Goal: Task Accomplishment & Management: Use online tool/utility

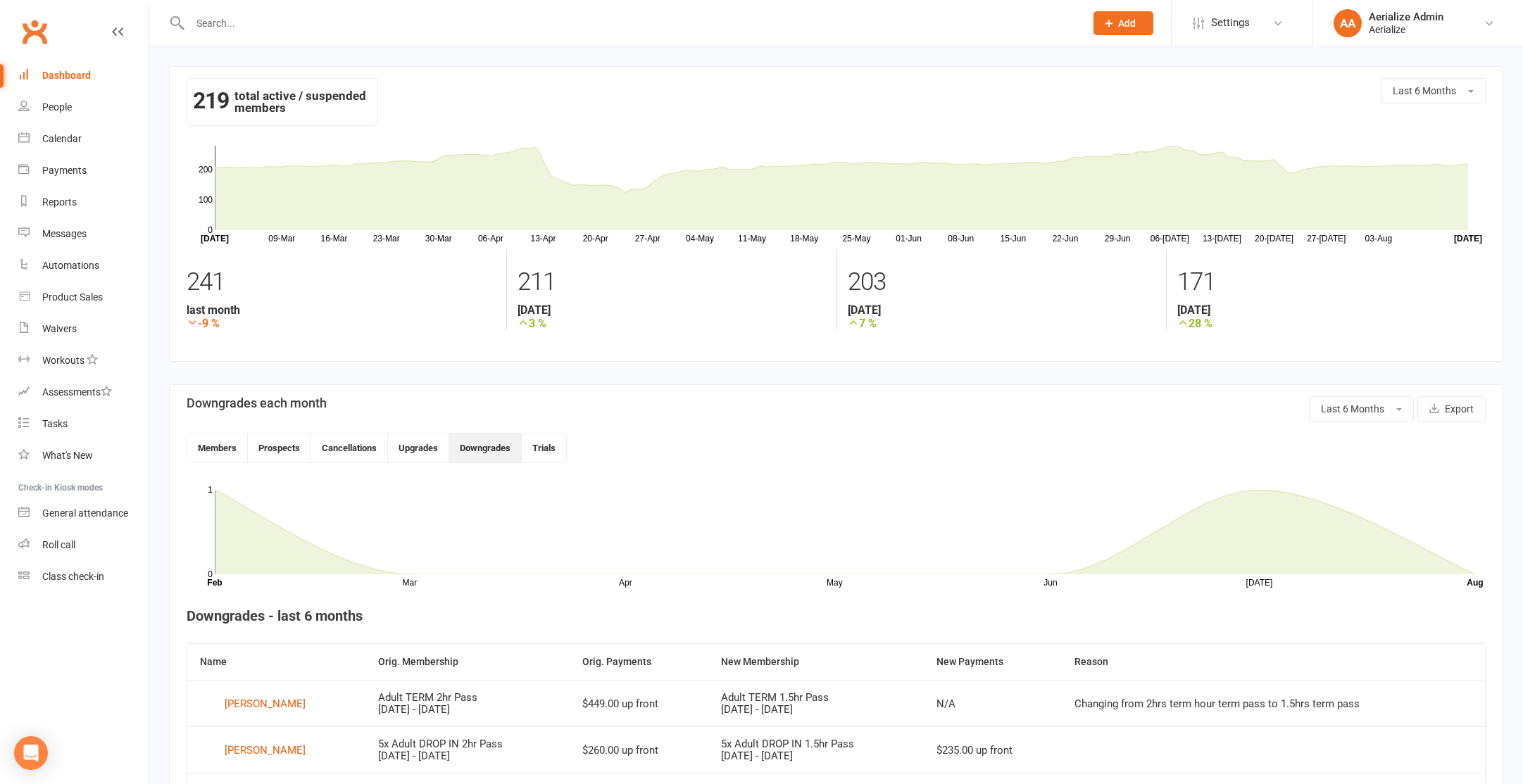
click at [276, 29] on input "text" at bounding box center [630, 23] width 889 height 20
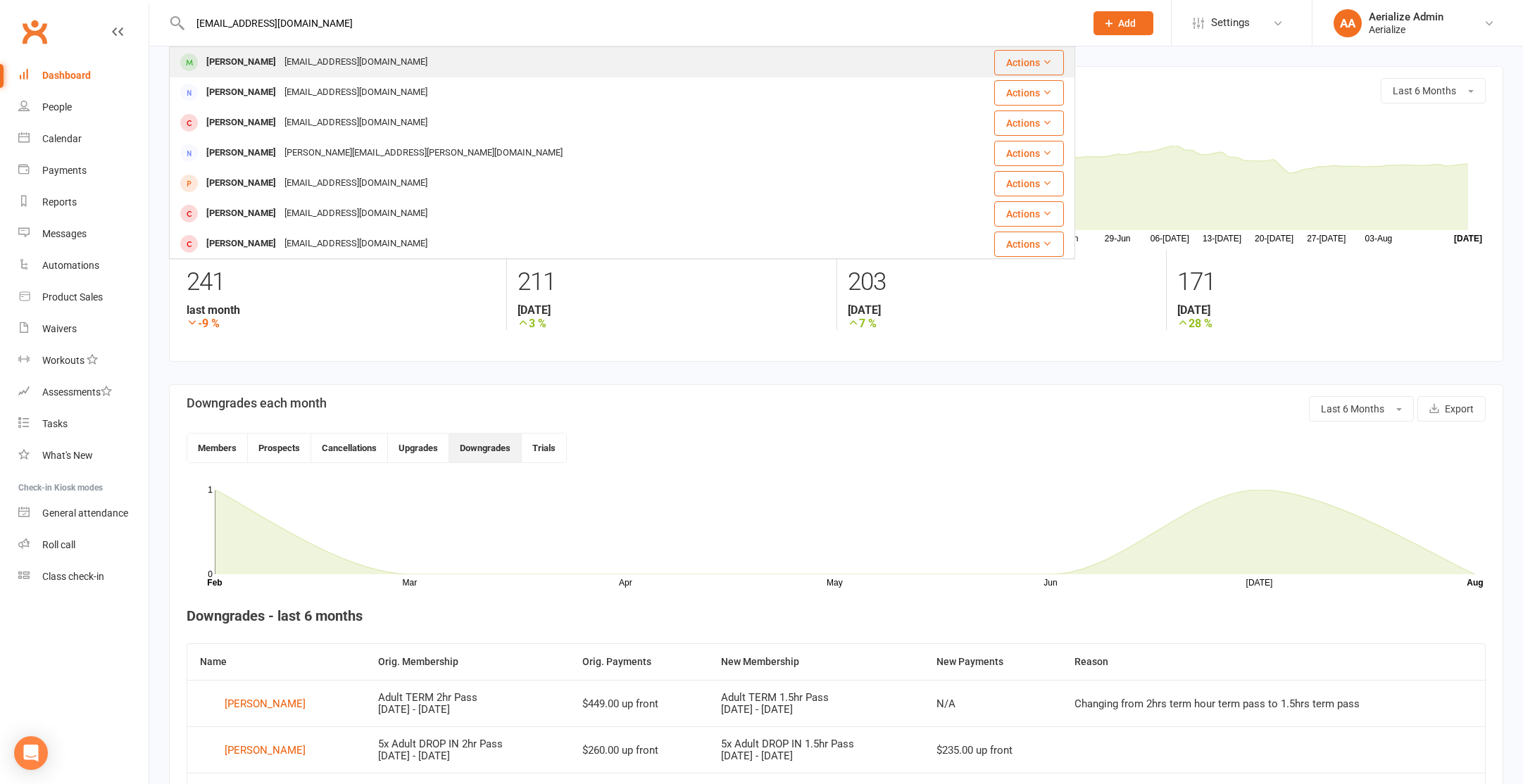
type input "[EMAIL_ADDRESS][DOMAIN_NAME]"
click at [295, 62] on div "[EMAIL_ADDRESS][DOMAIN_NAME]" at bounding box center [355, 62] width 151 height 20
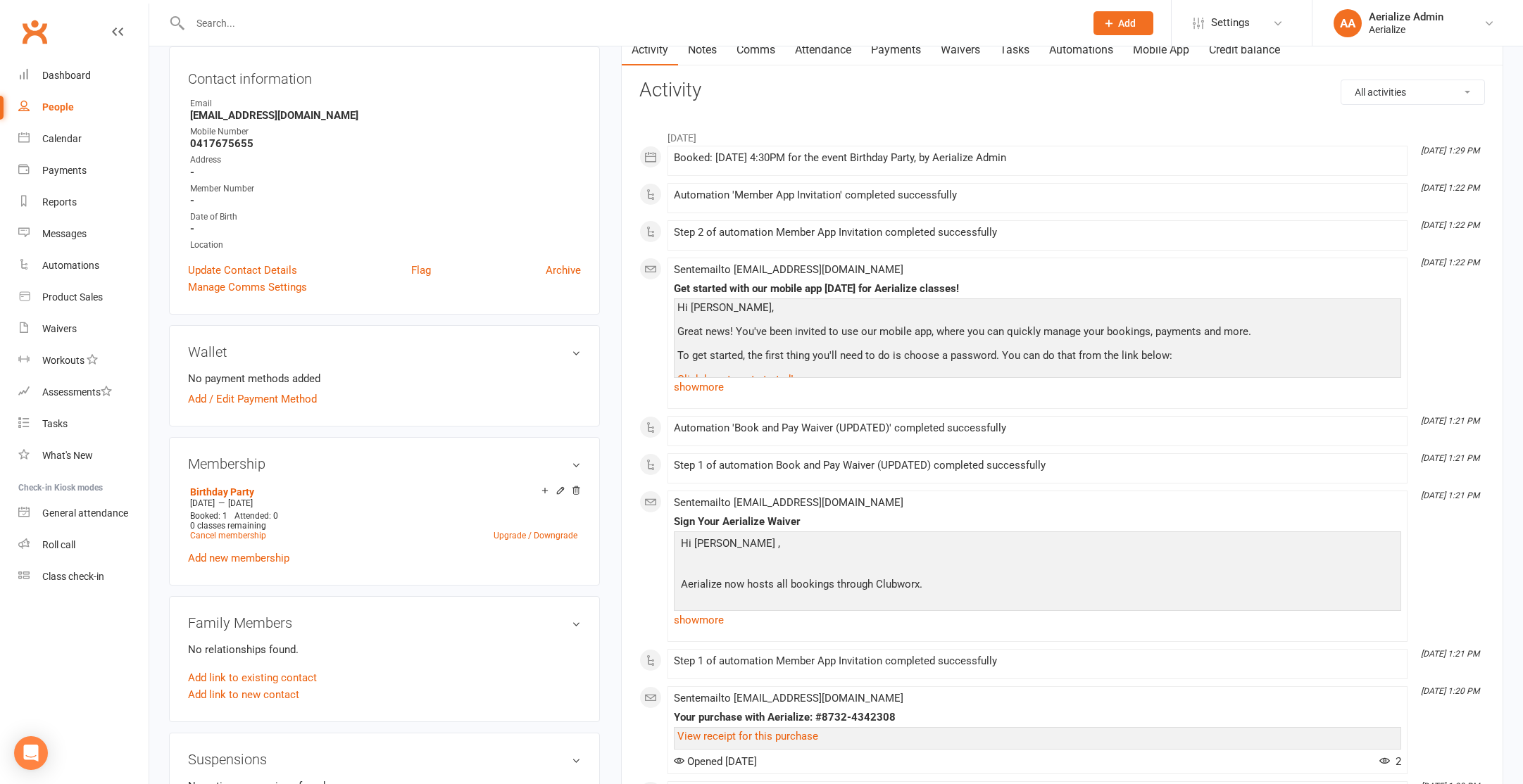
scroll to position [264, 0]
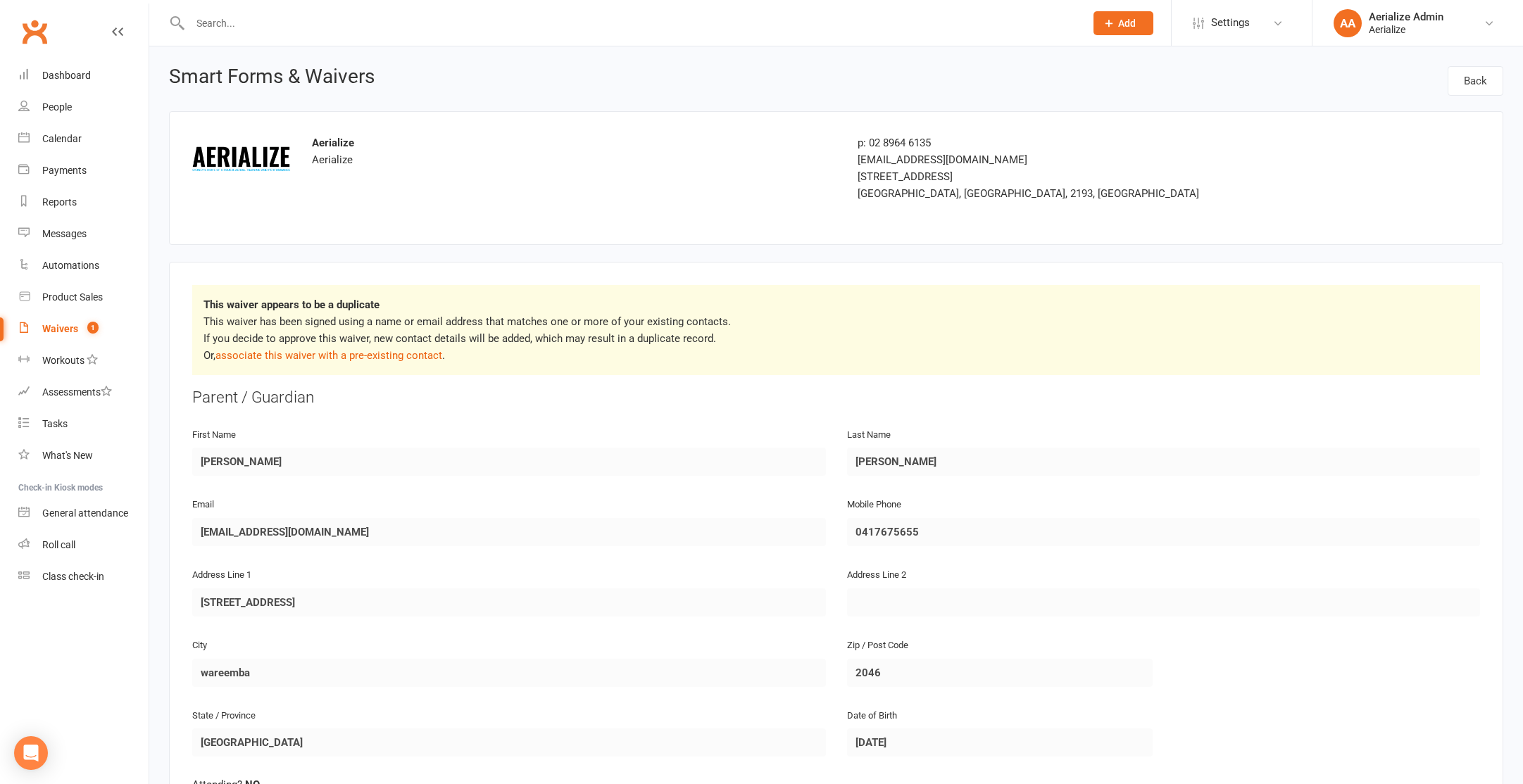
scroll to position [6, 0]
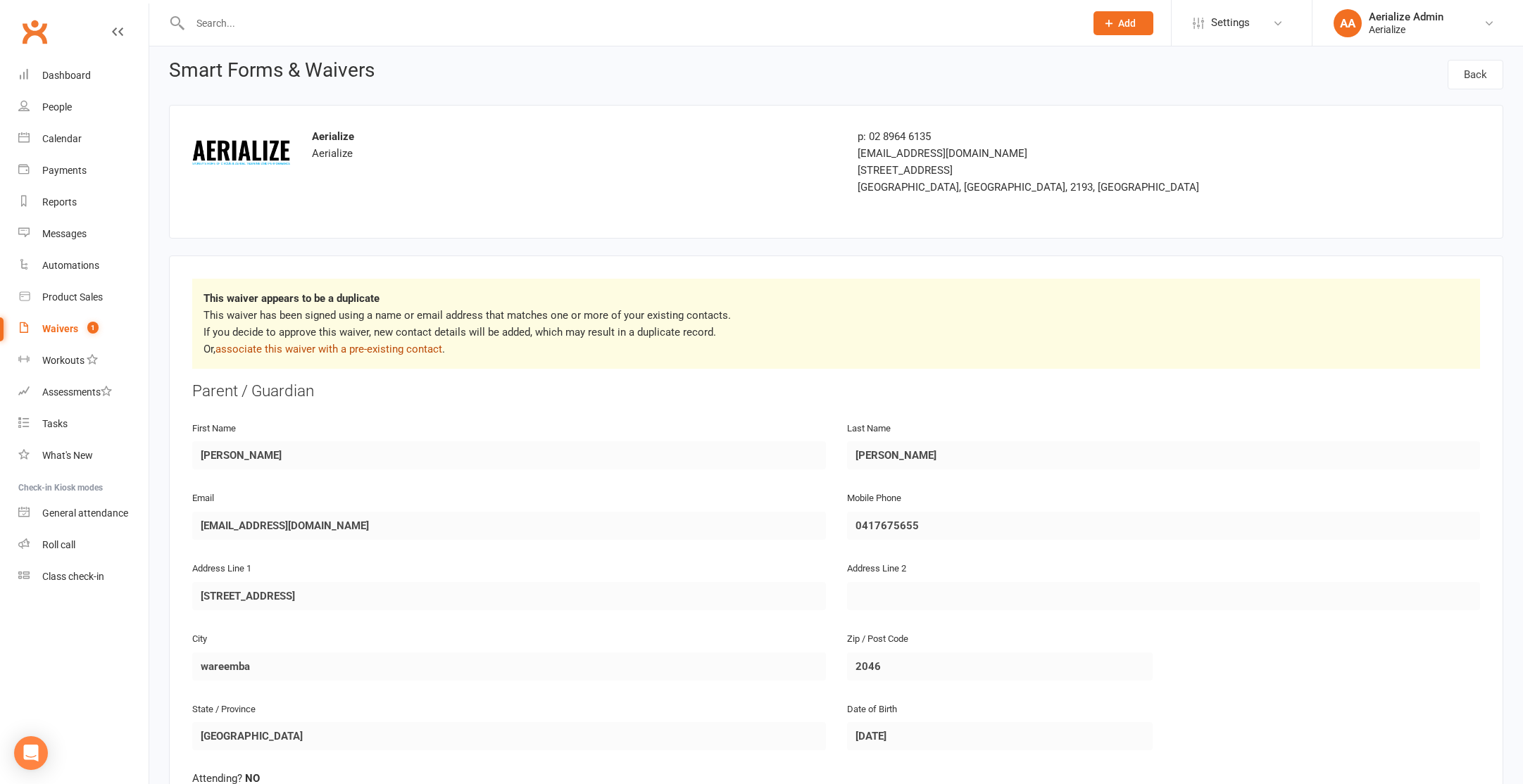
click at [365, 348] on link "associate this waiver with a pre-existing contact" at bounding box center [329, 349] width 227 height 12
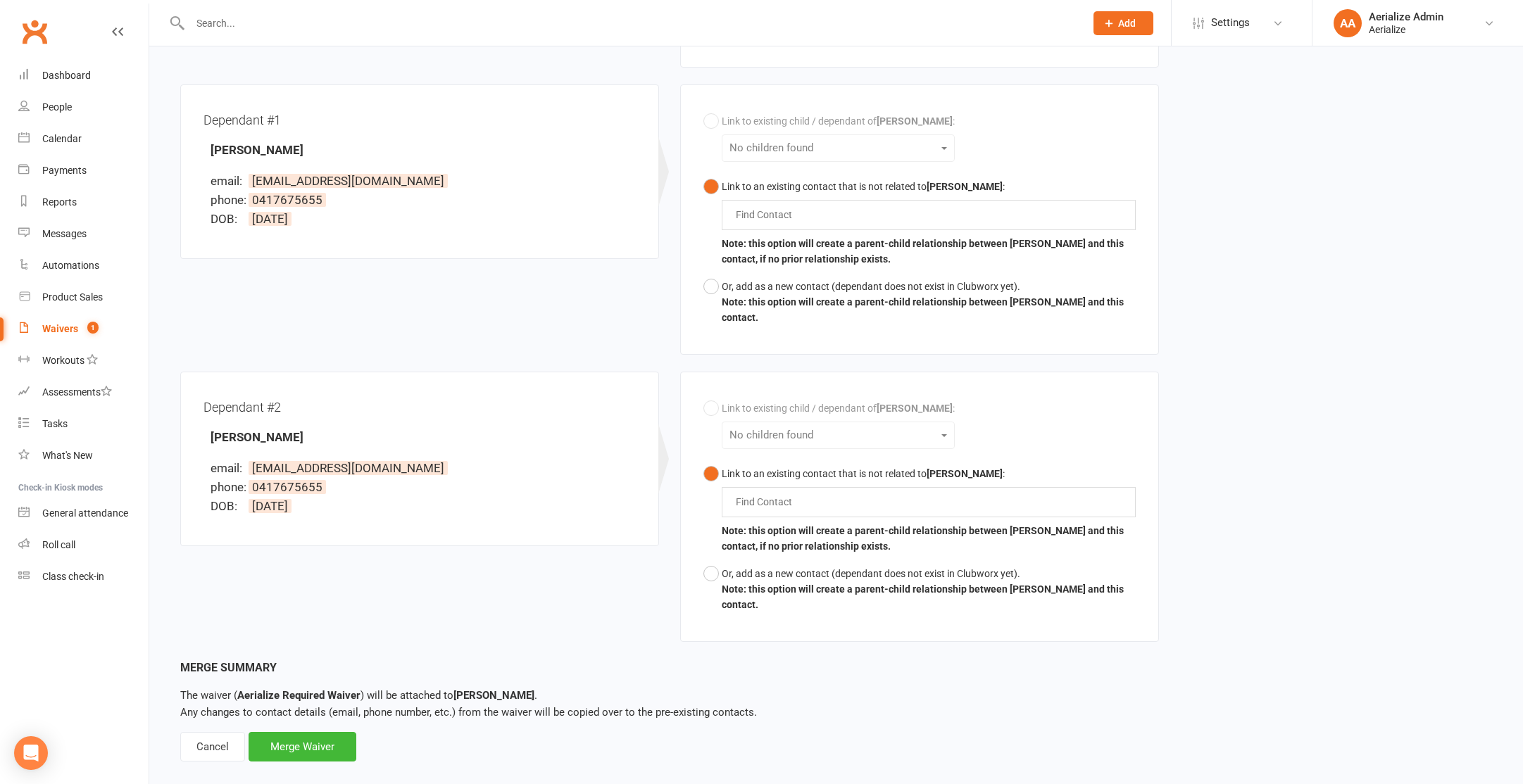
scroll to position [369, 0]
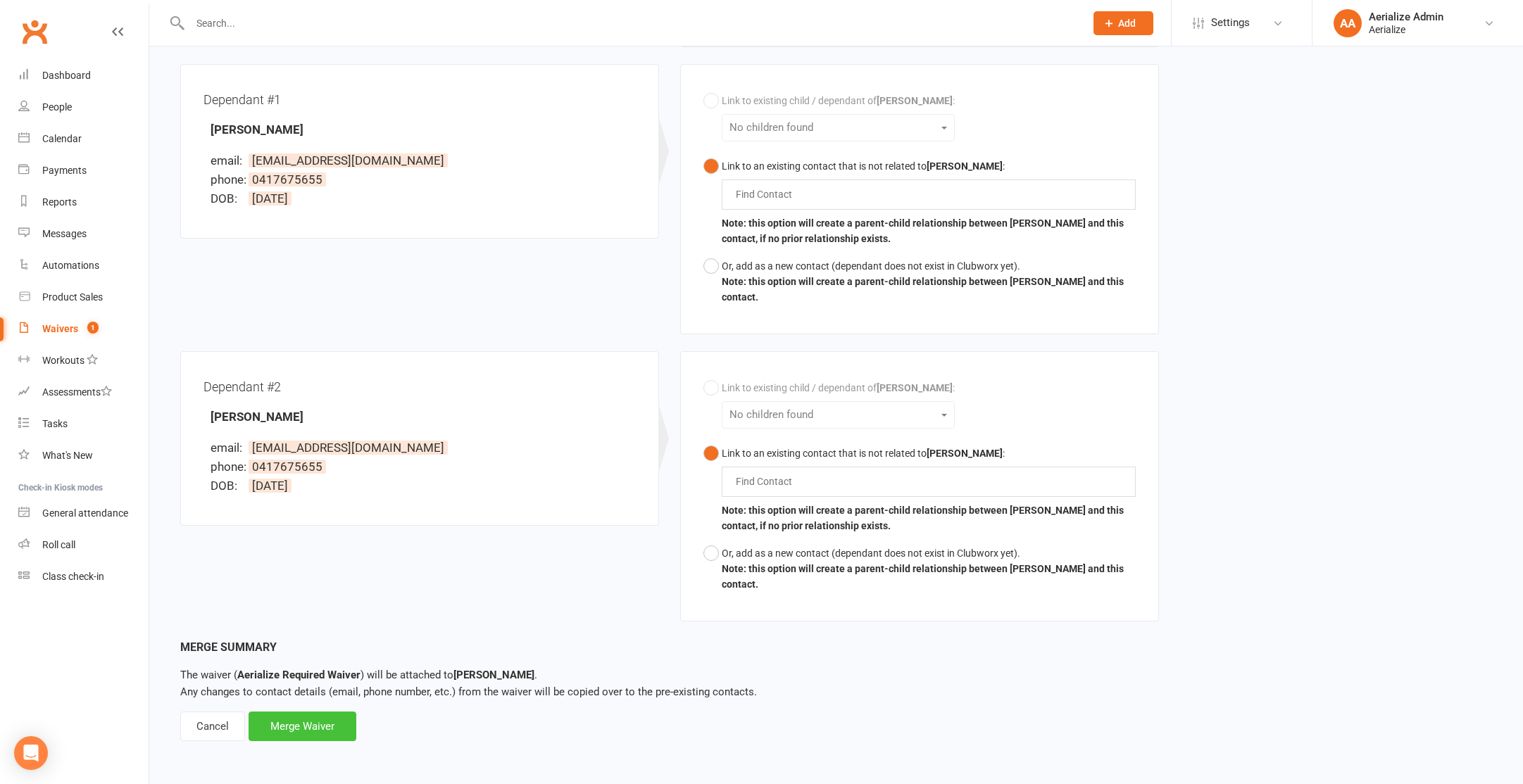
click at [291, 725] on div "Merge Waiver" at bounding box center [302, 726] width 108 height 29
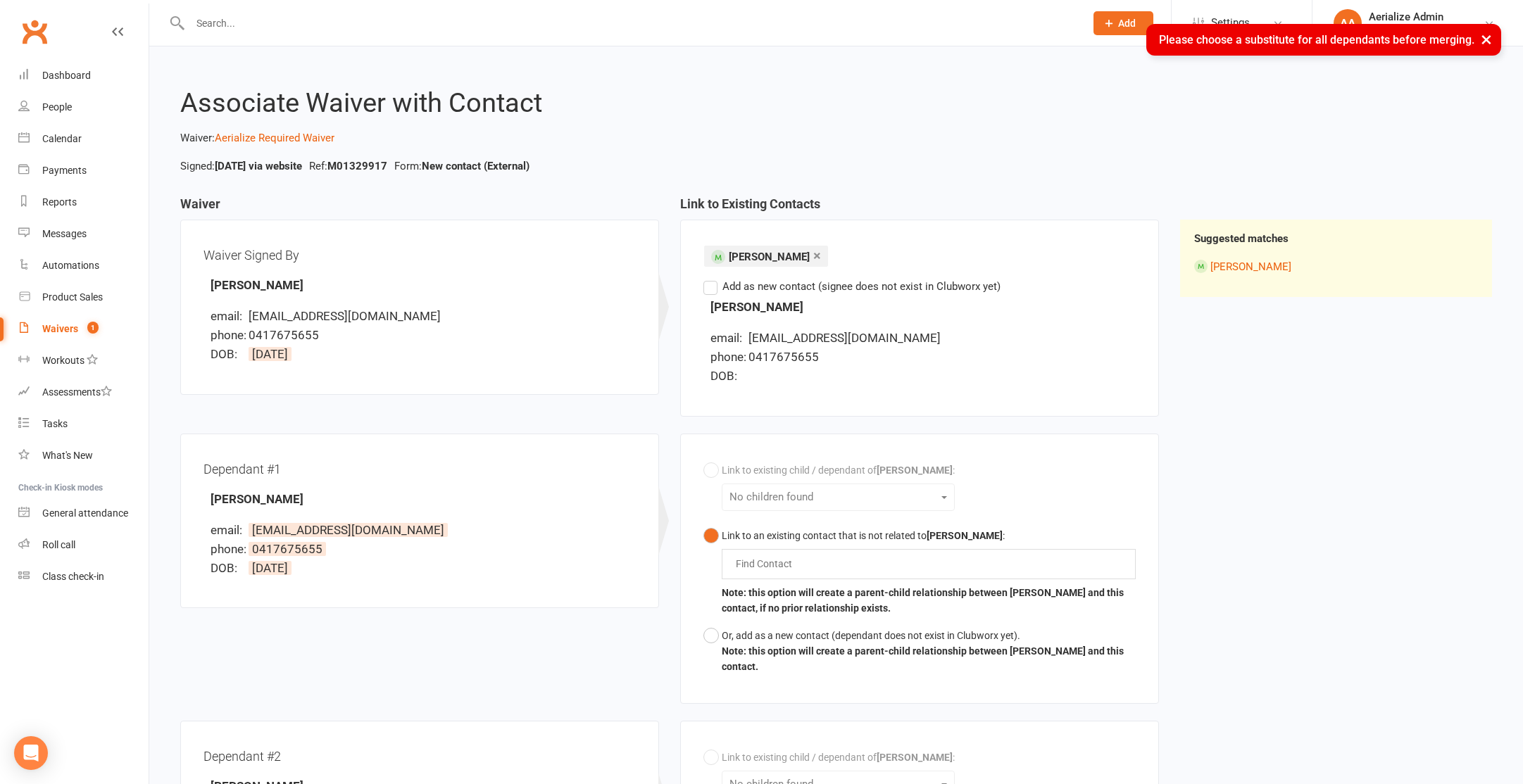
scroll to position [237, 0]
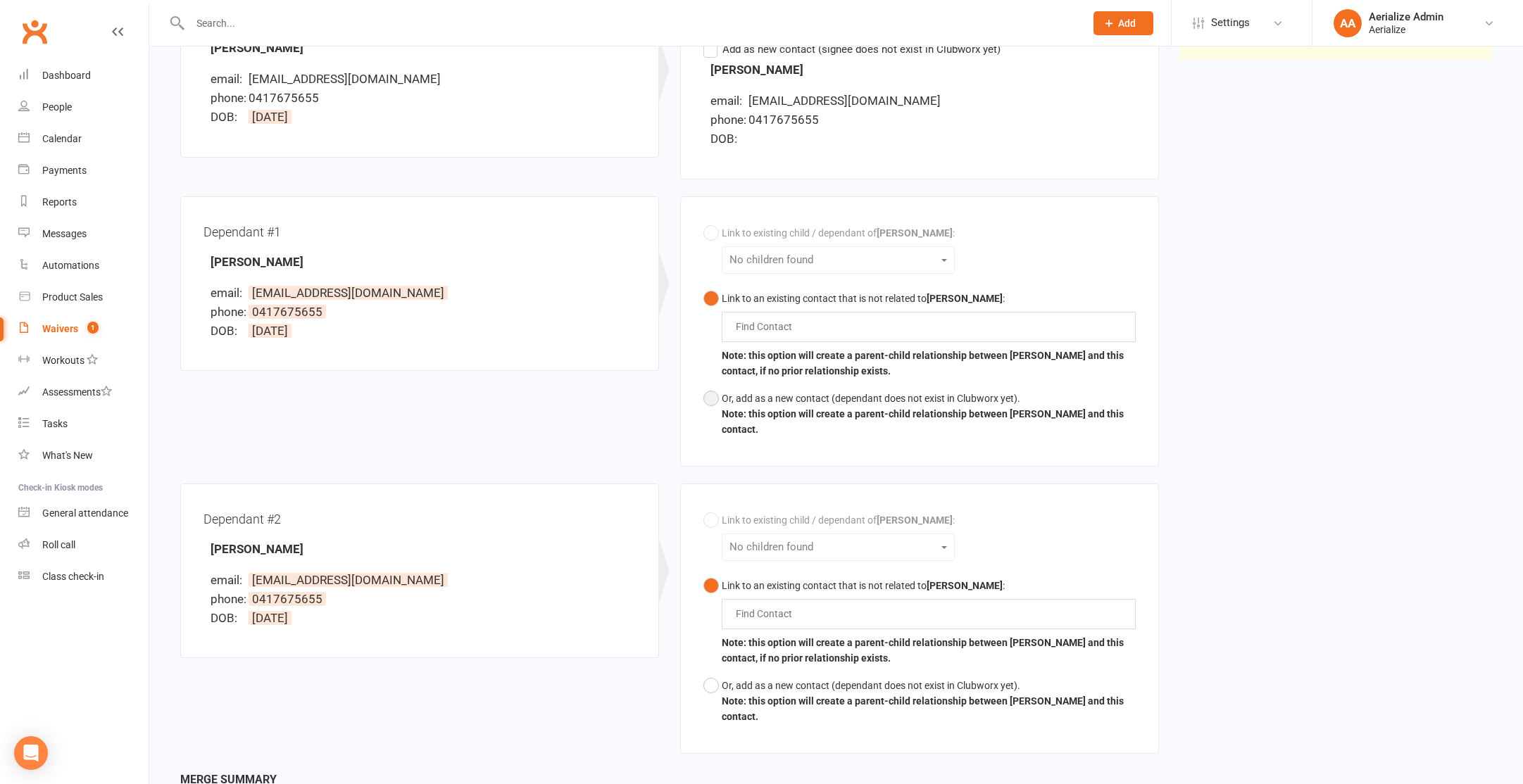
click at [780, 404] on div "Or, add as a new contact (dependant does not exist in Clubworx yet)." at bounding box center [928, 399] width 414 height 15
click at [757, 685] on div "Or, add as a new contact (dependant does not exist in Clubworx yet)." at bounding box center [928, 685] width 414 height 15
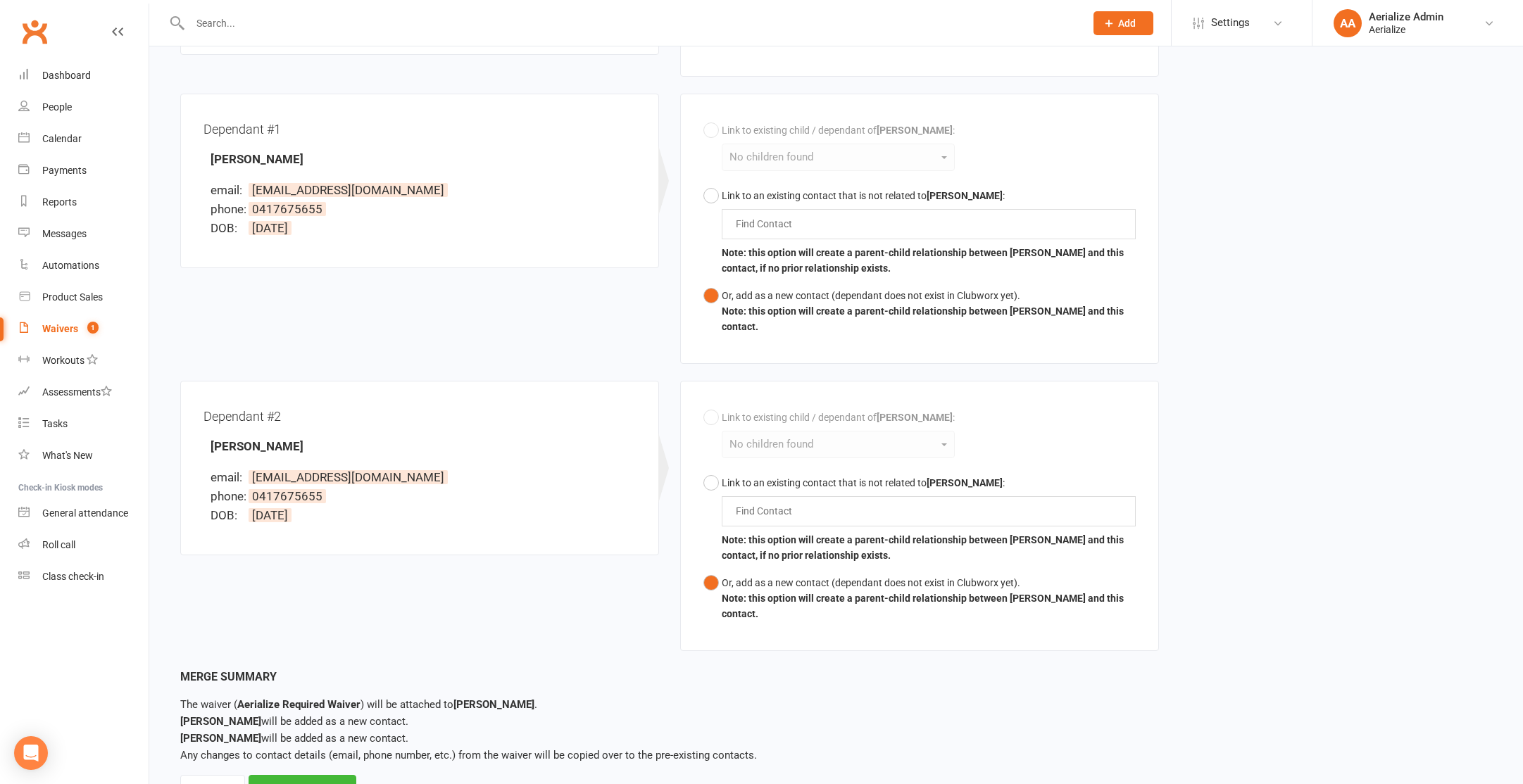
scroll to position [403, 0]
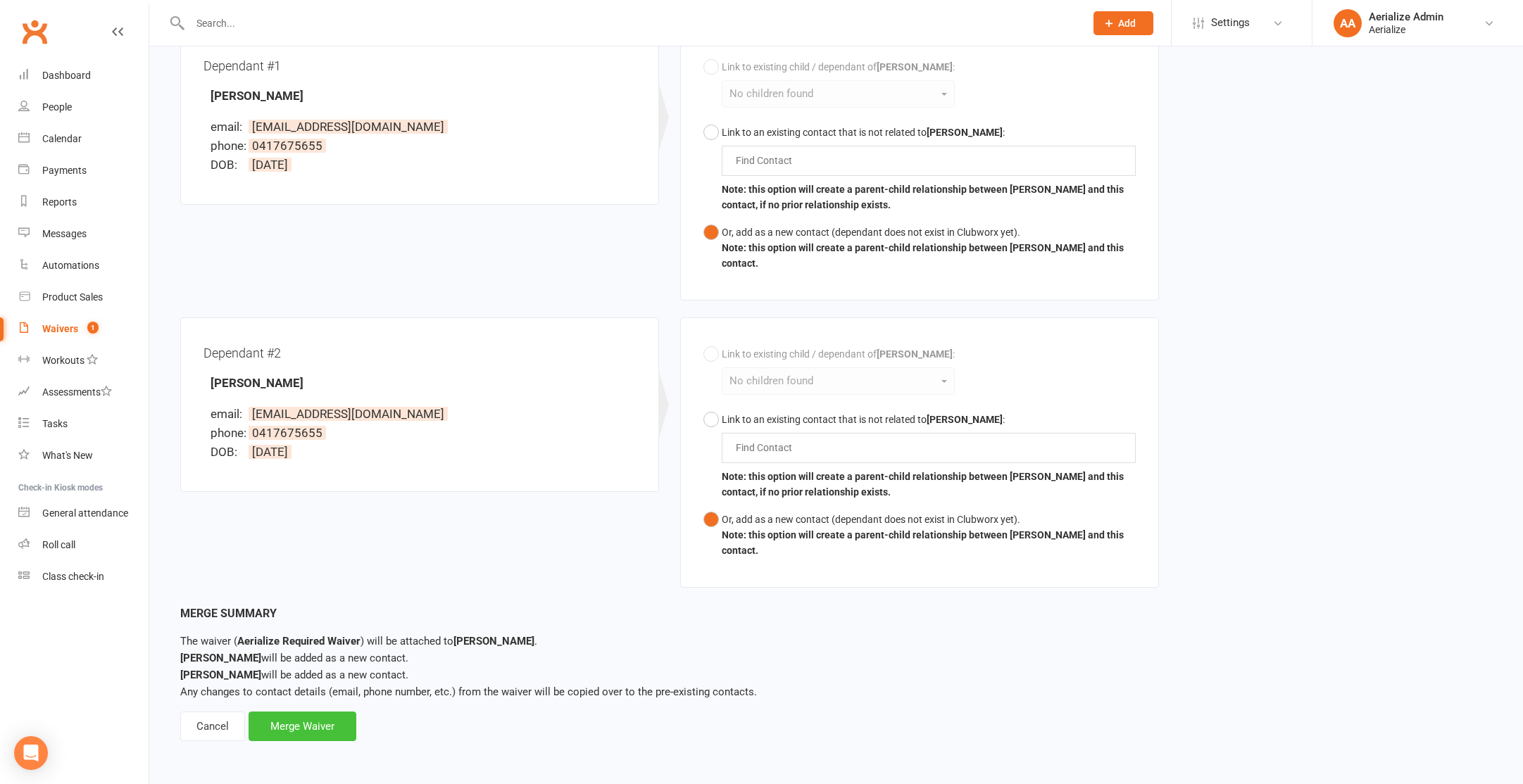
click at [335, 725] on div "Merge Waiver" at bounding box center [302, 726] width 108 height 29
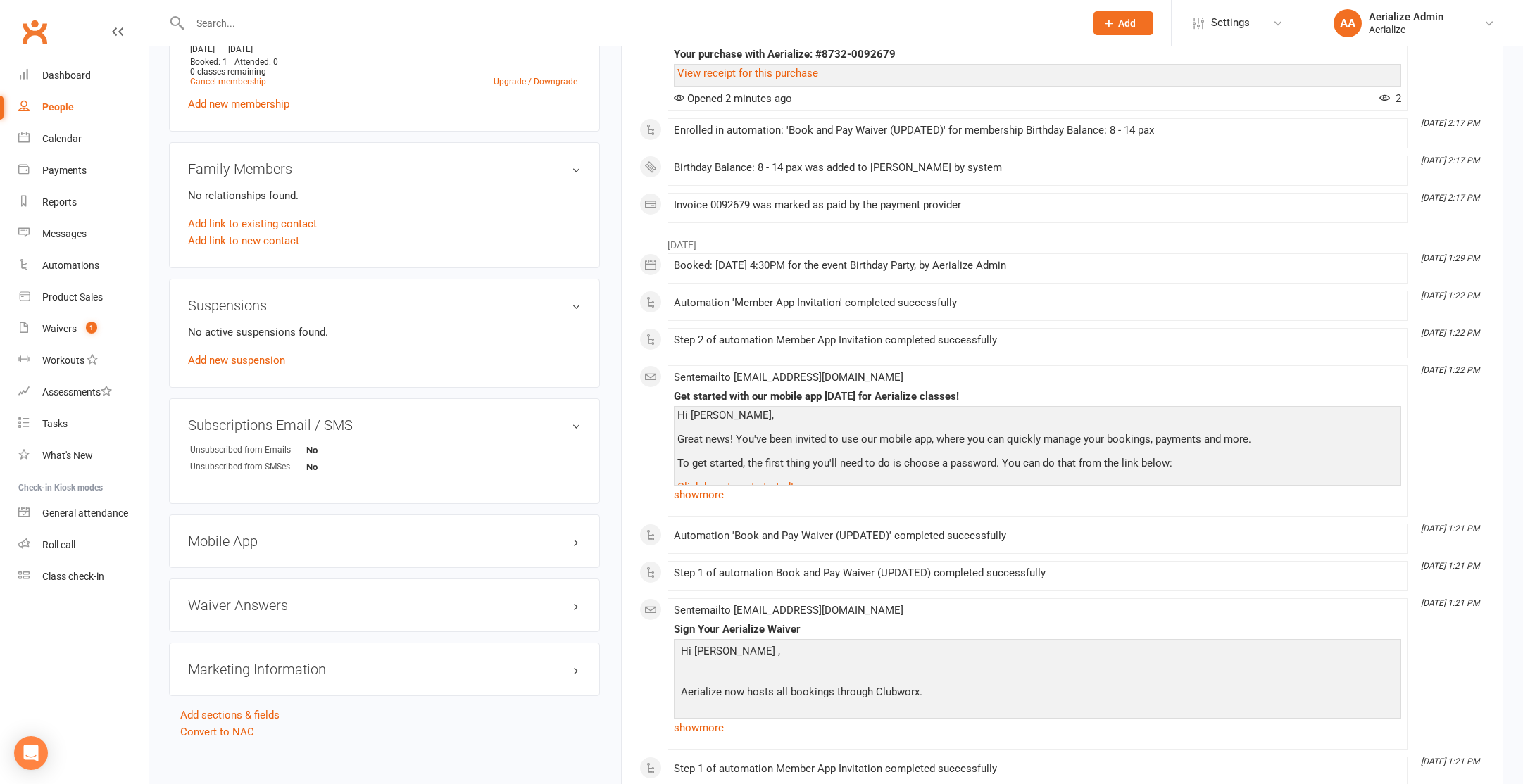
scroll to position [671, 0]
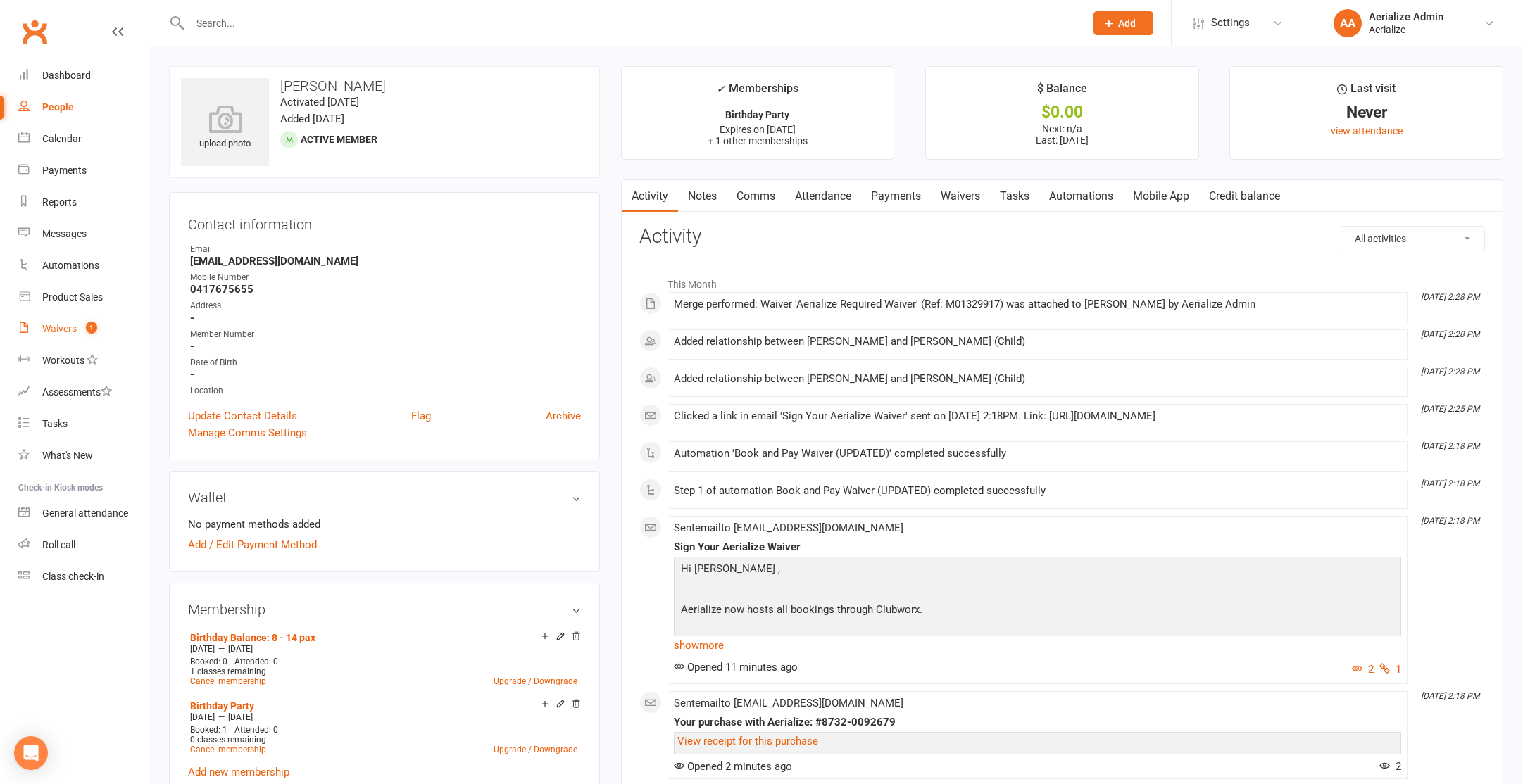
click at [76, 328] on div "Waivers" at bounding box center [59, 328] width 35 height 12
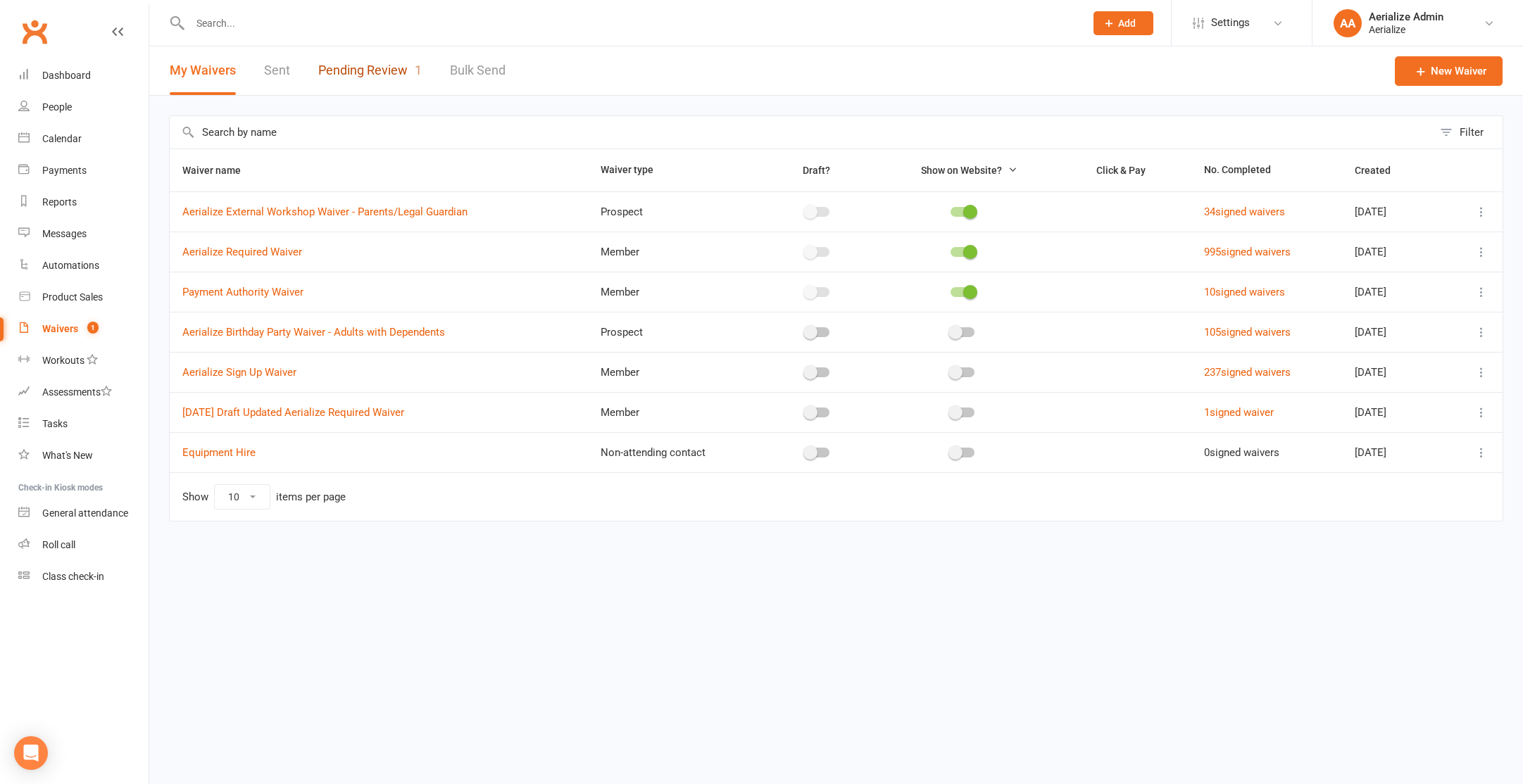
click at [405, 71] on link "Pending Review 1" at bounding box center [370, 70] width 103 height 49
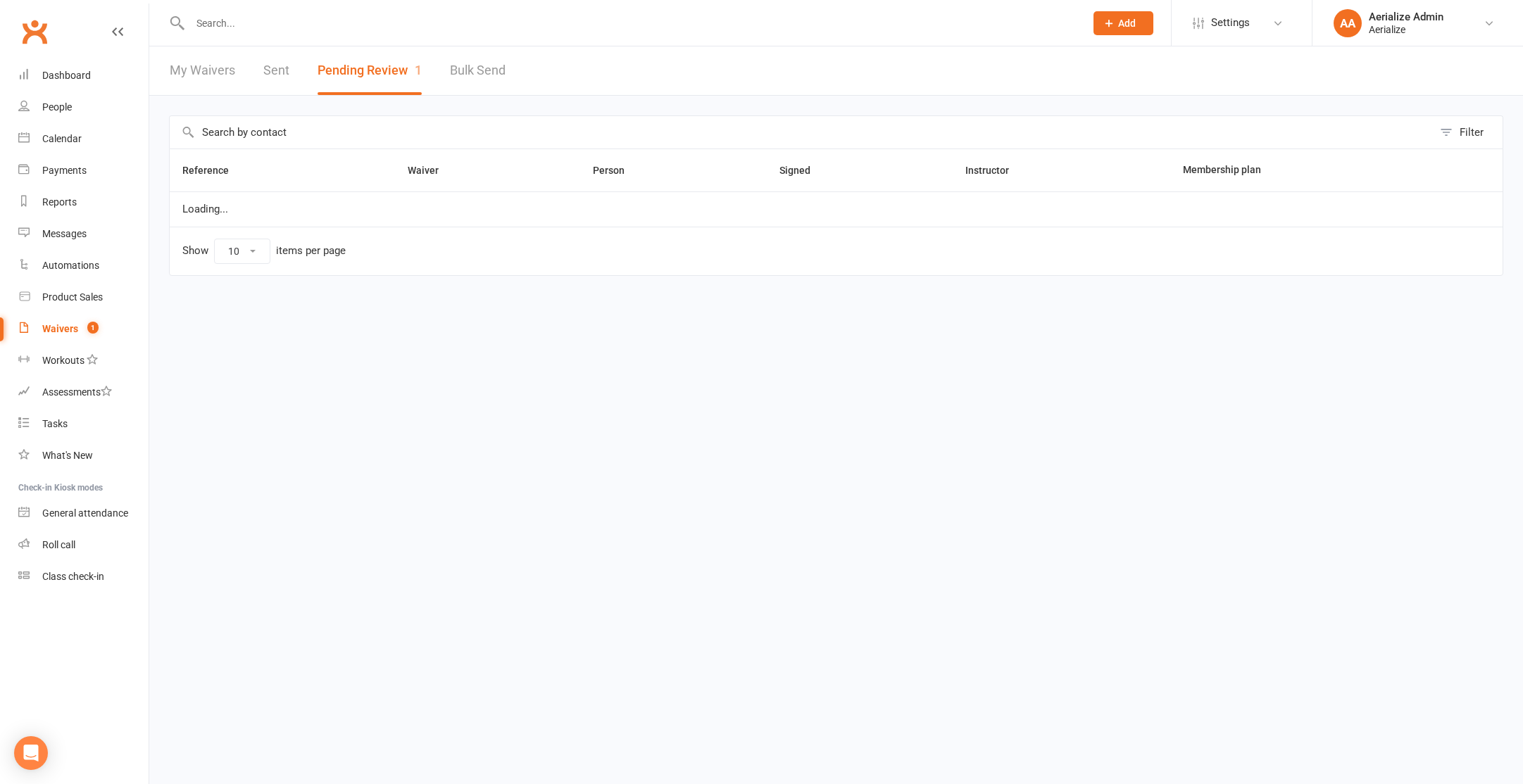
select select "100"
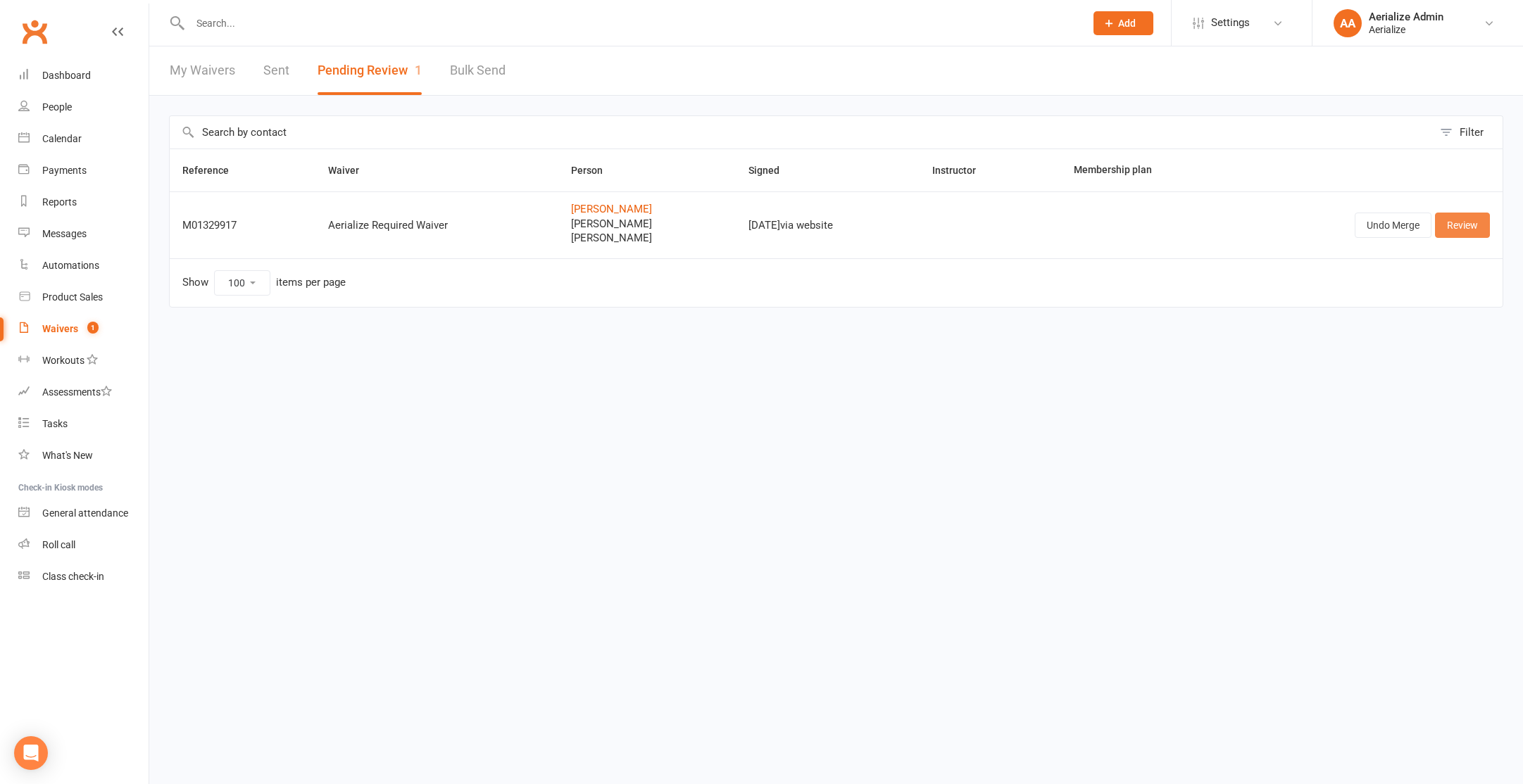
click at [1455, 225] on link "Review" at bounding box center [1462, 225] width 55 height 25
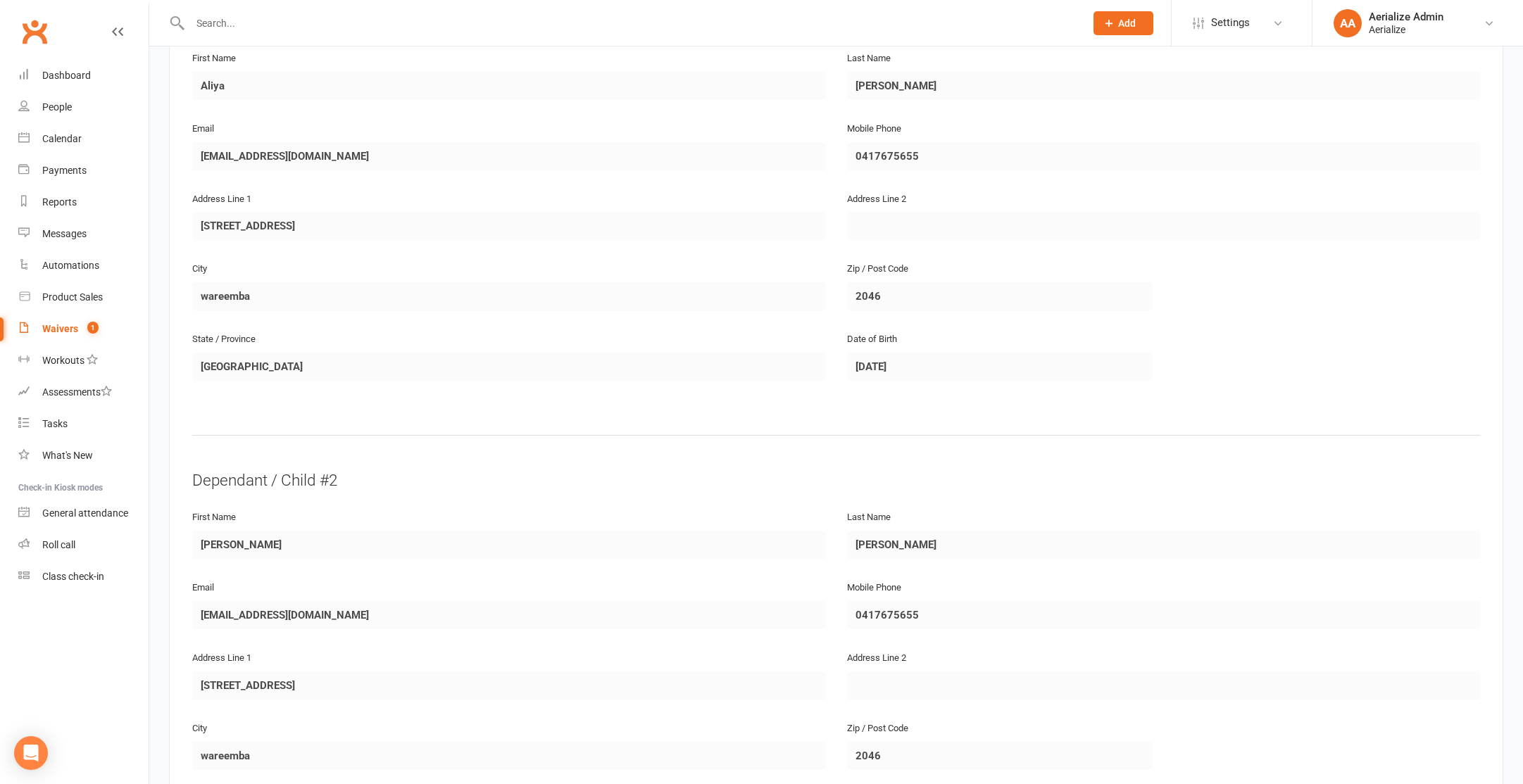
scroll to position [1876, 0]
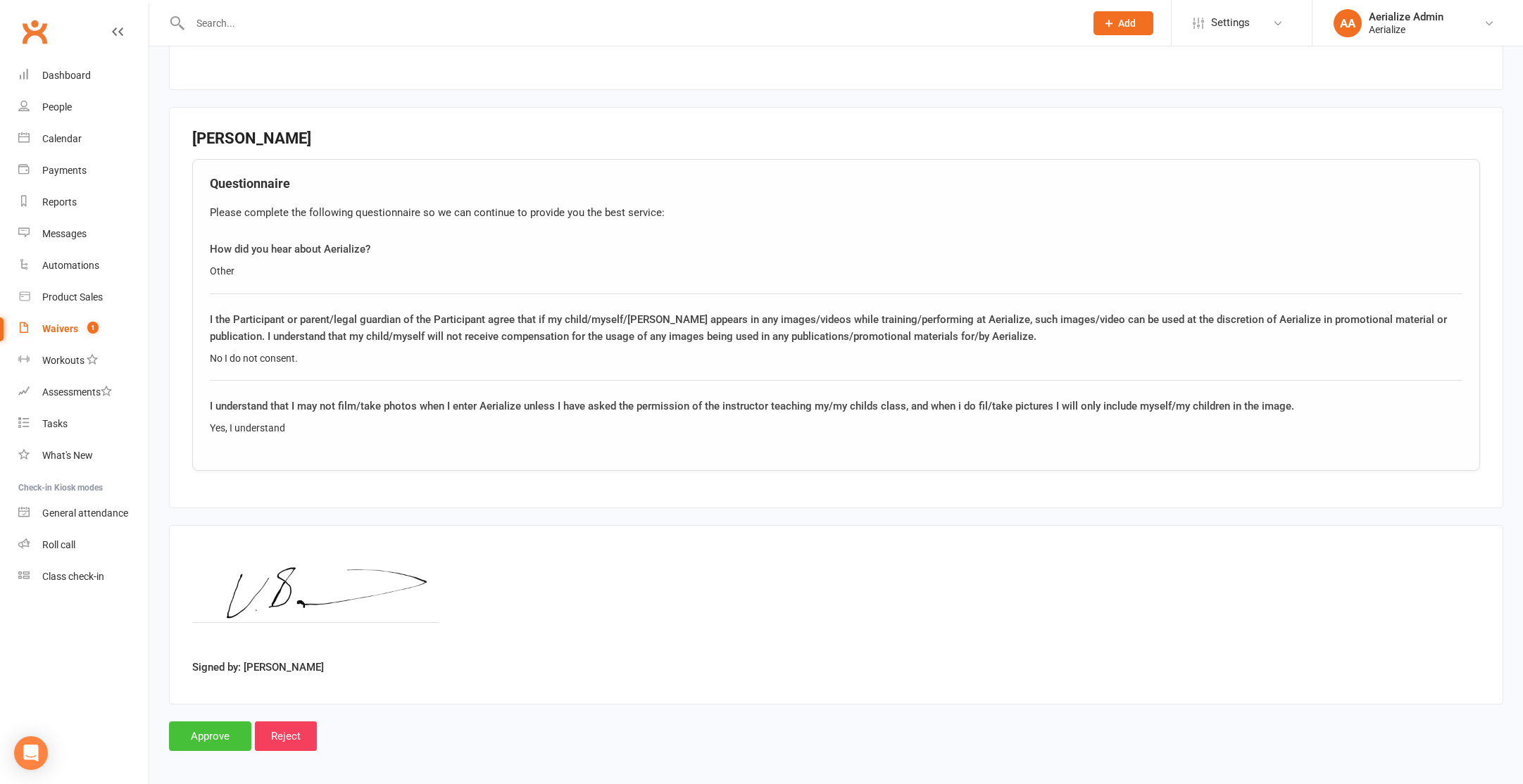
click at [219, 728] on input "Approve" at bounding box center [210, 736] width 83 height 29
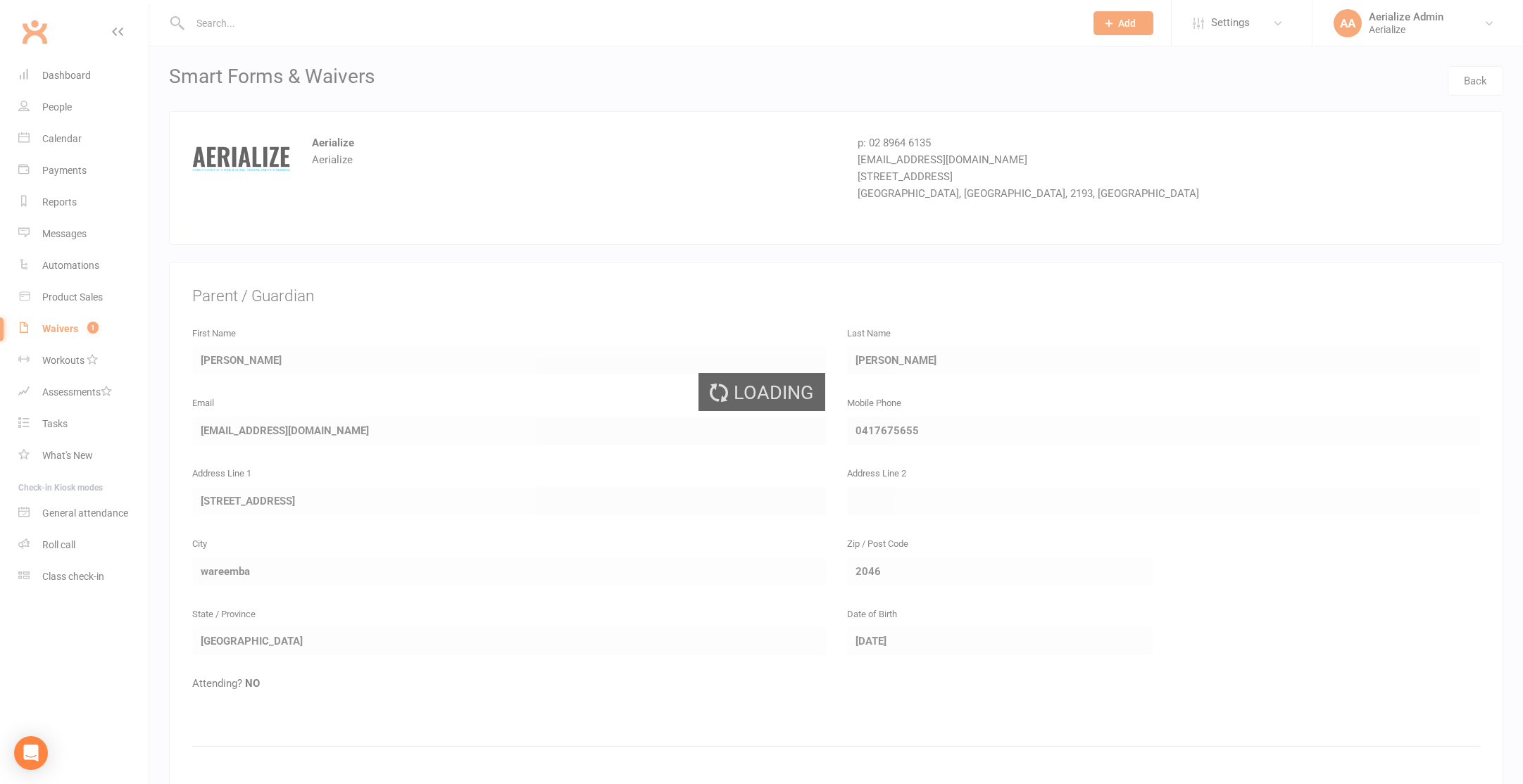
select select "100"
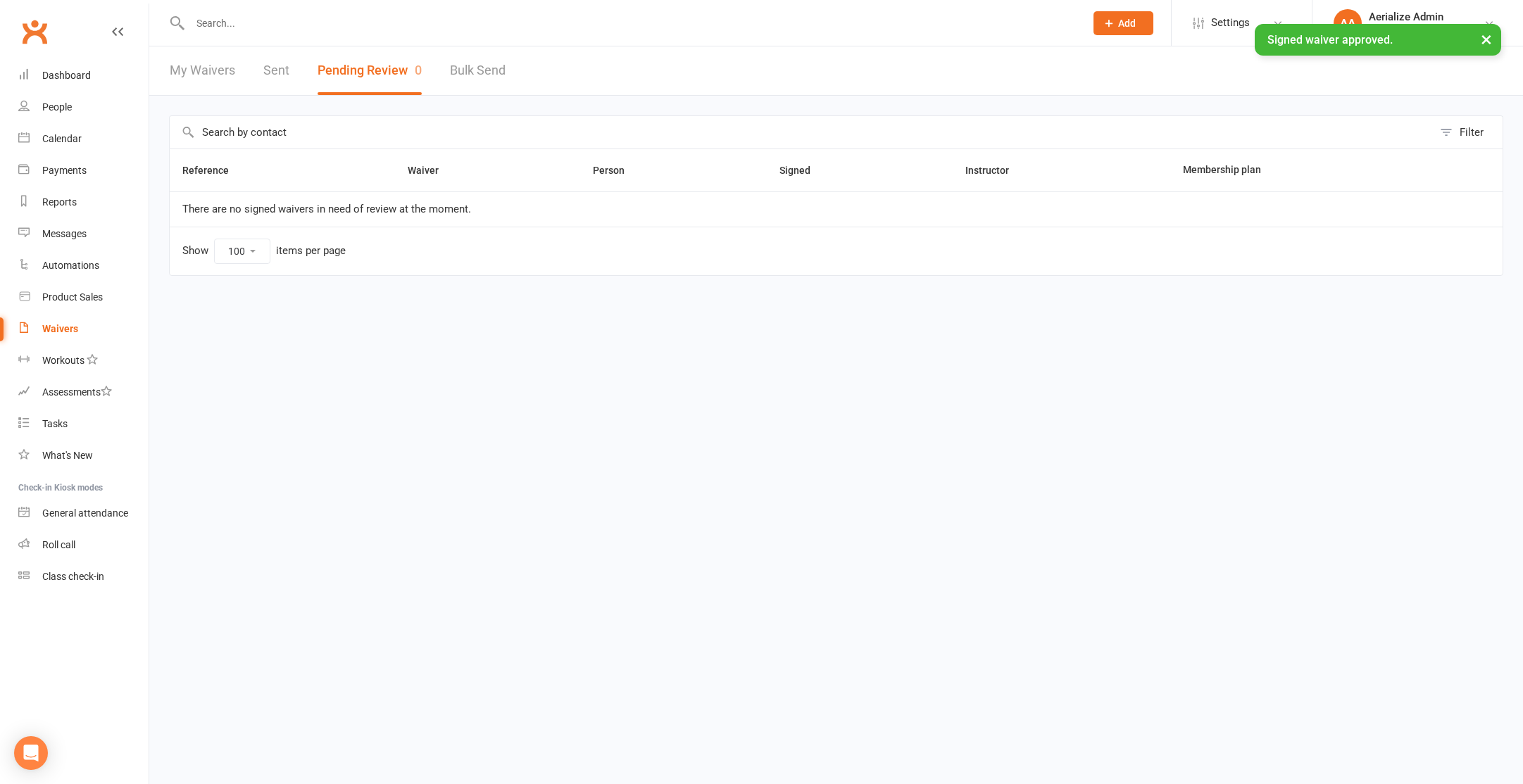
click at [207, 24] on div "× Signed waiver approved." at bounding box center [752, 24] width 1504 height 0
click at [216, 22] on input "text" at bounding box center [630, 23] width 889 height 20
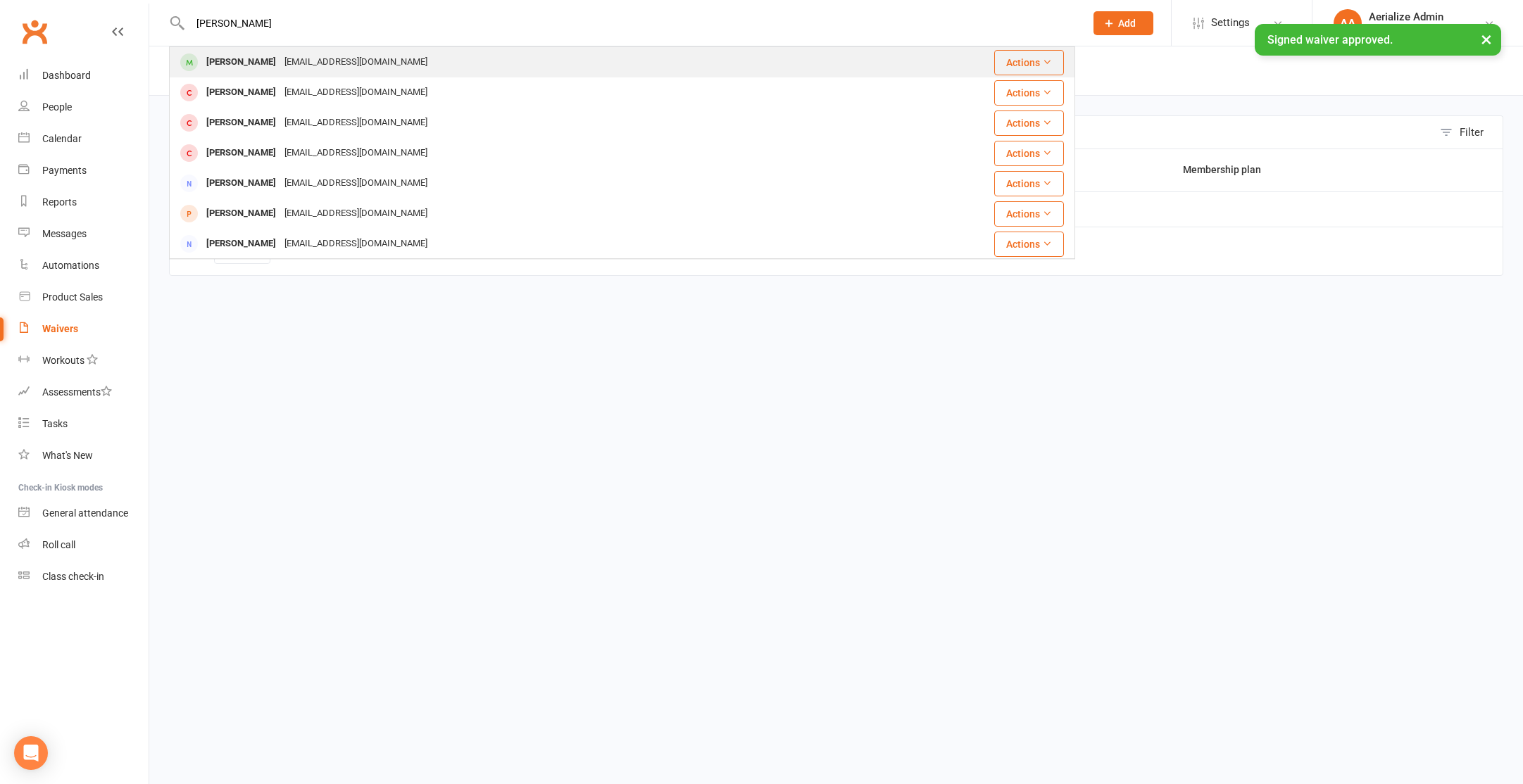
type input "barnes"
click at [281, 66] on div "[EMAIL_ADDRESS][DOMAIN_NAME]" at bounding box center [355, 62] width 151 height 20
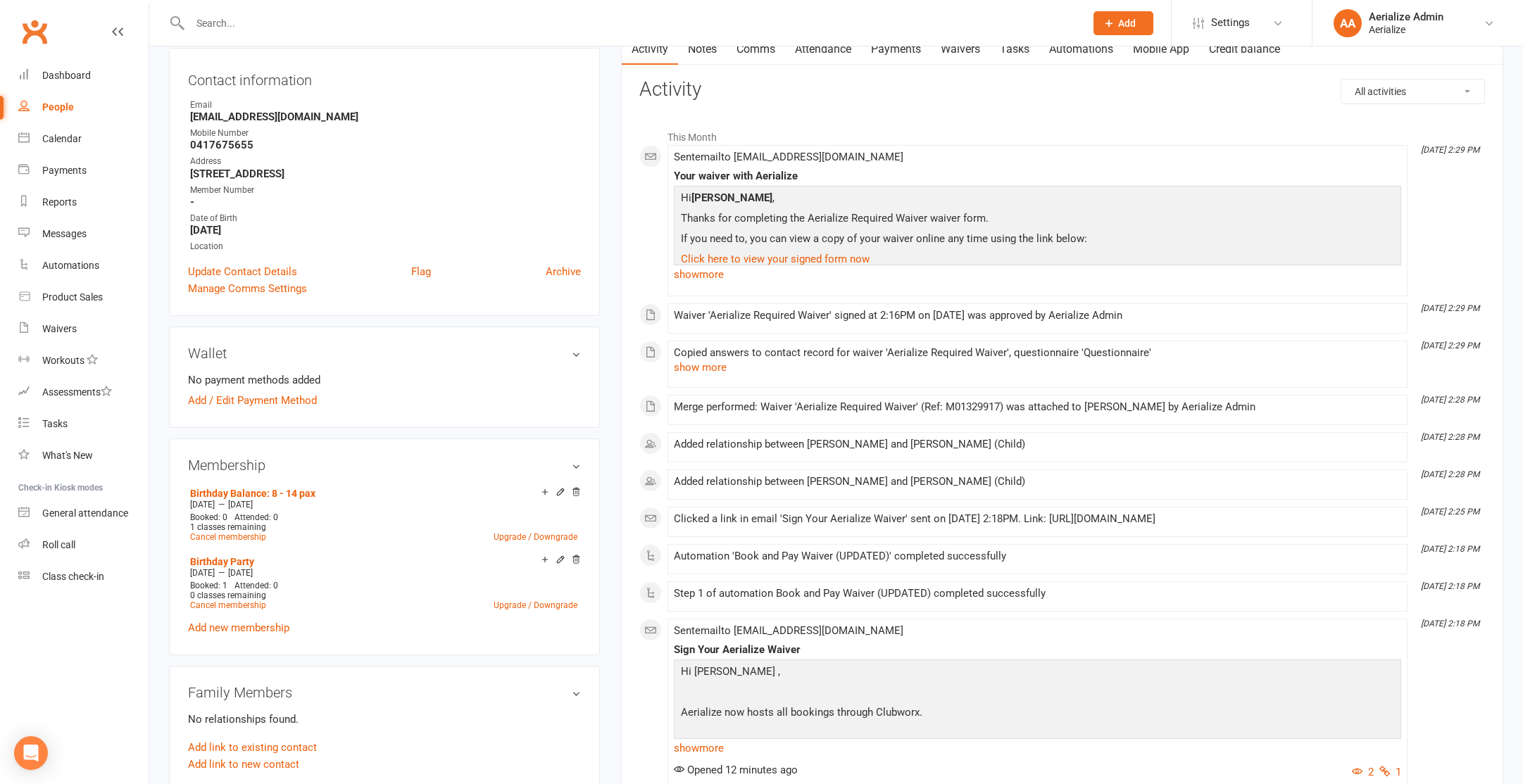
scroll to position [305, 0]
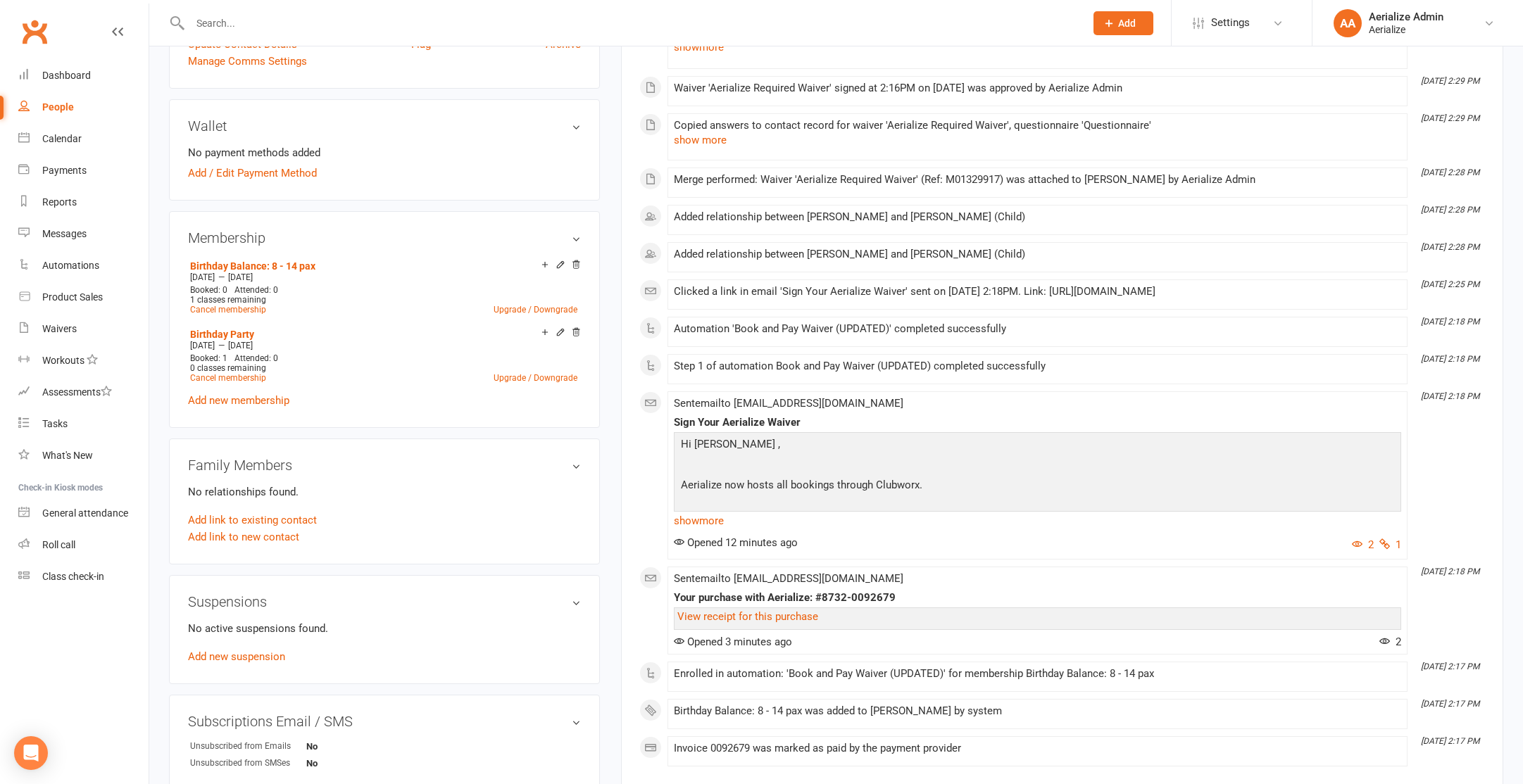
scroll to position [377, 0]
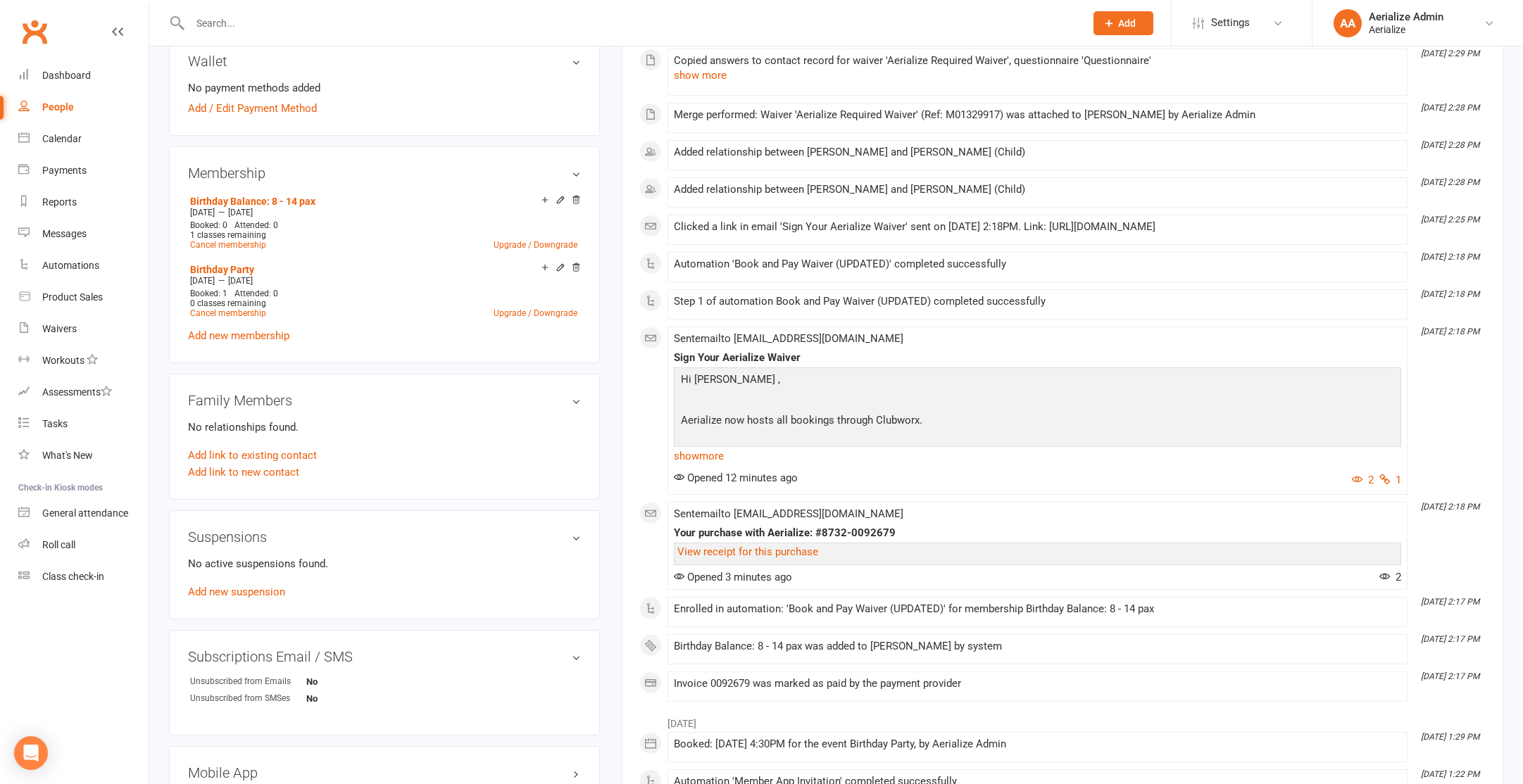
scroll to position [440, 0]
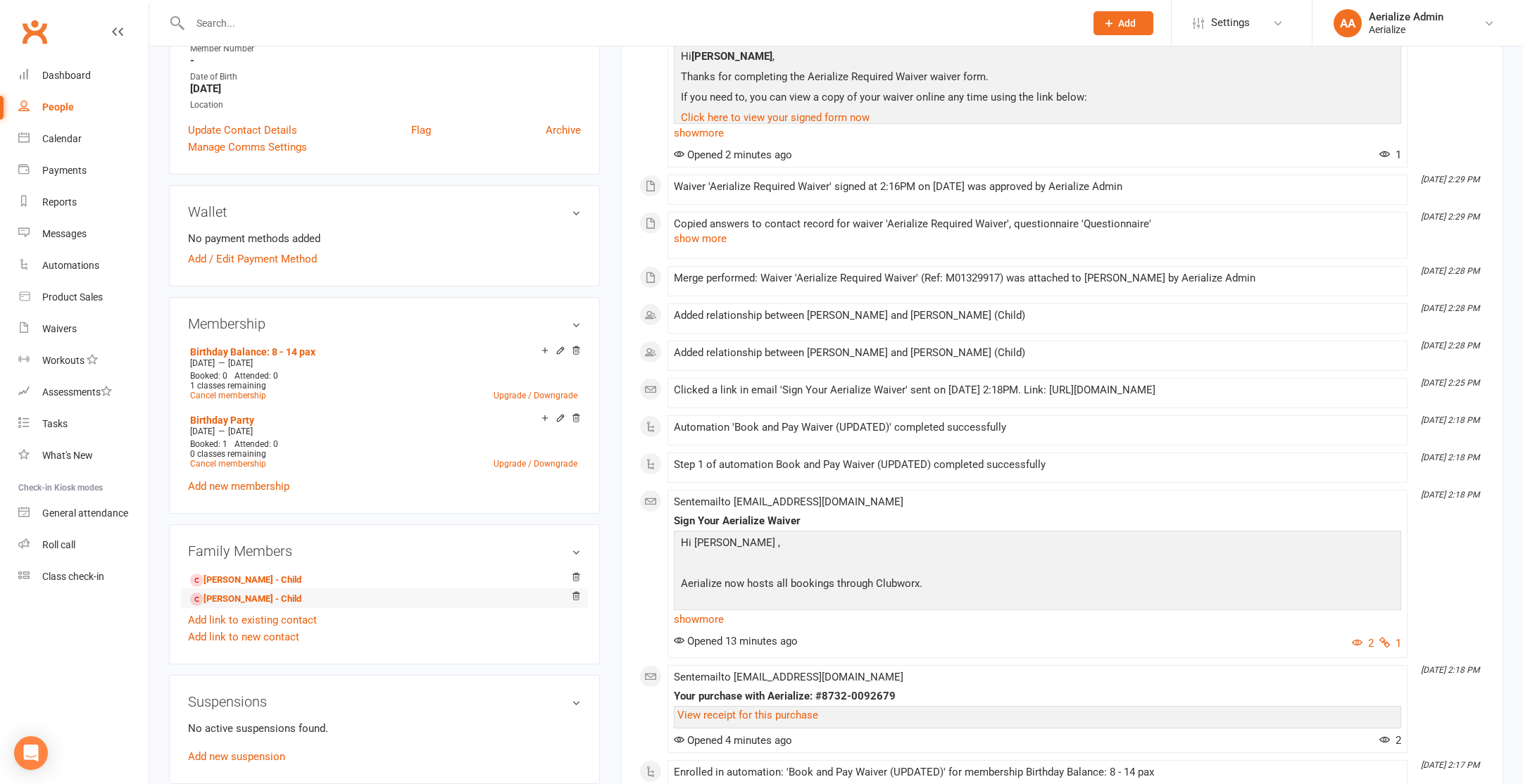
scroll to position [289, 0]
click at [243, 601] on link "[PERSON_NAME] - Child" at bounding box center [246, 598] width 111 height 15
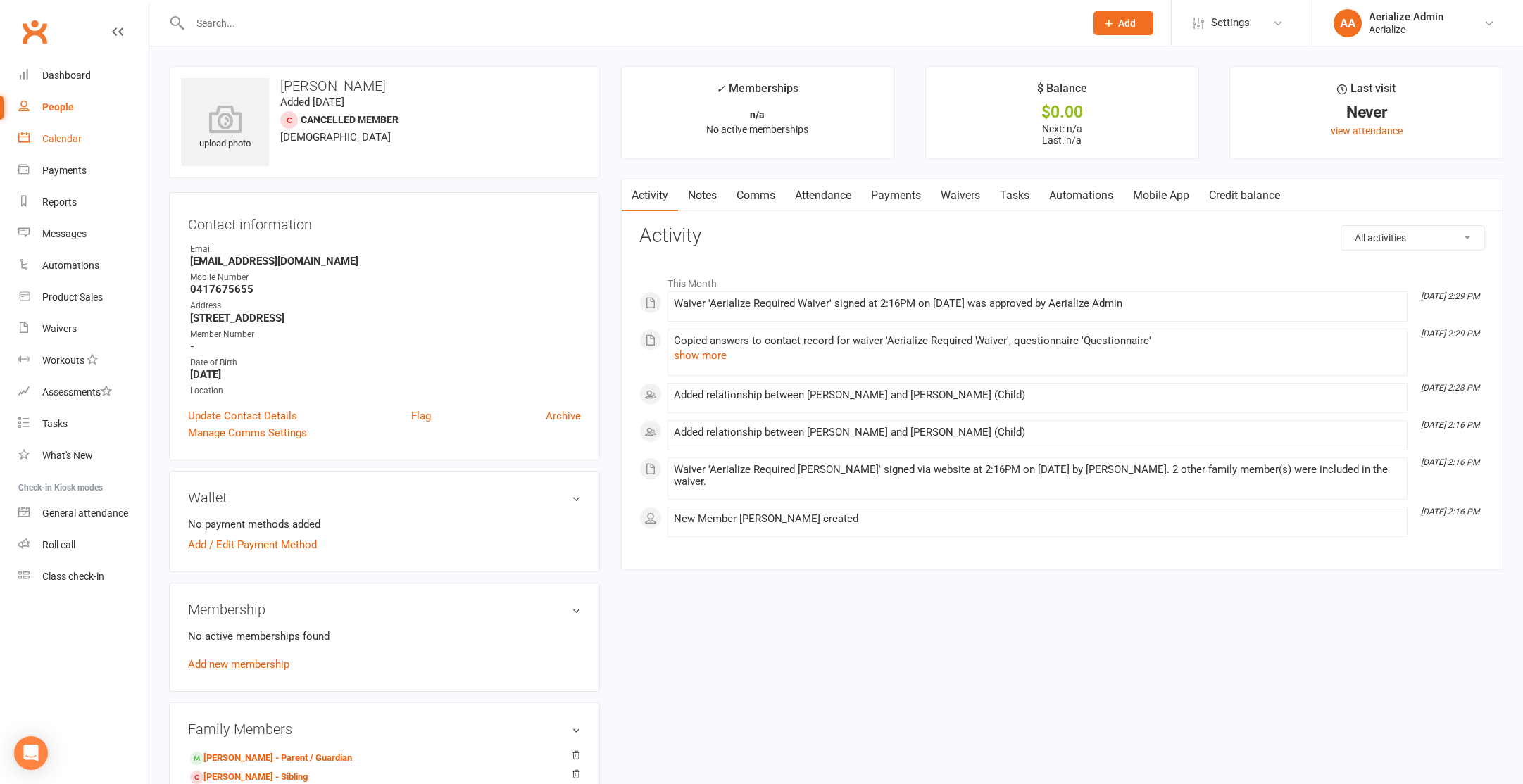
click at [65, 135] on div "Calendar" at bounding box center [62, 139] width 39 height 12
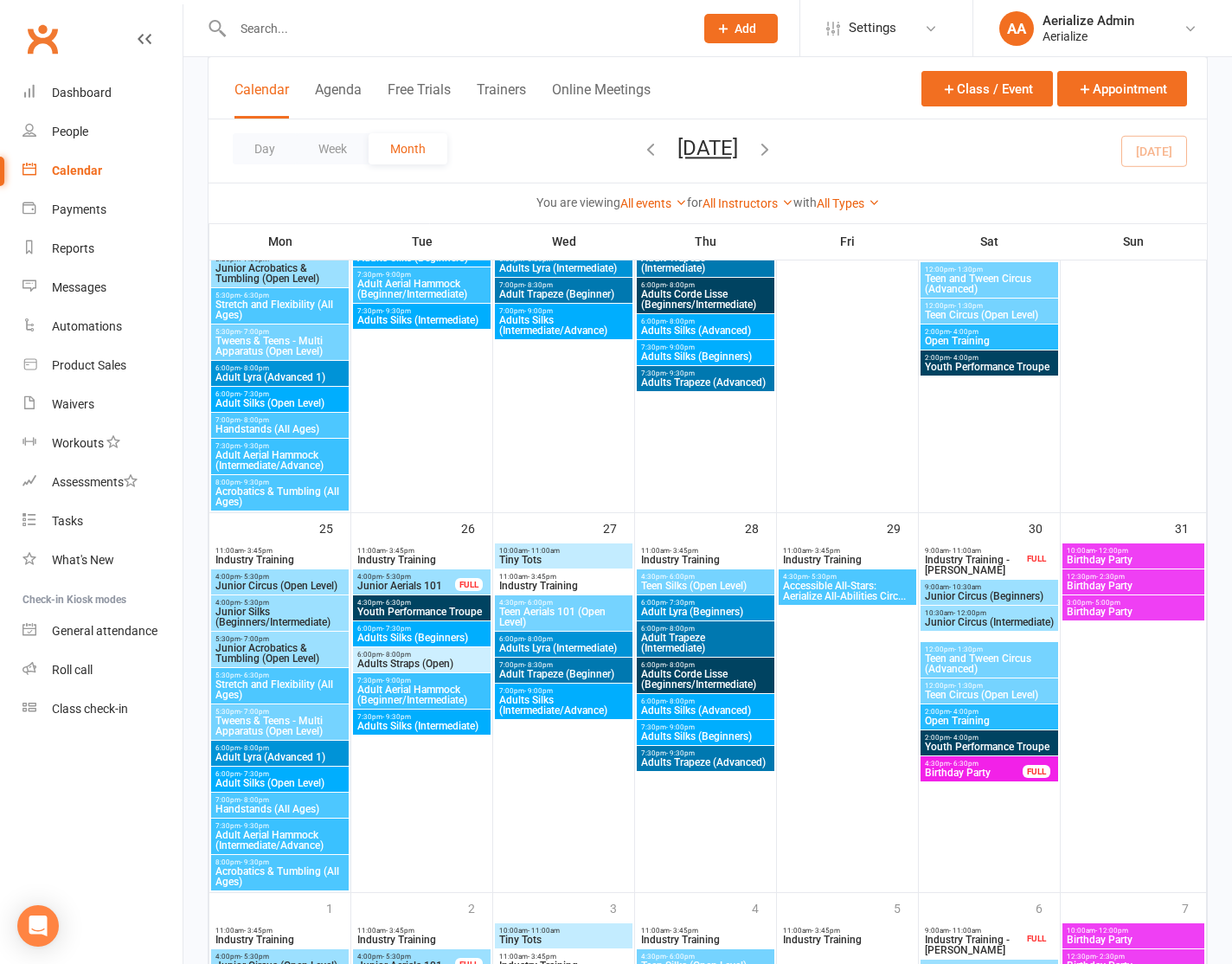
scroll to position [2146, 0]
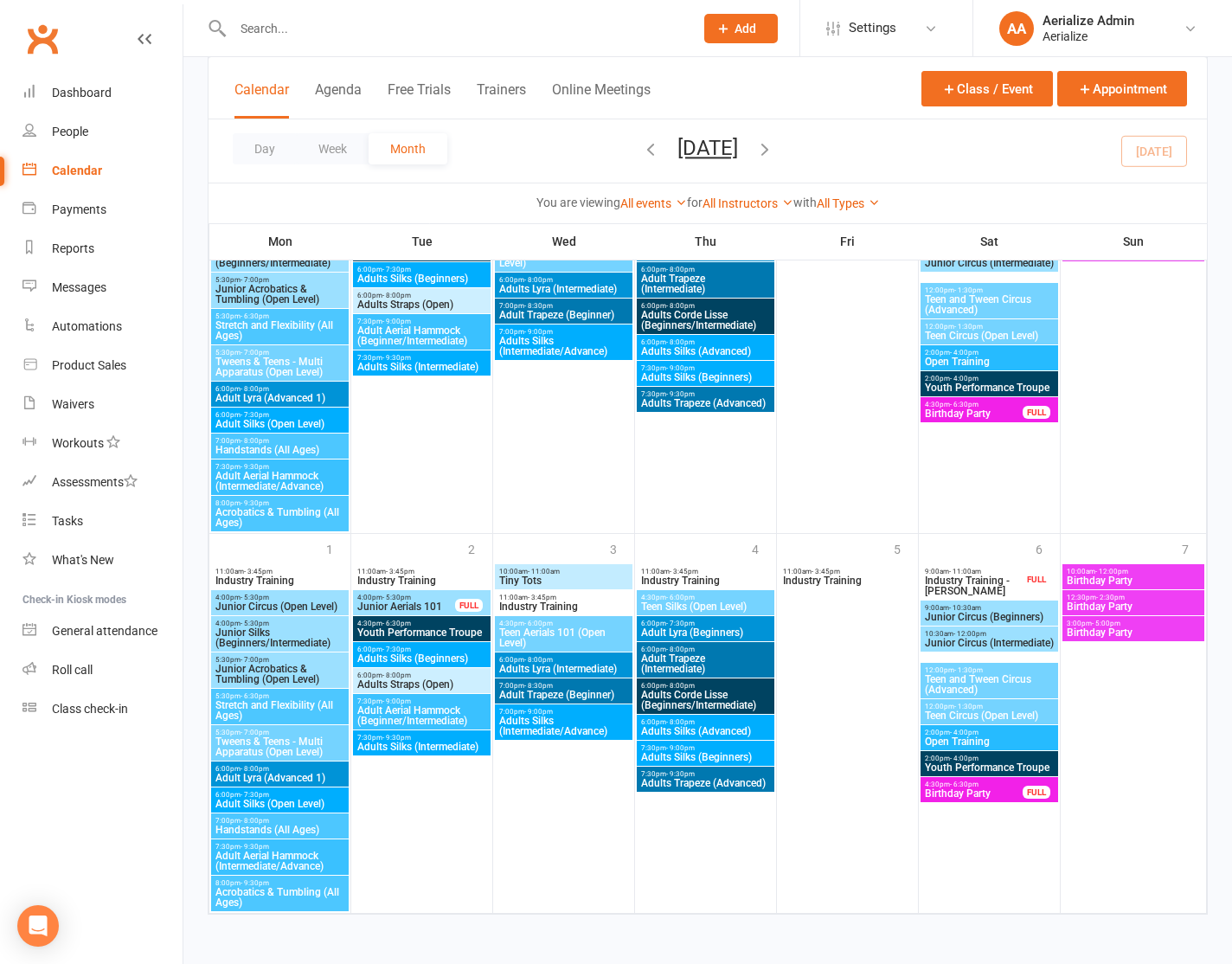
click at [774, 149] on icon "button" at bounding box center [765, 149] width 19 height 19
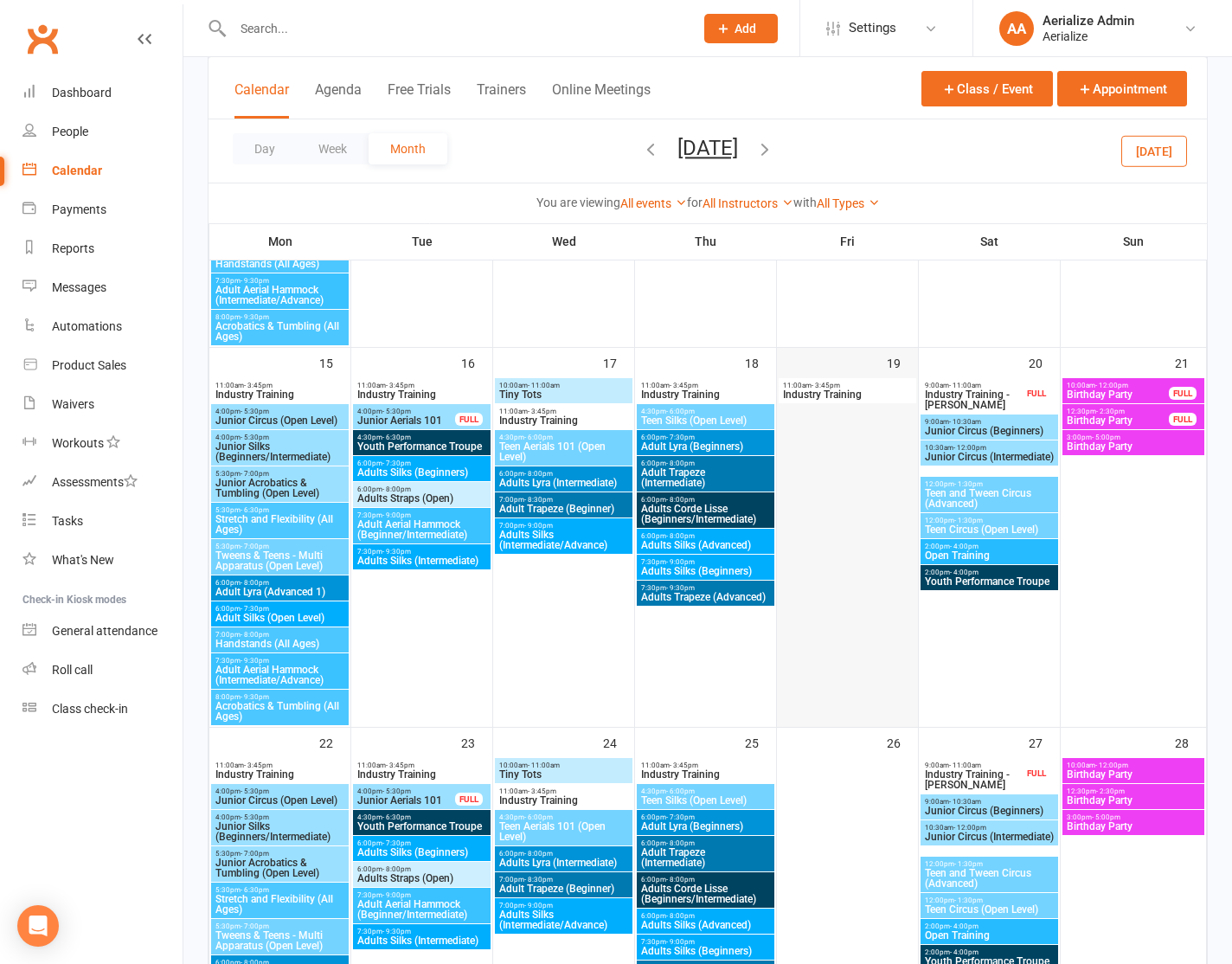
scroll to position [778, 0]
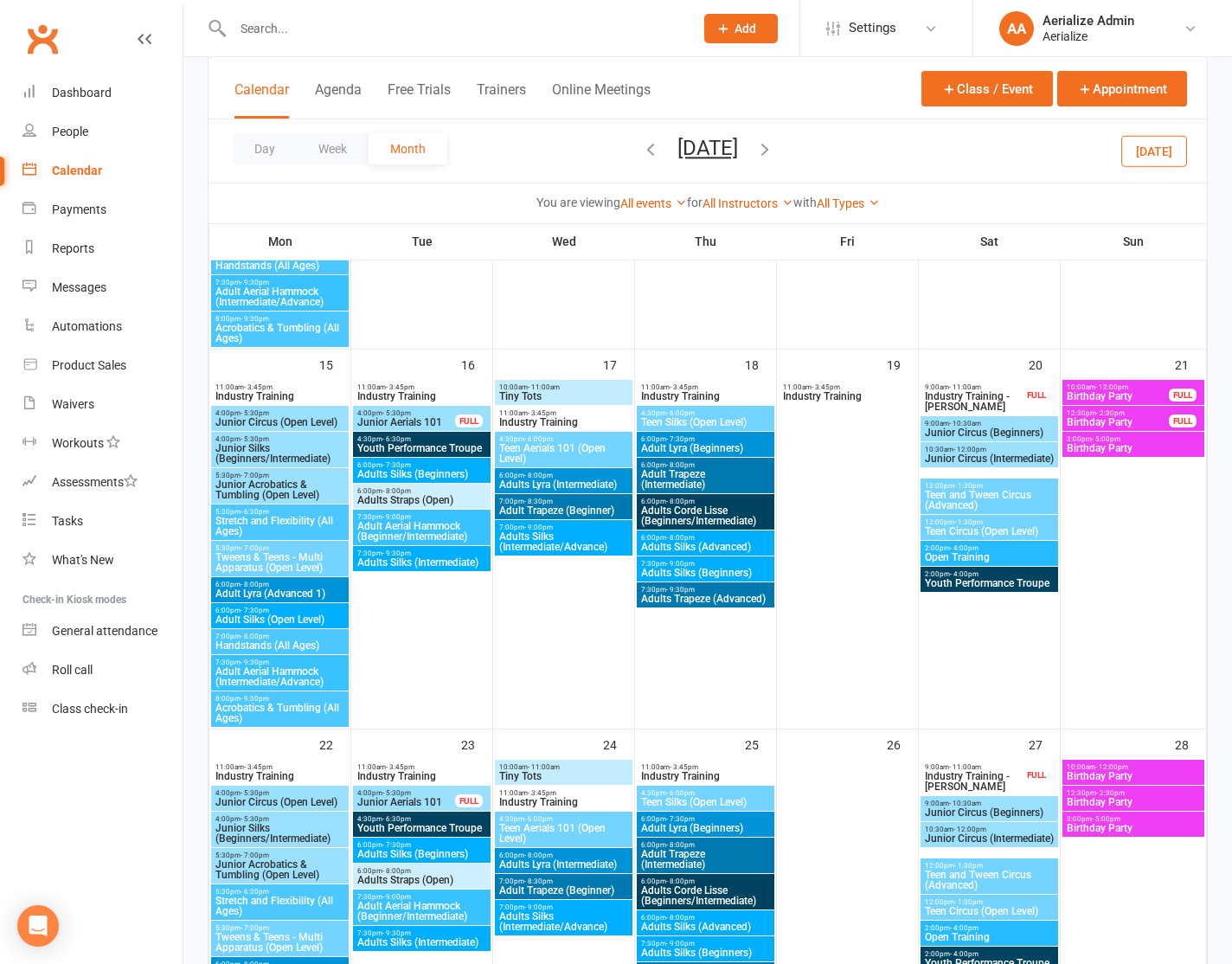
click at [1098, 778] on span "Birthday Party" at bounding box center [1133, 776] width 135 height 10
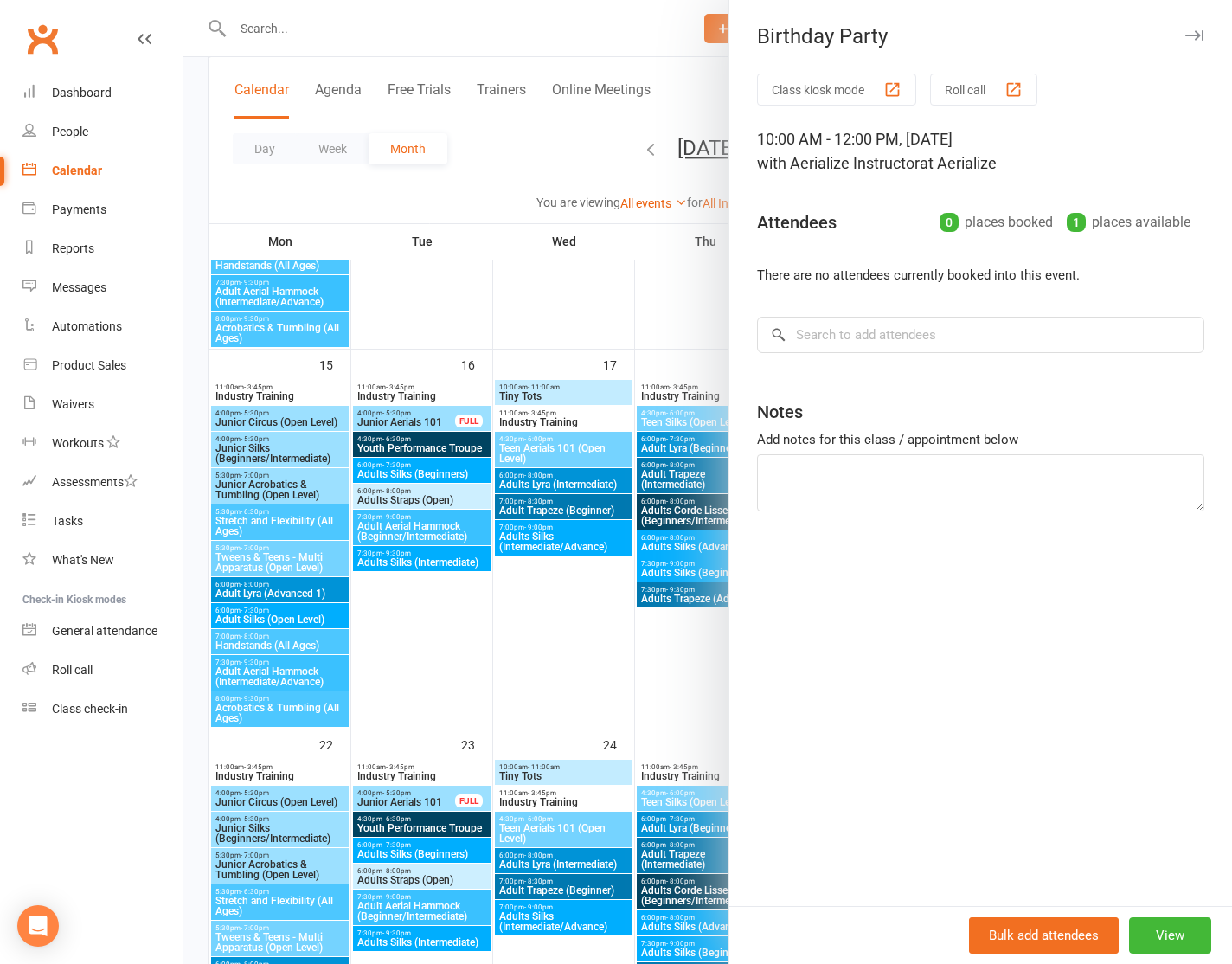
click at [623, 321] on div at bounding box center [708, 482] width 1049 height 964
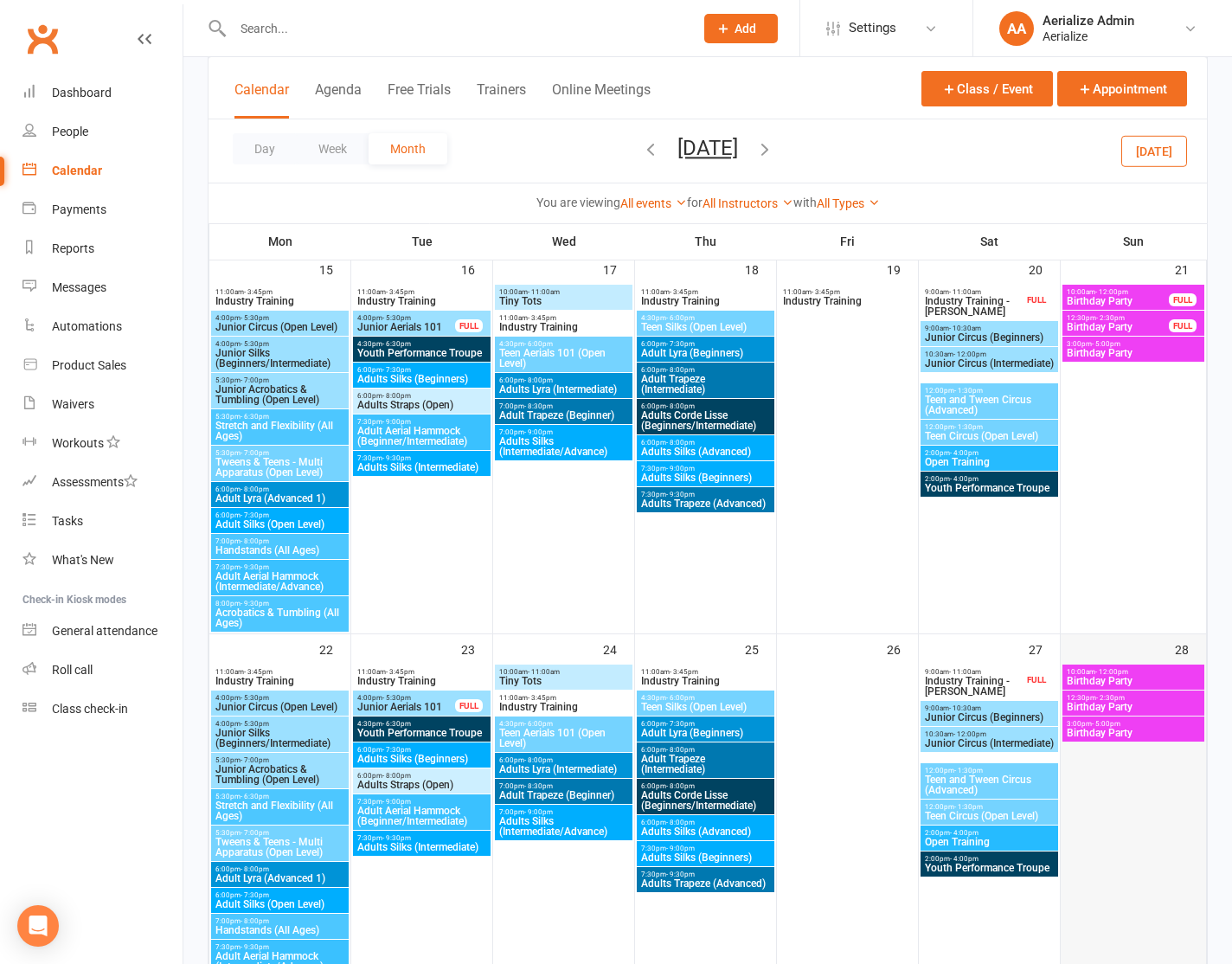
scroll to position [874, 0]
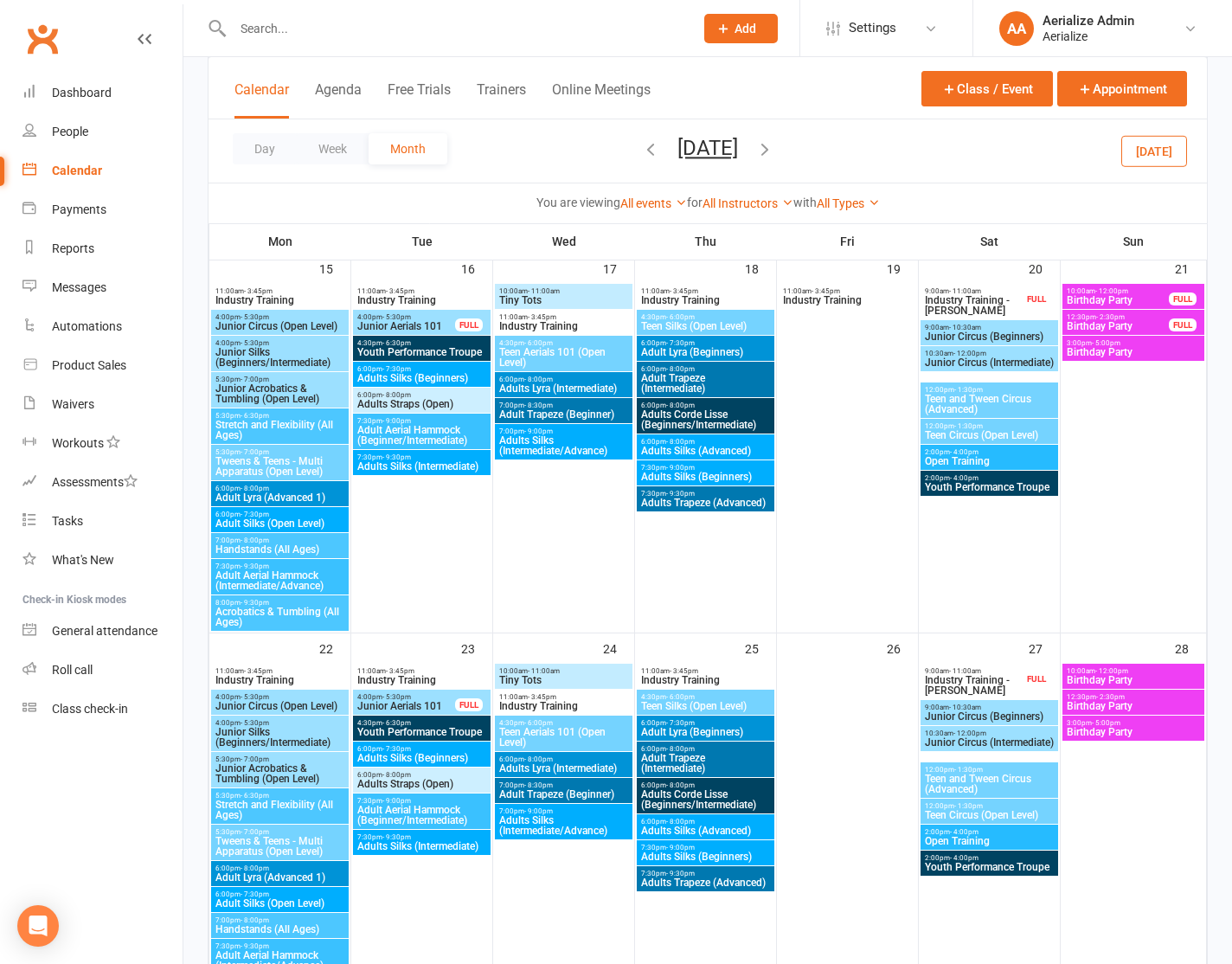
click at [1117, 675] on span "Birthday Party" at bounding box center [1133, 680] width 135 height 10
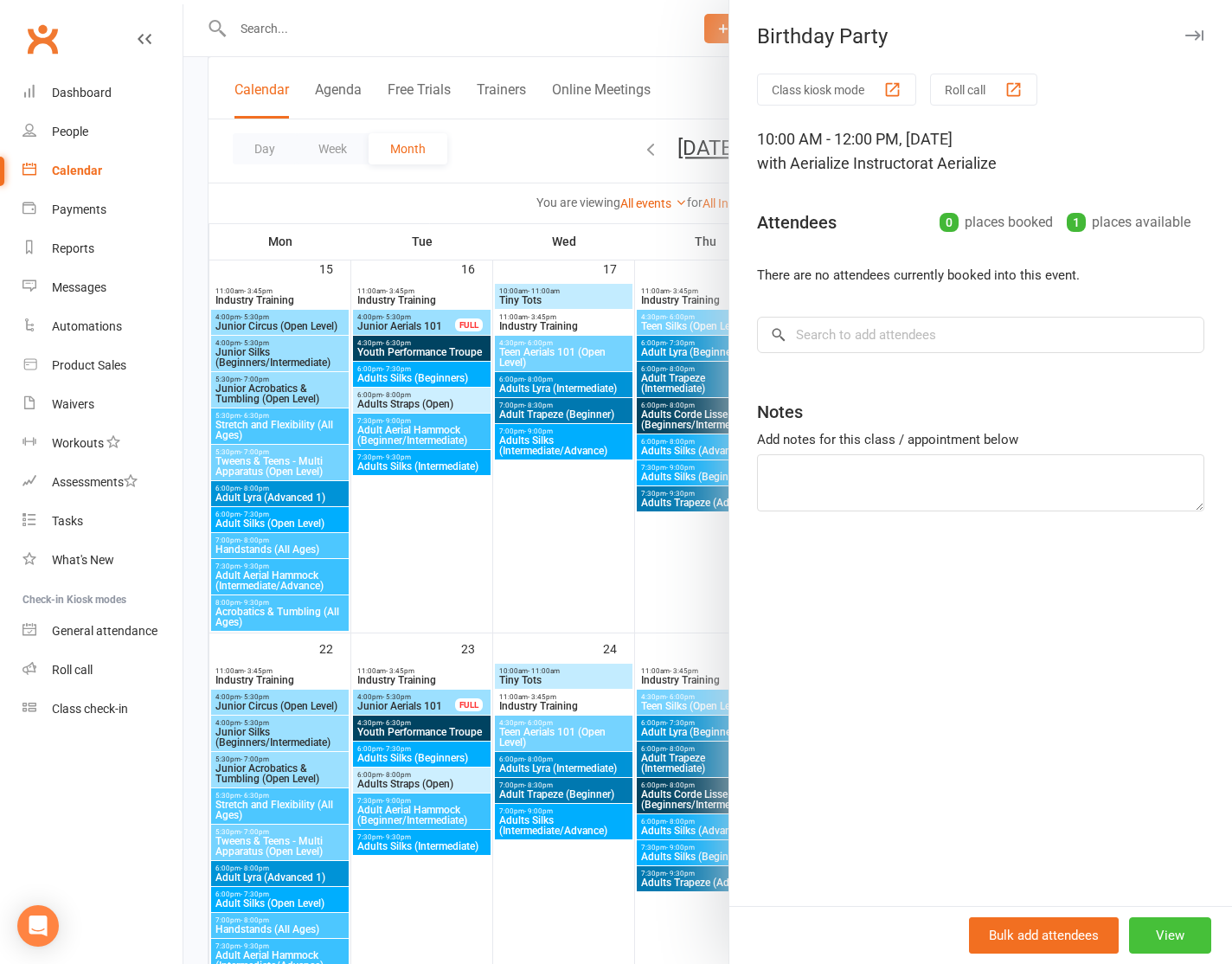
click at [1158, 938] on button "View" at bounding box center [1170, 936] width 82 height 36
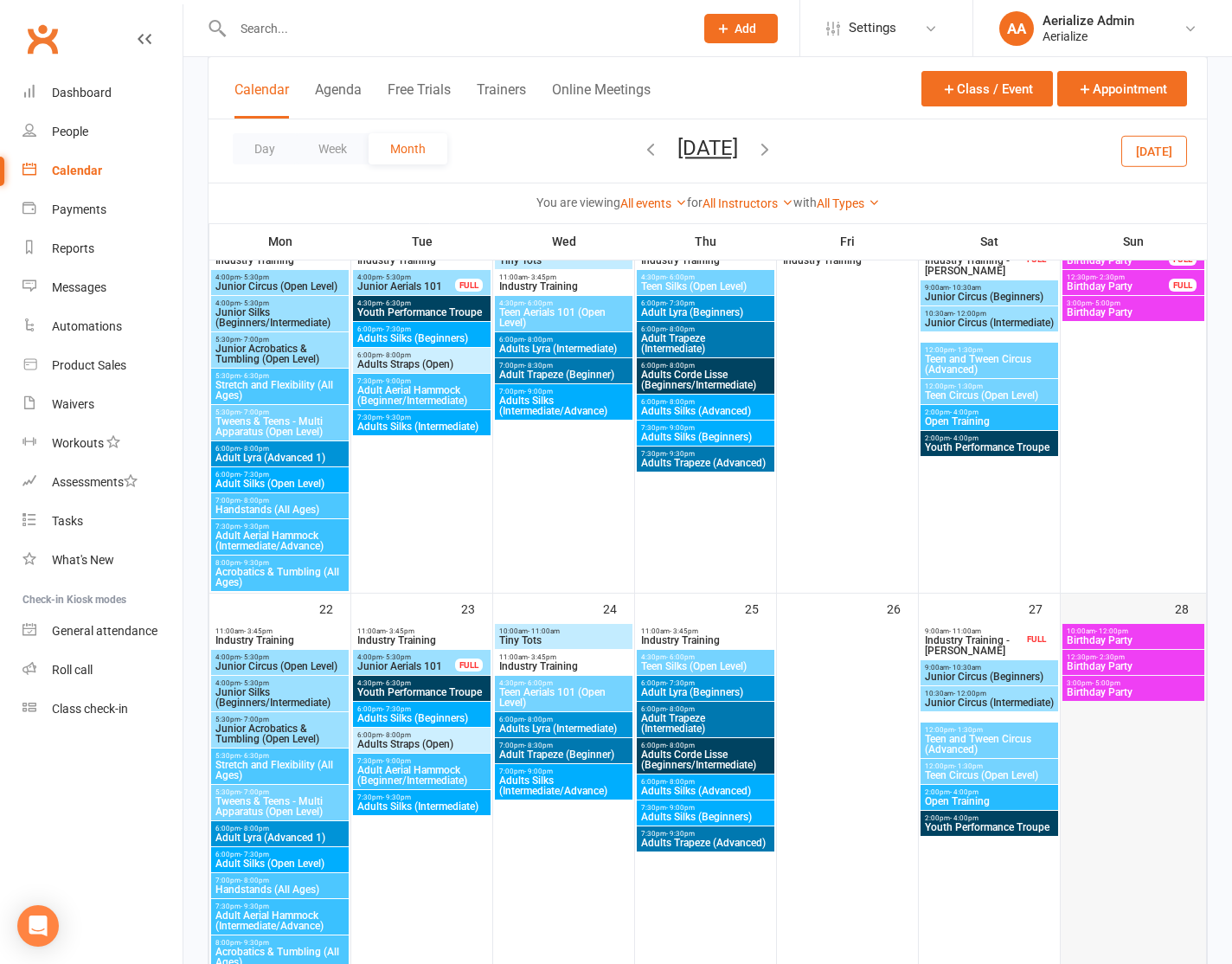
scroll to position [863, 0]
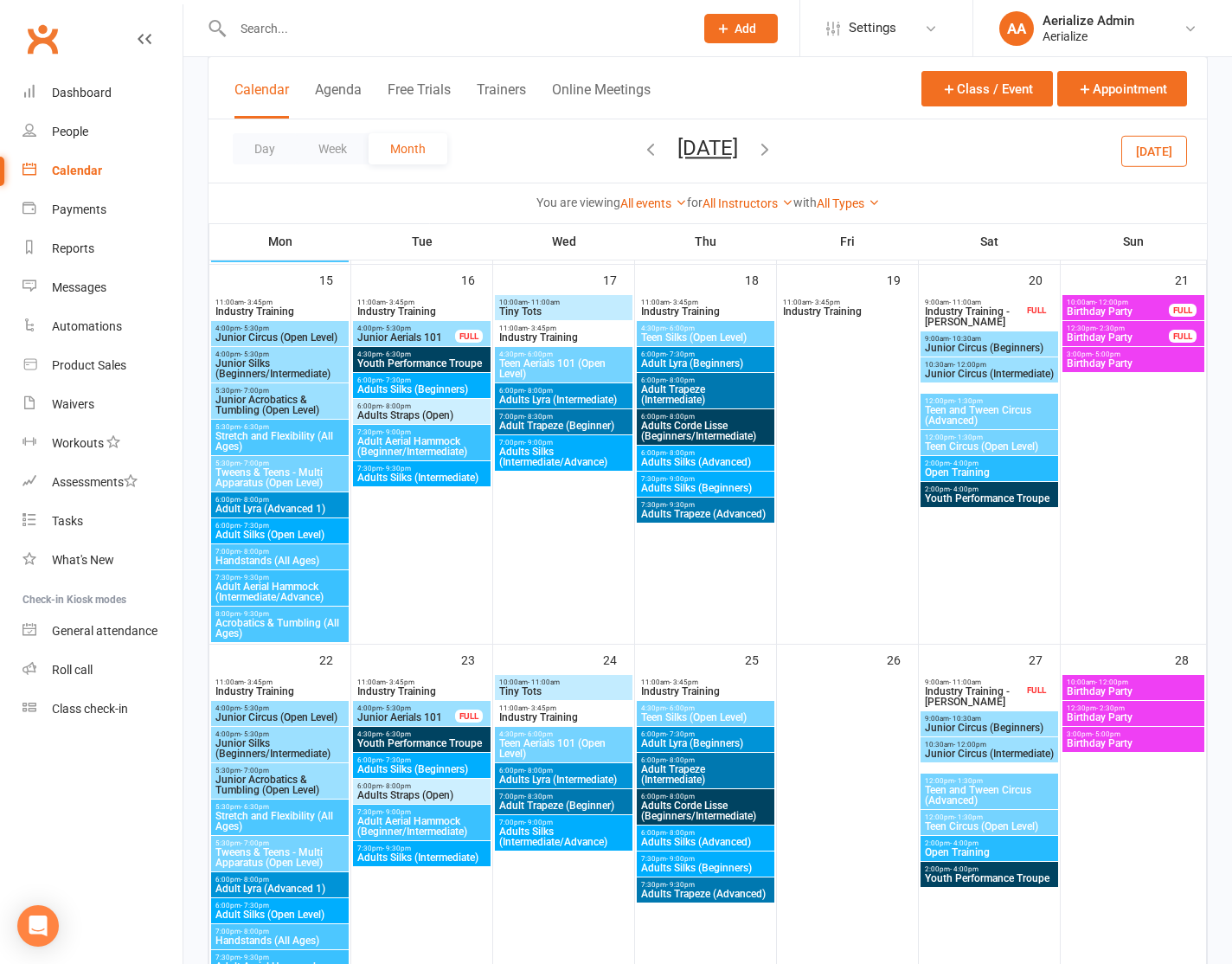
click at [1133, 691] on span "Birthday Party" at bounding box center [1133, 691] width 135 height 10
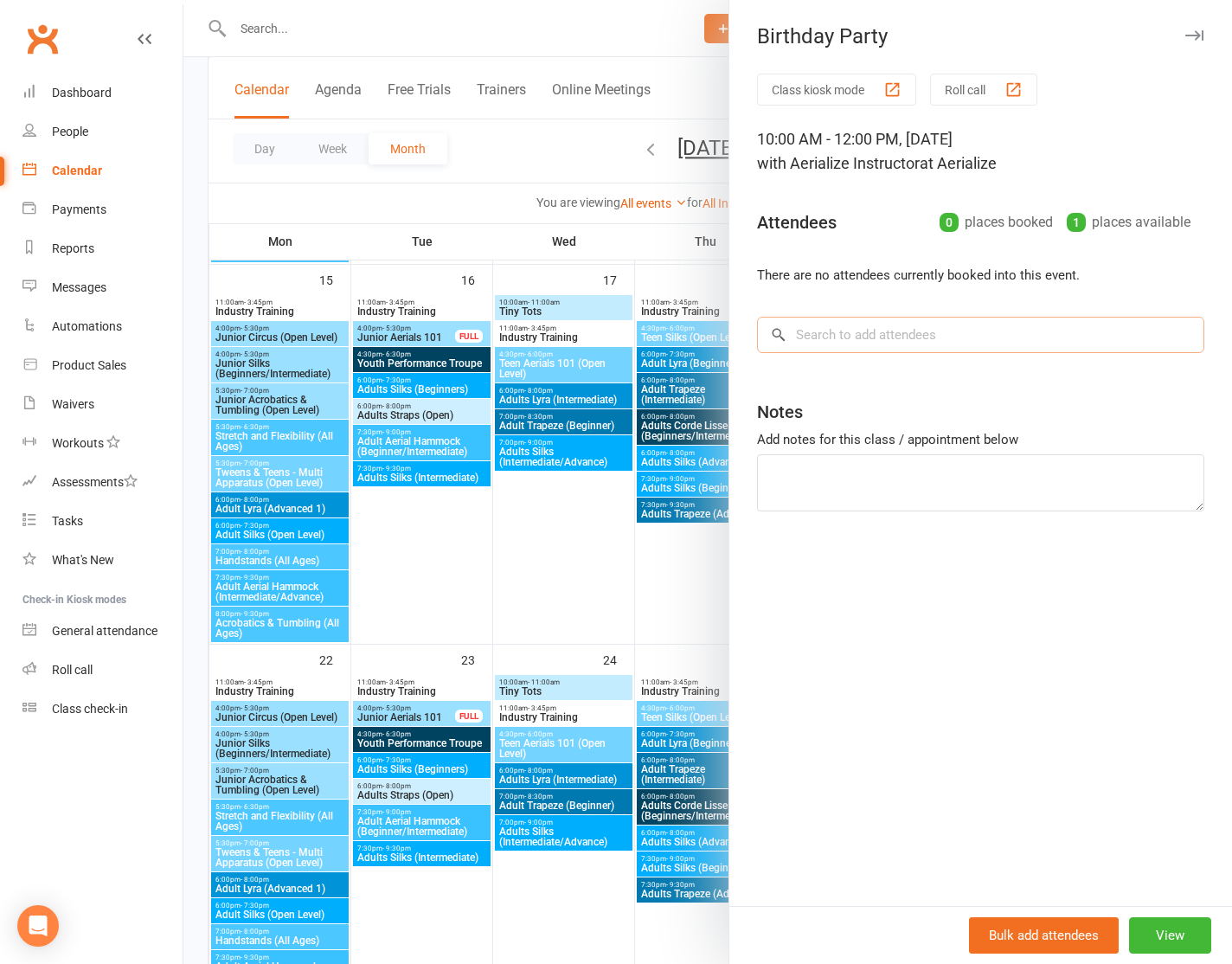
click at [890, 341] on input "search" at bounding box center [981, 335] width 447 height 36
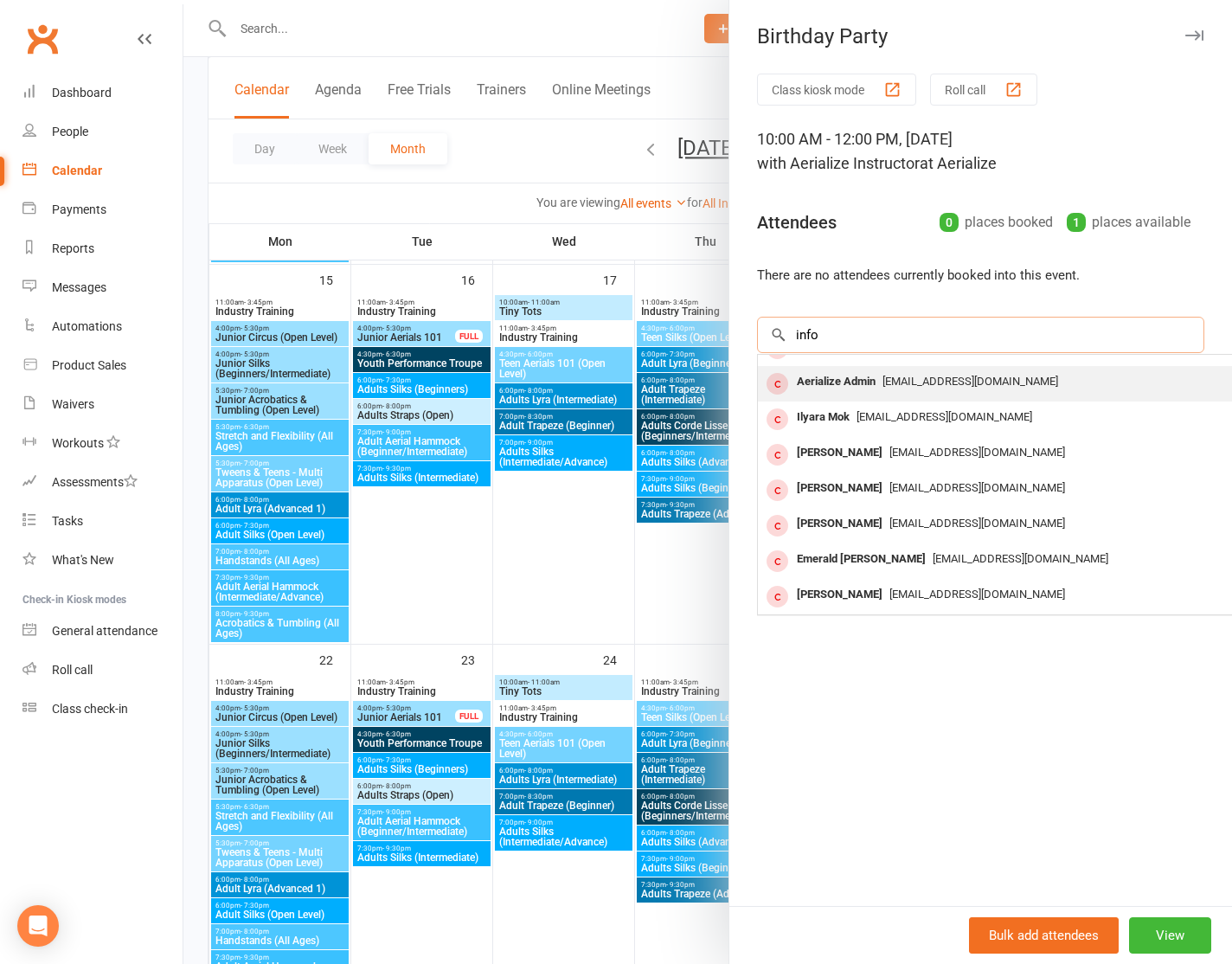
scroll to position [0, 0]
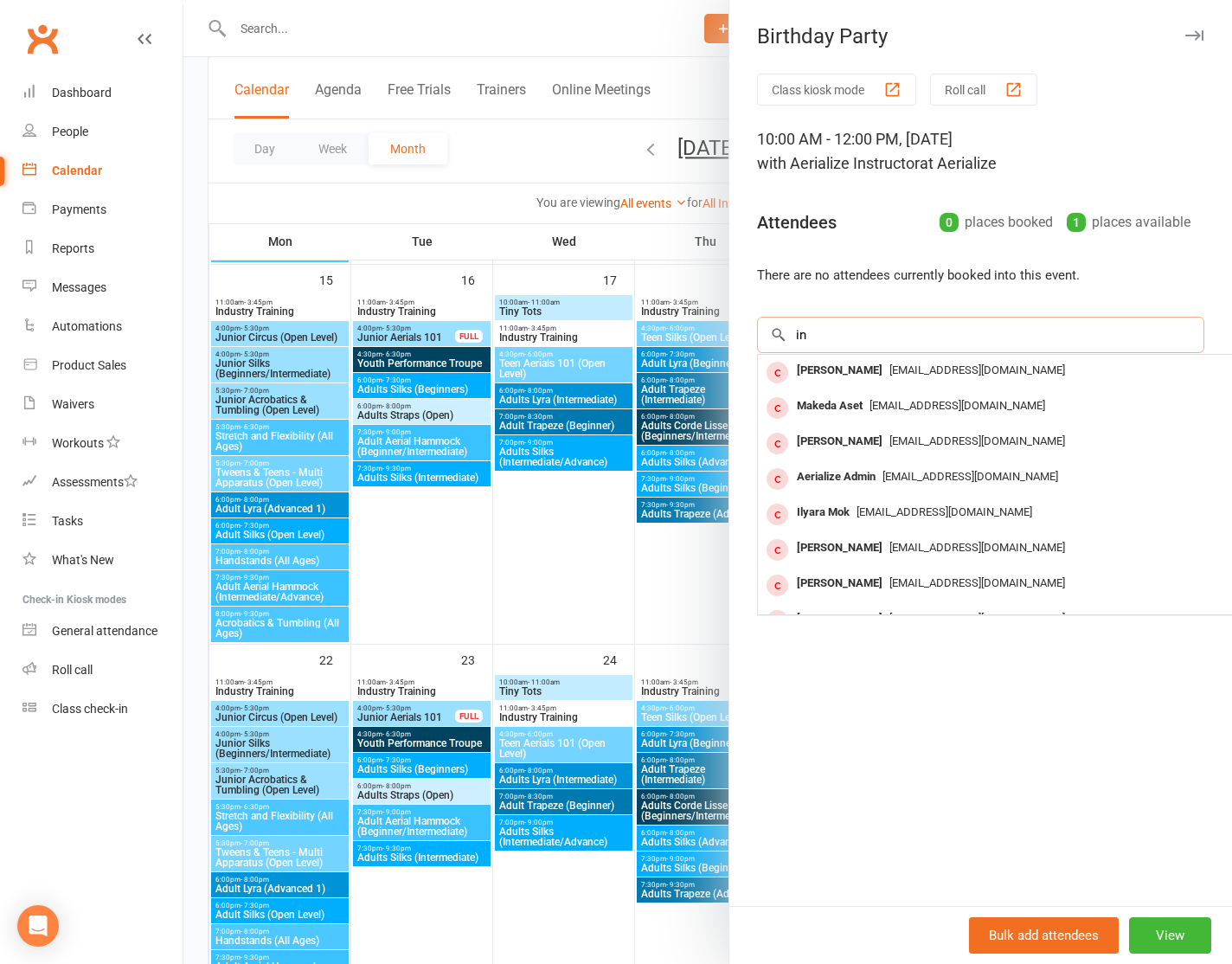
type input "i"
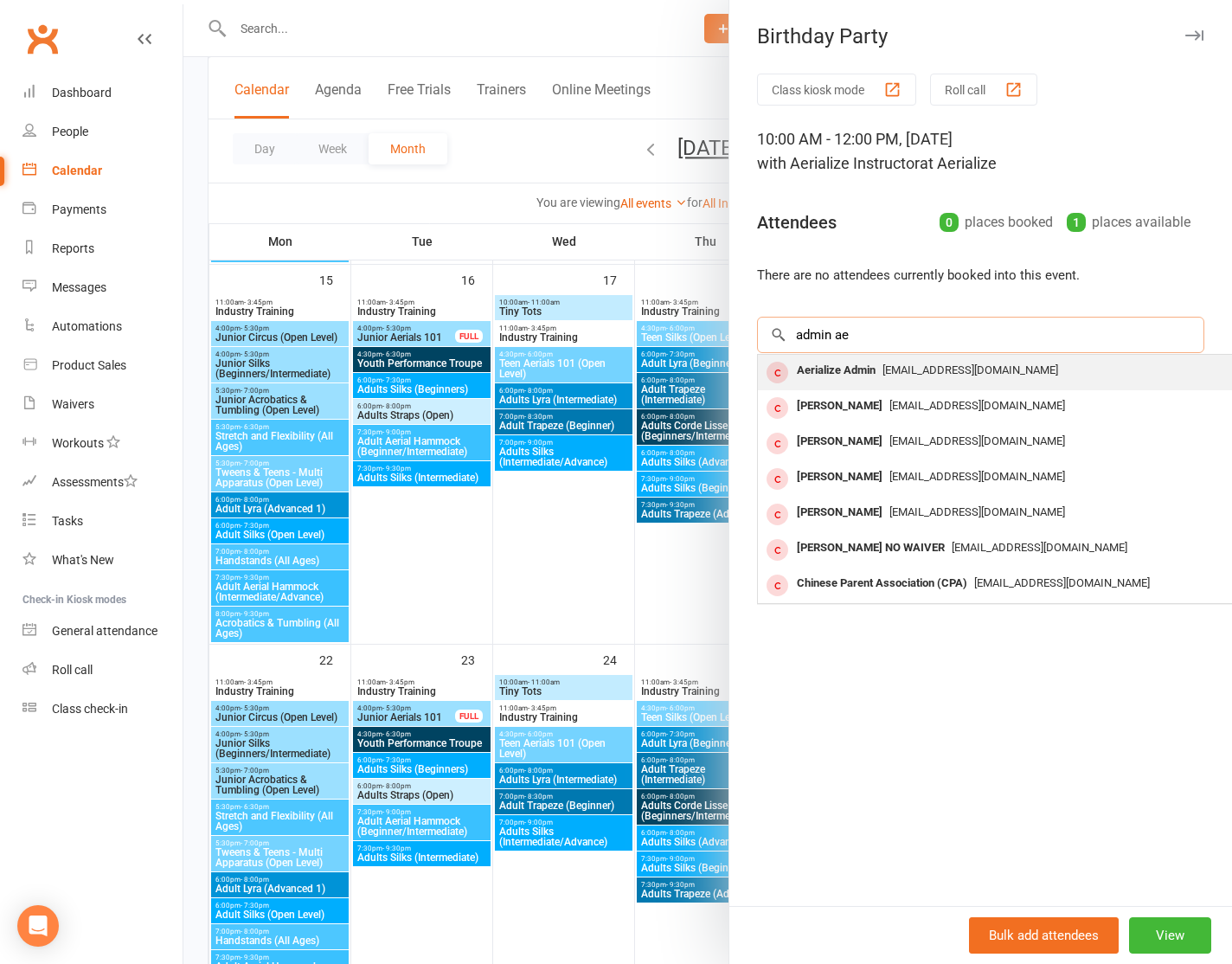
type input "admin ae"
click at [992, 375] on span "[EMAIL_ADDRESS][DOMAIN_NAME]" at bounding box center [969, 370] width 175 height 13
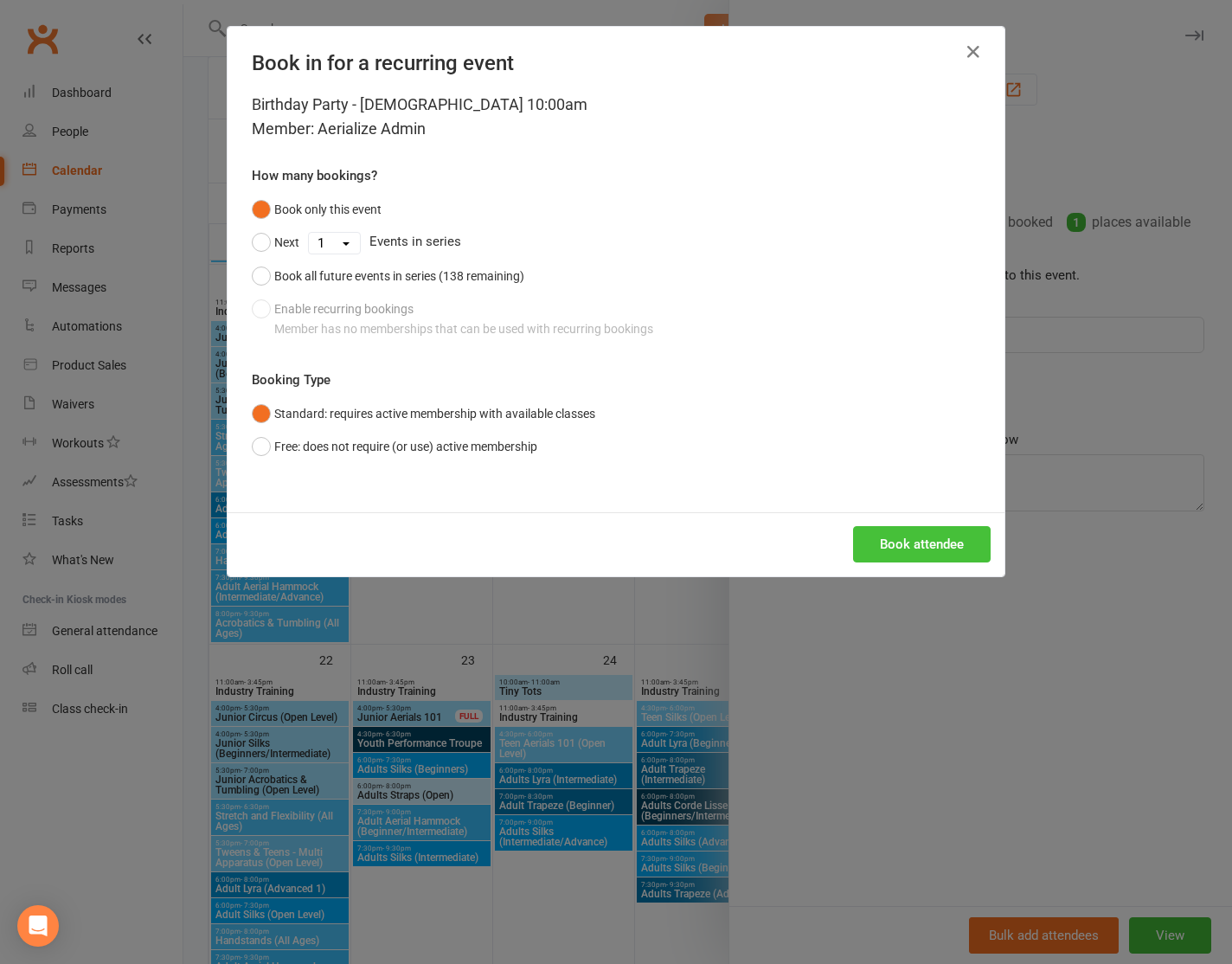
click at [929, 544] on button "Book attendee" at bounding box center [921, 544] width 137 height 36
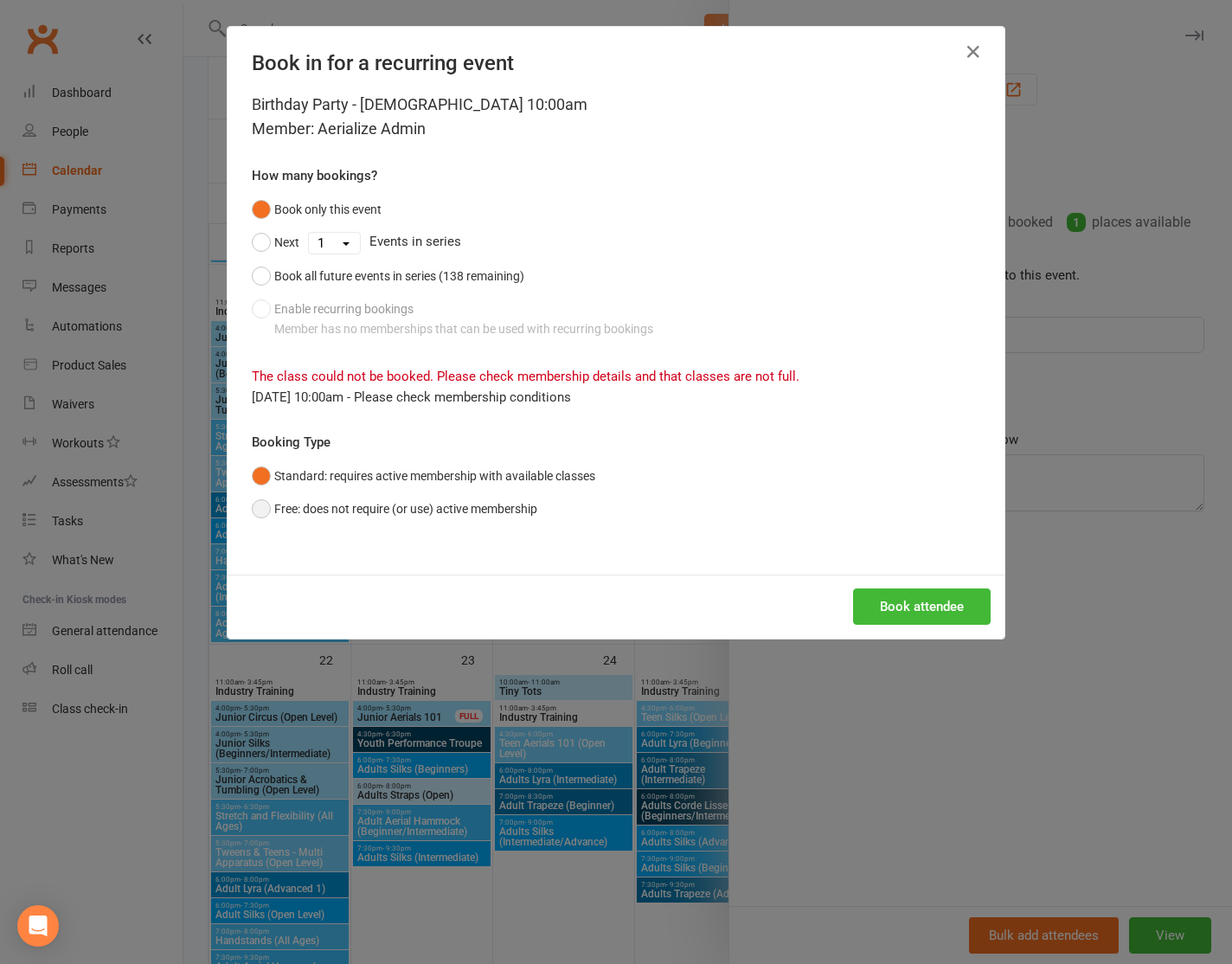
drag, startPoint x: 303, startPoint y: 509, endPoint x: 318, endPoint y: 511, distance: 15.1
click at [302, 509] on button "Free: does not require (or use) active membership" at bounding box center [394, 509] width 285 height 33
drag, startPoint x: 957, startPoint y: 615, endPoint x: 956, endPoint y: 607, distance: 8.1
click at [957, 615] on button "Book attendee" at bounding box center [921, 607] width 137 height 36
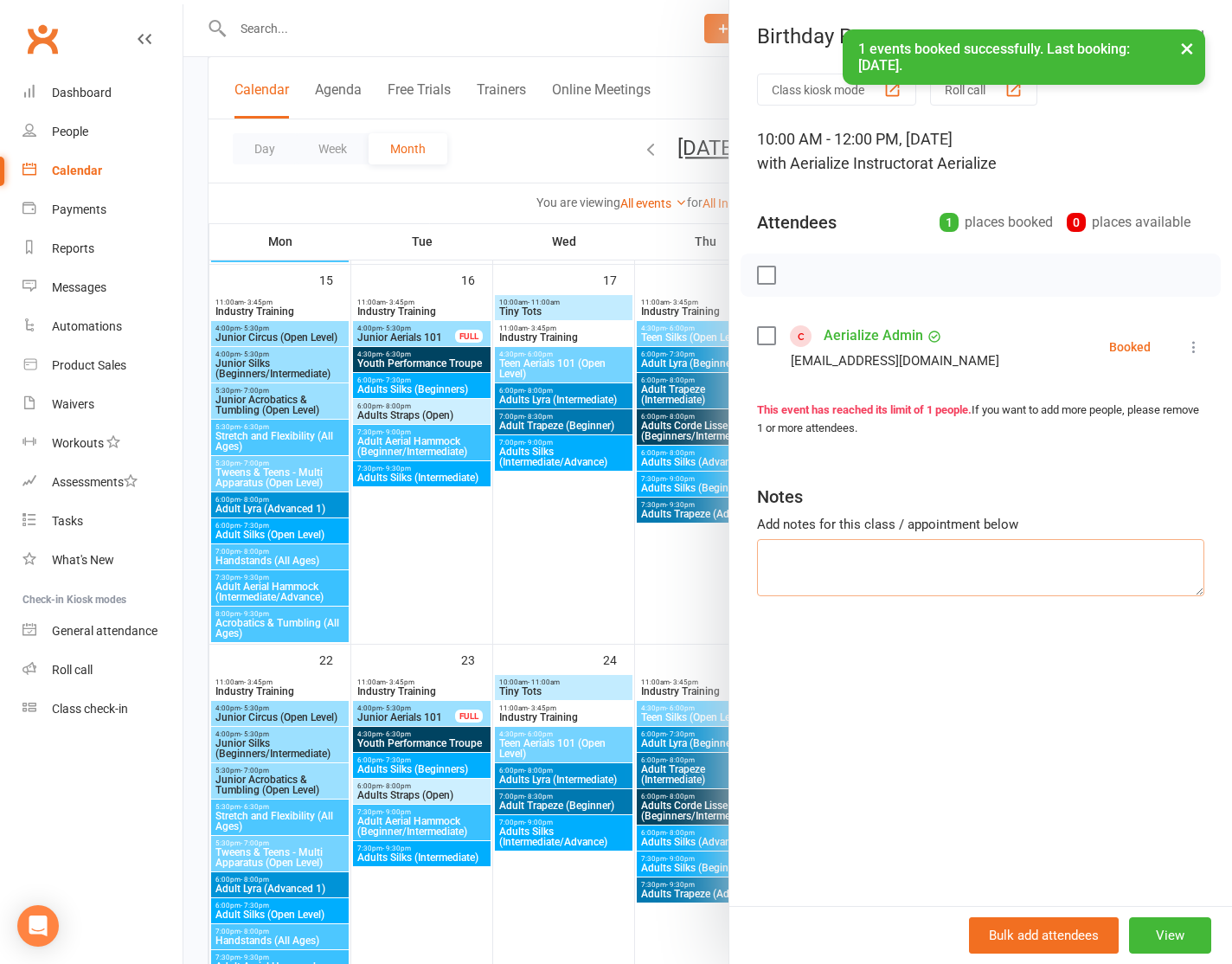
drag, startPoint x: 929, startPoint y: 558, endPoint x: 919, endPoint y: 558, distance: 10.0
click at [919, 558] on textarea at bounding box center [981, 568] width 447 height 57
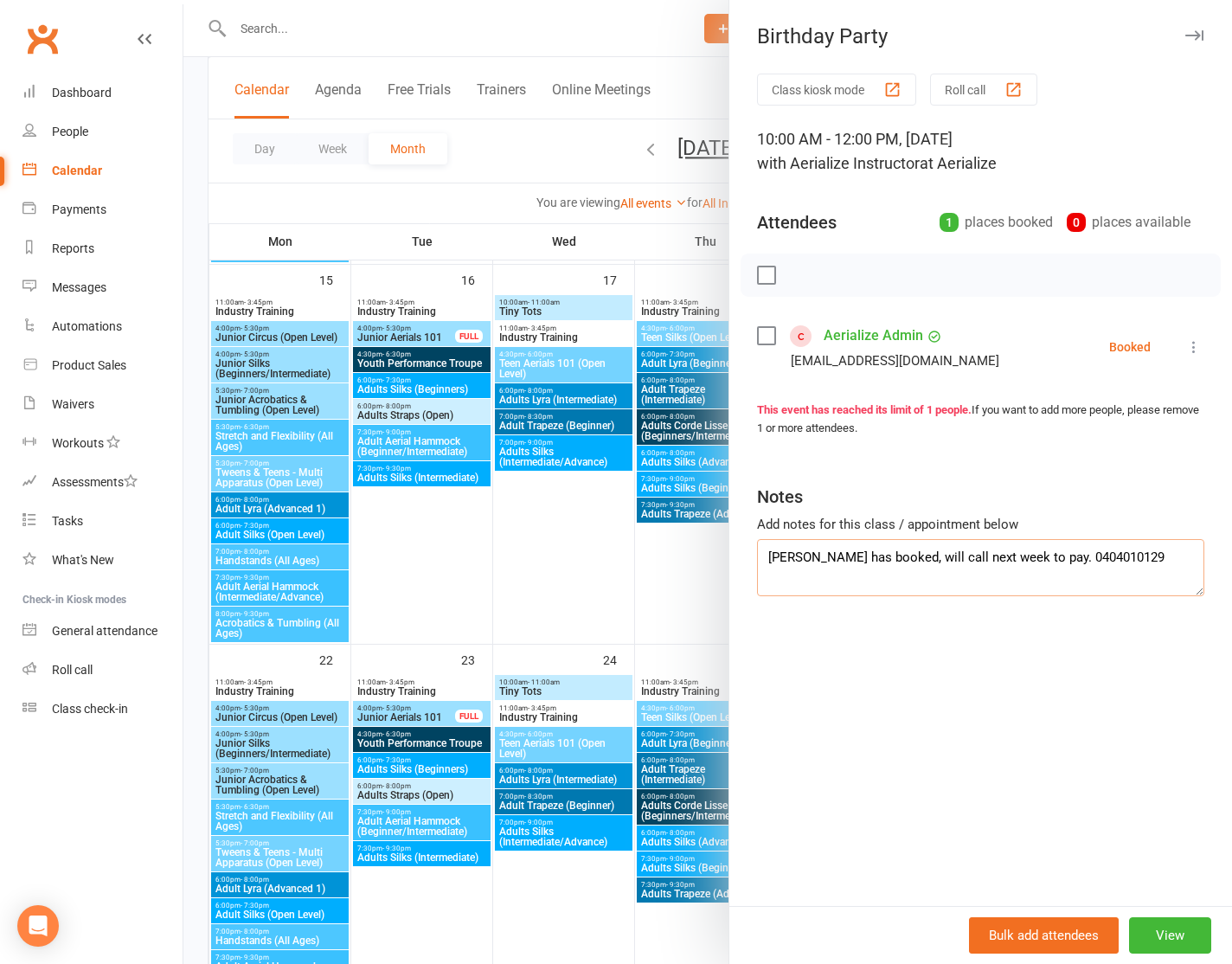
click at [785, 559] on textarea "[PERSON_NAME] has booked, will call next week to pay. 0404010129" at bounding box center [981, 568] width 447 height 57
click at [786, 559] on textarea "[PERSON_NAME] has booked, will call next week to pay. 0404010129" at bounding box center [981, 568] width 447 height 57
click at [1044, 557] on textarea "[PERSON_NAME] has booked, will call next week to pay. 0404010129" at bounding box center [981, 568] width 447 height 57
click at [1065, 550] on textarea "[PERSON_NAME] has booked, will call next week to pay. 04010129" at bounding box center [981, 568] width 447 height 57
click at [1031, 557] on textarea "[PERSON_NAME] has booked, will call next week to pay. 04010129" at bounding box center [981, 568] width 447 height 57
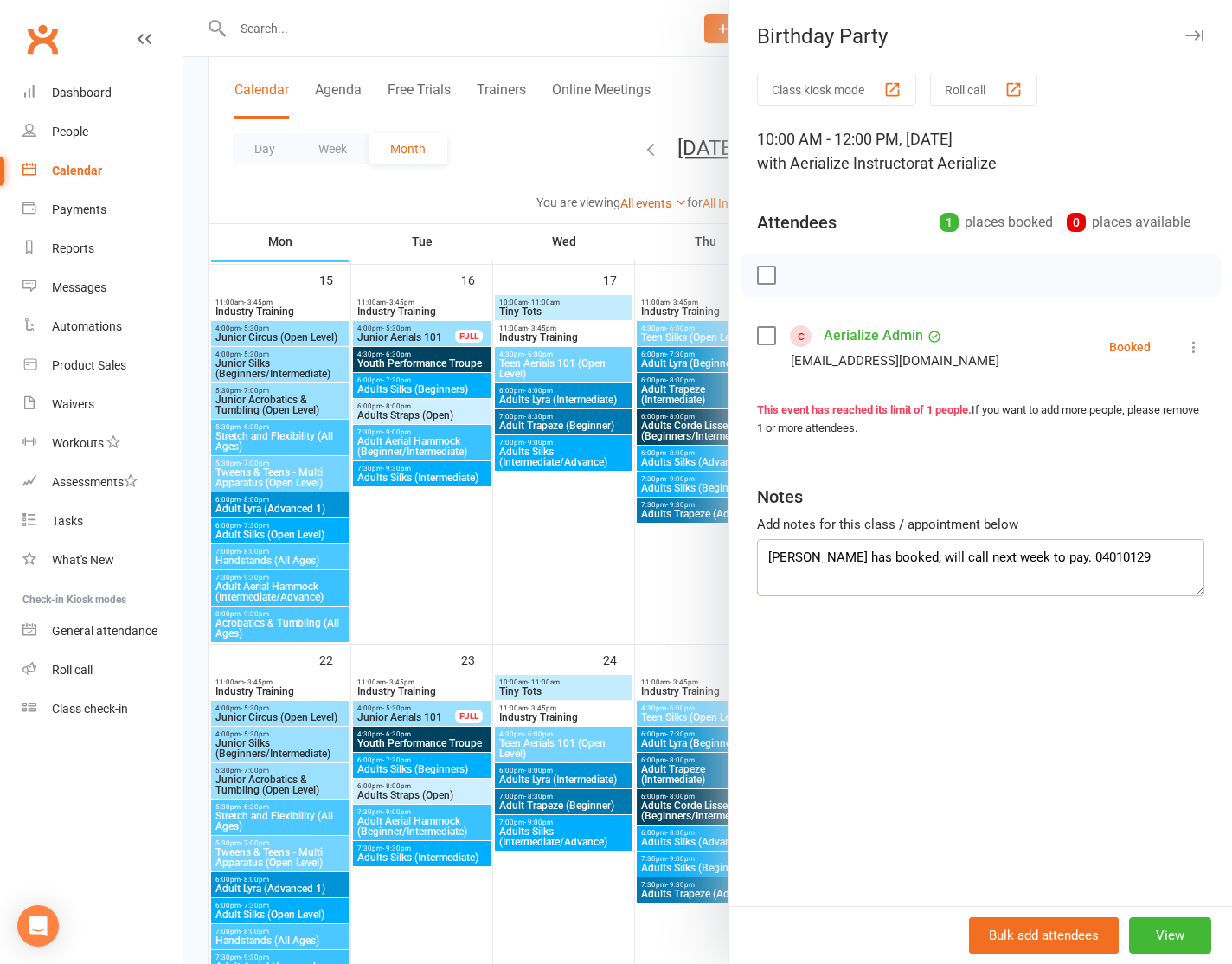
drag, startPoint x: 1102, startPoint y: 555, endPoint x: 1030, endPoint y: 565, distance: 72.7
click at [1030, 565] on textarea "[PERSON_NAME] has booked, will call next week to pay. 04010129" at bounding box center [981, 568] width 447 height 57
click at [1041, 559] on textarea "[PERSON_NAME] has booked, will call next week to pay. 04010129" at bounding box center [981, 568] width 447 height 57
click at [1087, 554] on textarea "[PERSON_NAME] has booked, will call next week to pay. 0404010129" at bounding box center [981, 568] width 447 height 57
click at [1140, 553] on textarea "[PERSON_NAME] has booked, will call next week to pay. 0404010129" at bounding box center [981, 568] width 447 height 57
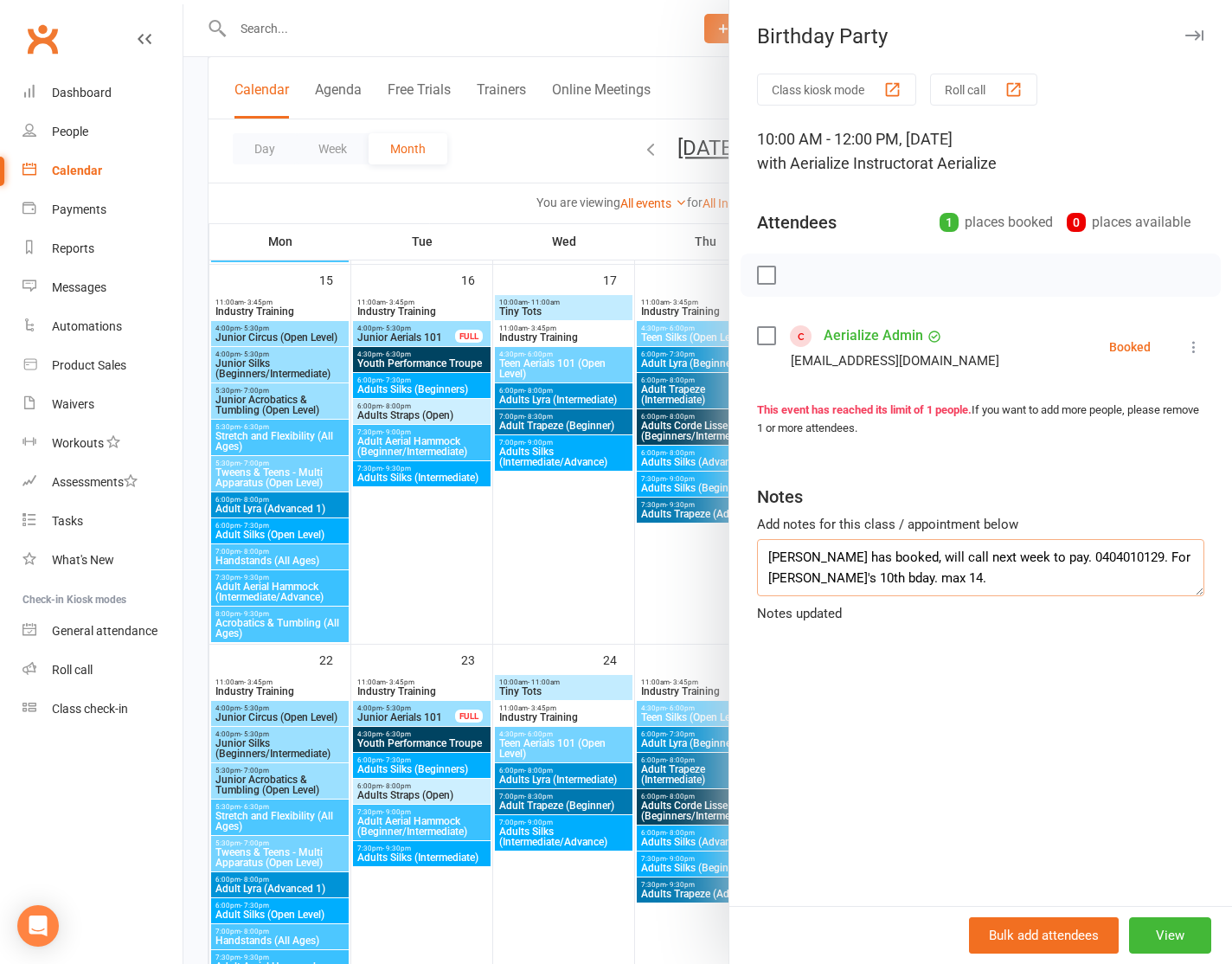
click at [1141, 561] on textarea "[PERSON_NAME] has booked, will call next week to pay. 0404010129. For [PERSON_N…" at bounding box center [981, 568] width 447 height 57
click at [945, 559] on textarea "[PERSON_NAME] has booked, will call next week to pay. 0404010129. For [PERSON_N…" at bounding box center [981, 568] width 447 height 57
click at [948, 556] on textarea "[PERSON_NAME] has booked, will call next week to pay. 0404010129. For [PERSON_N…" at bounding box center [981, 568] width 447 height 57
click at [951, 556] on textarea "[PERSON_NAME] has booked, will call next week to pay. 0404010129. For [PERSON_N…" at bounding box center [981, 568] width 447 height 57
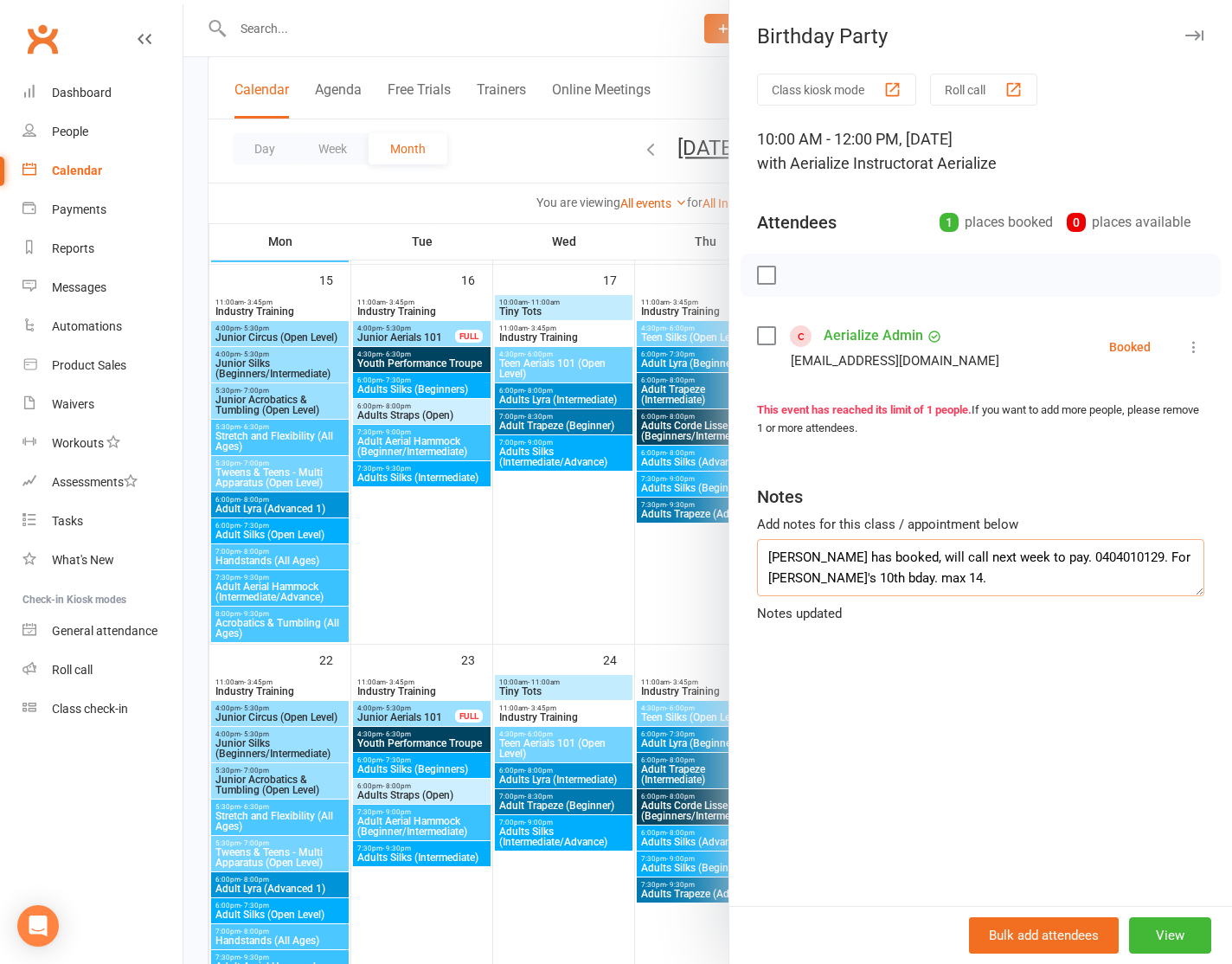
click at [984, 559] on textarea "[PERSON_NAME] has booked, will call next week to pay. 0404010129. For [PERSON_N…" at bounding box center [981, 568] width 447 height 57
drag, startPoint x: 984, startPoint y: 558, endPoint x: 930, endPoint y: 563, distance: 54.2
click at [930, 563] on textarea "[PERSON_NAME] has booked, will call next week to pay. 0404010129. For [PERSON_N…" at bounding box center [981, 568] width 447 height 57
type textarea "[PERSON_NAME] has booked, will call WC [DATE] to pay. 0404010129. For [PERSON_N…"
click at [1180, 932] on button "View" at bounding box center [1170, 936] width 82 height 36
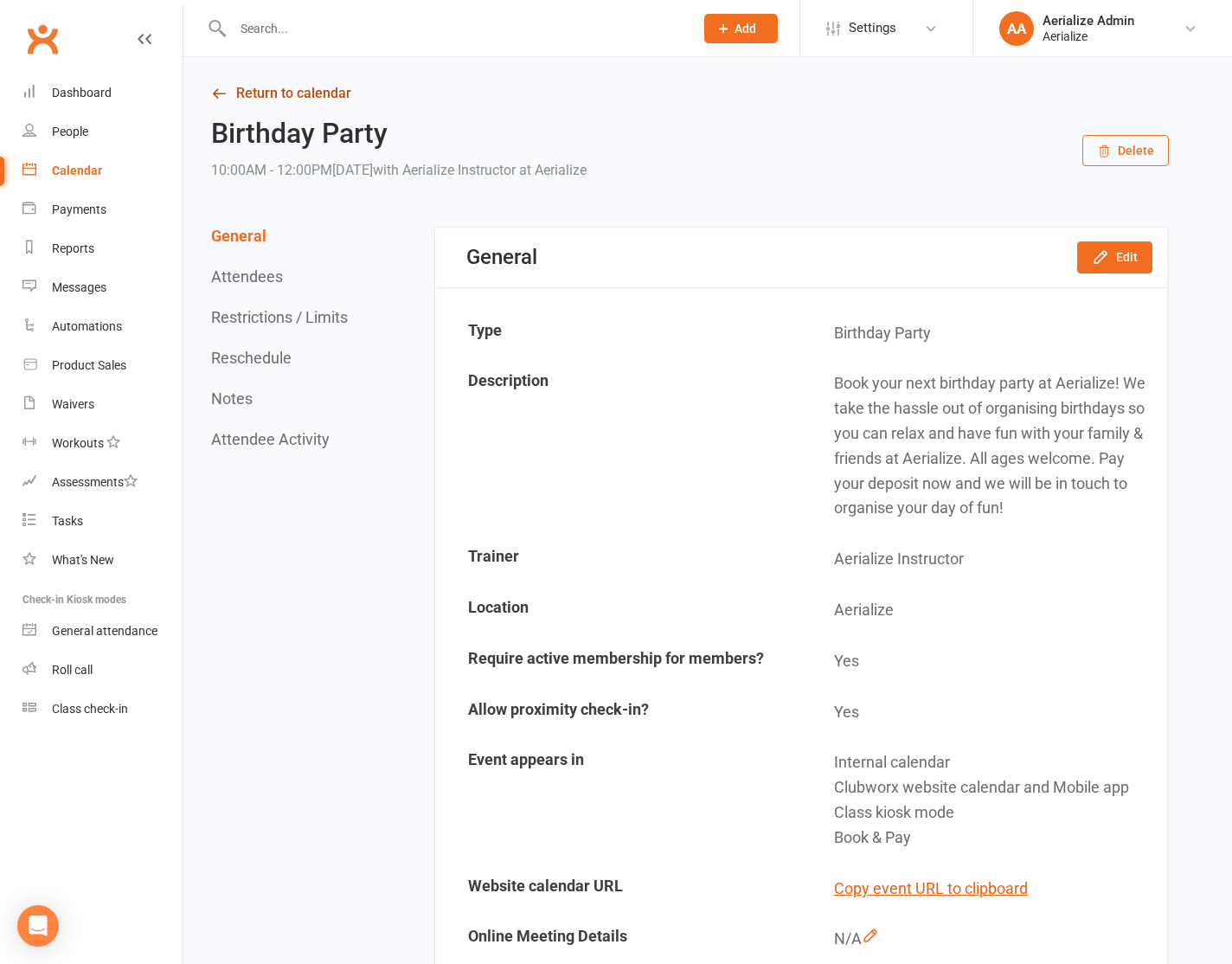
click at [259, 92] on link "Return to calendar" at bounding box center [690, 94] width 958 height 25
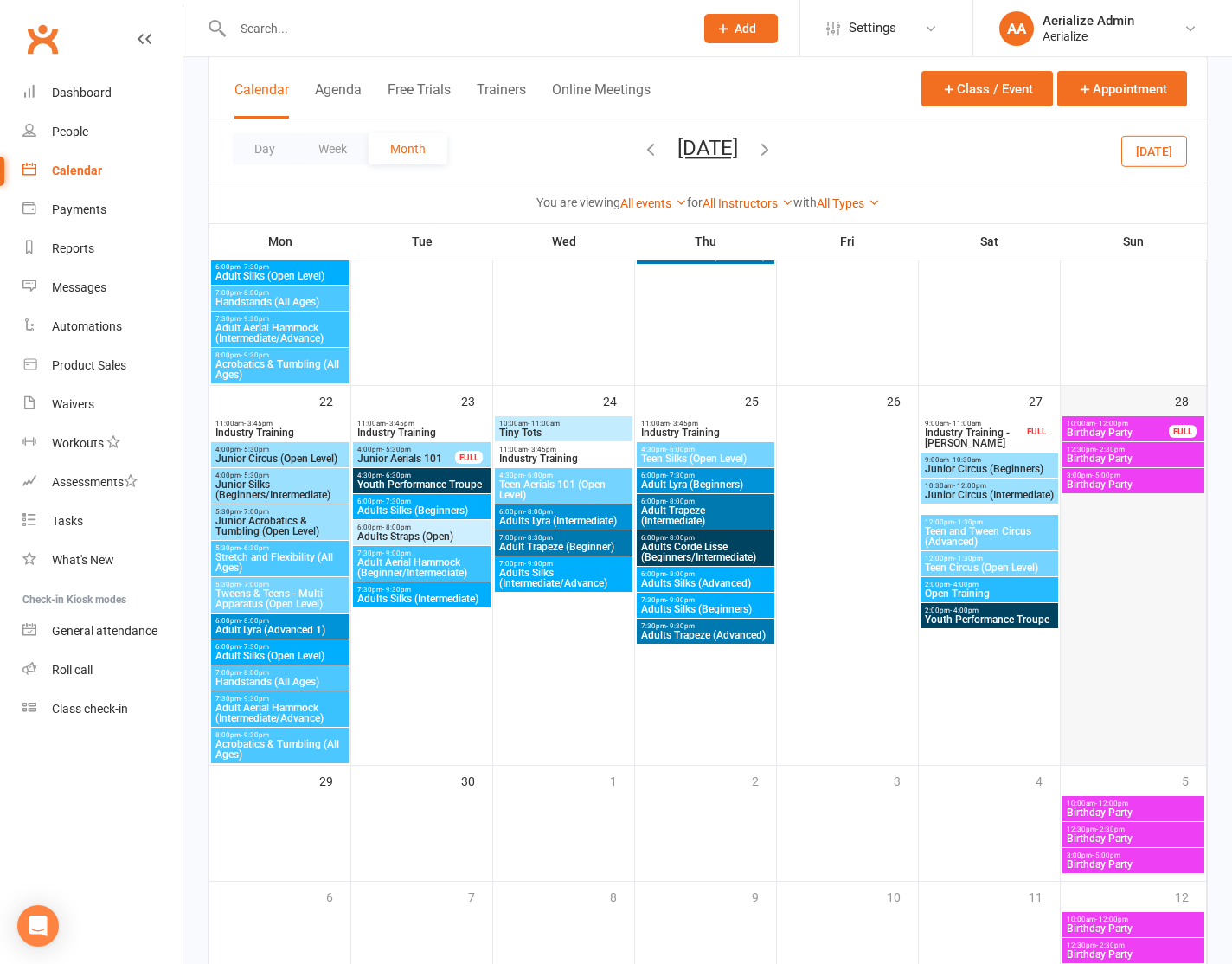
scroll to position [1037, 0]
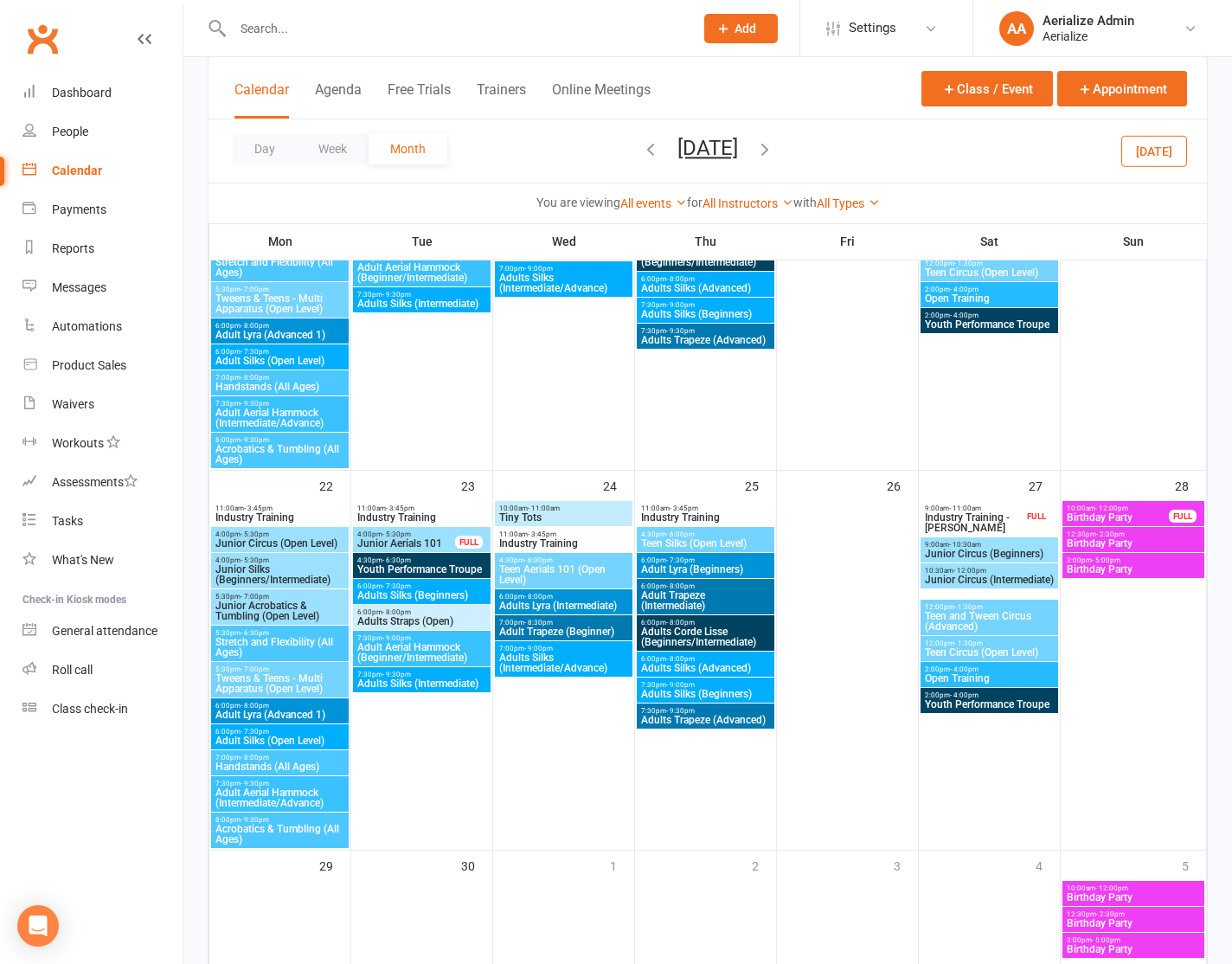
click at [1120, 517] on span "Birthday Party" at bounding box center [1118, 518] width 104 height 10
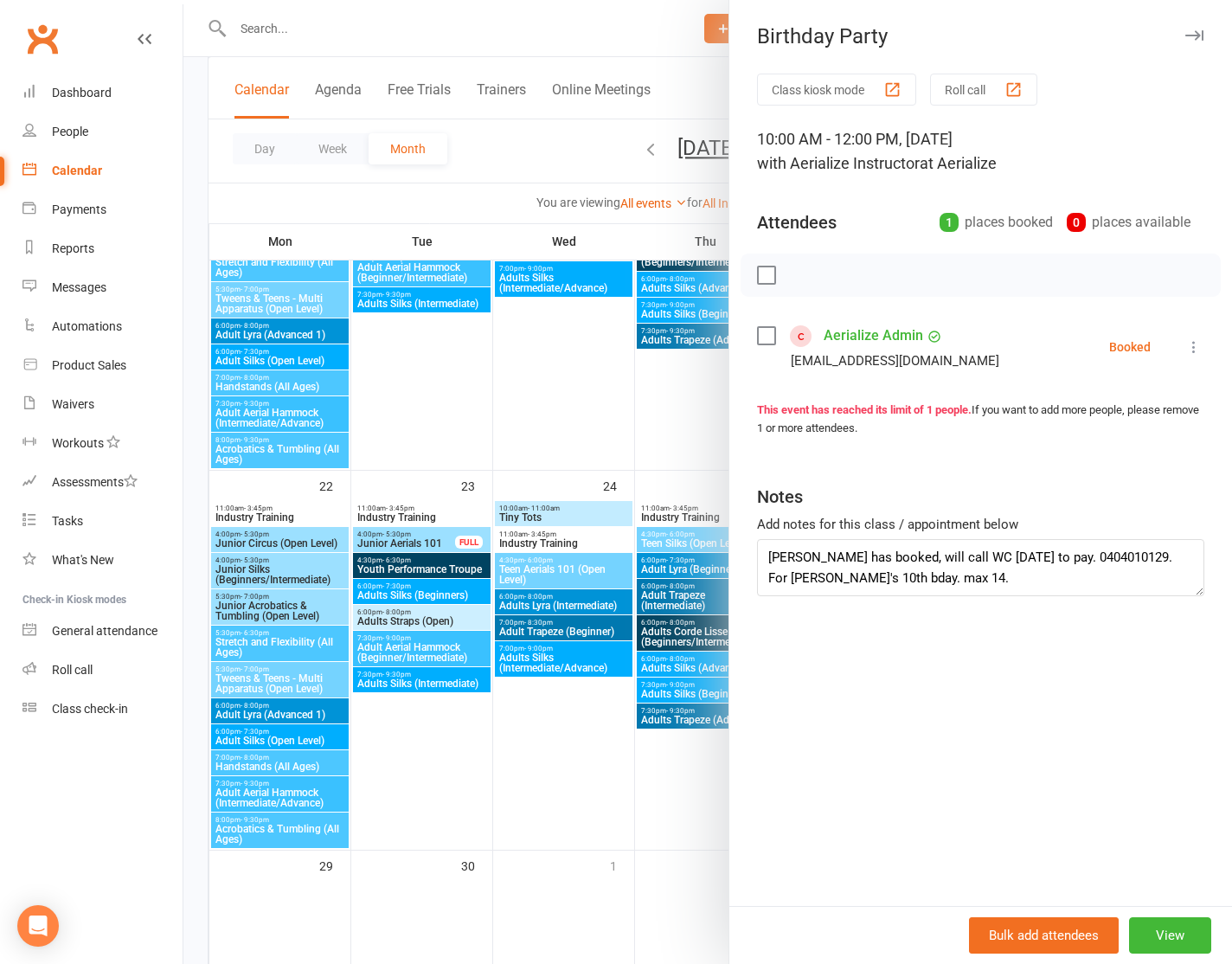
click at [681, 492] on div at bounding box center [708, 482] width 1049 height 964
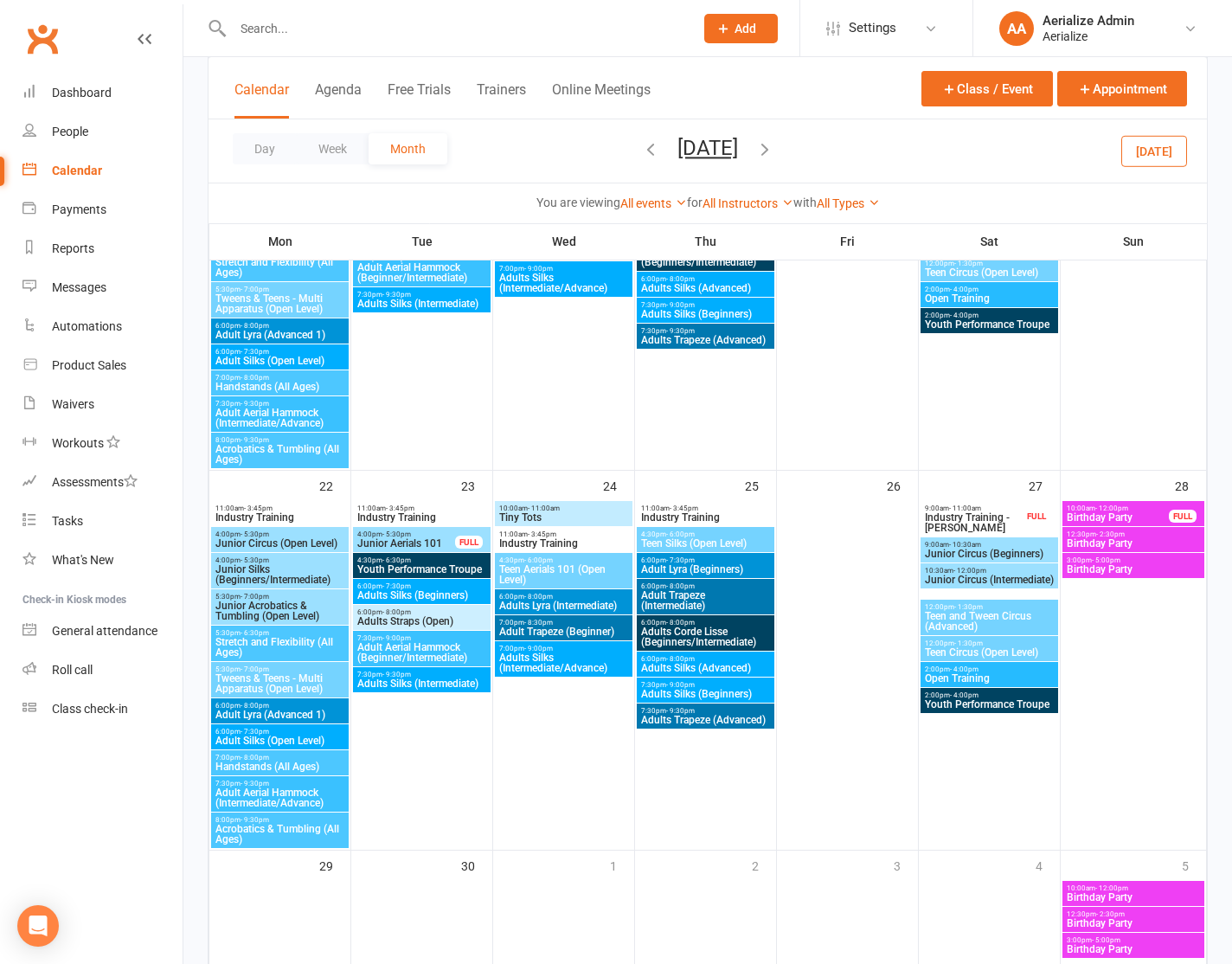
click at [309, 39] on input "text" at bounding box center [454, 28] width 454 height 25
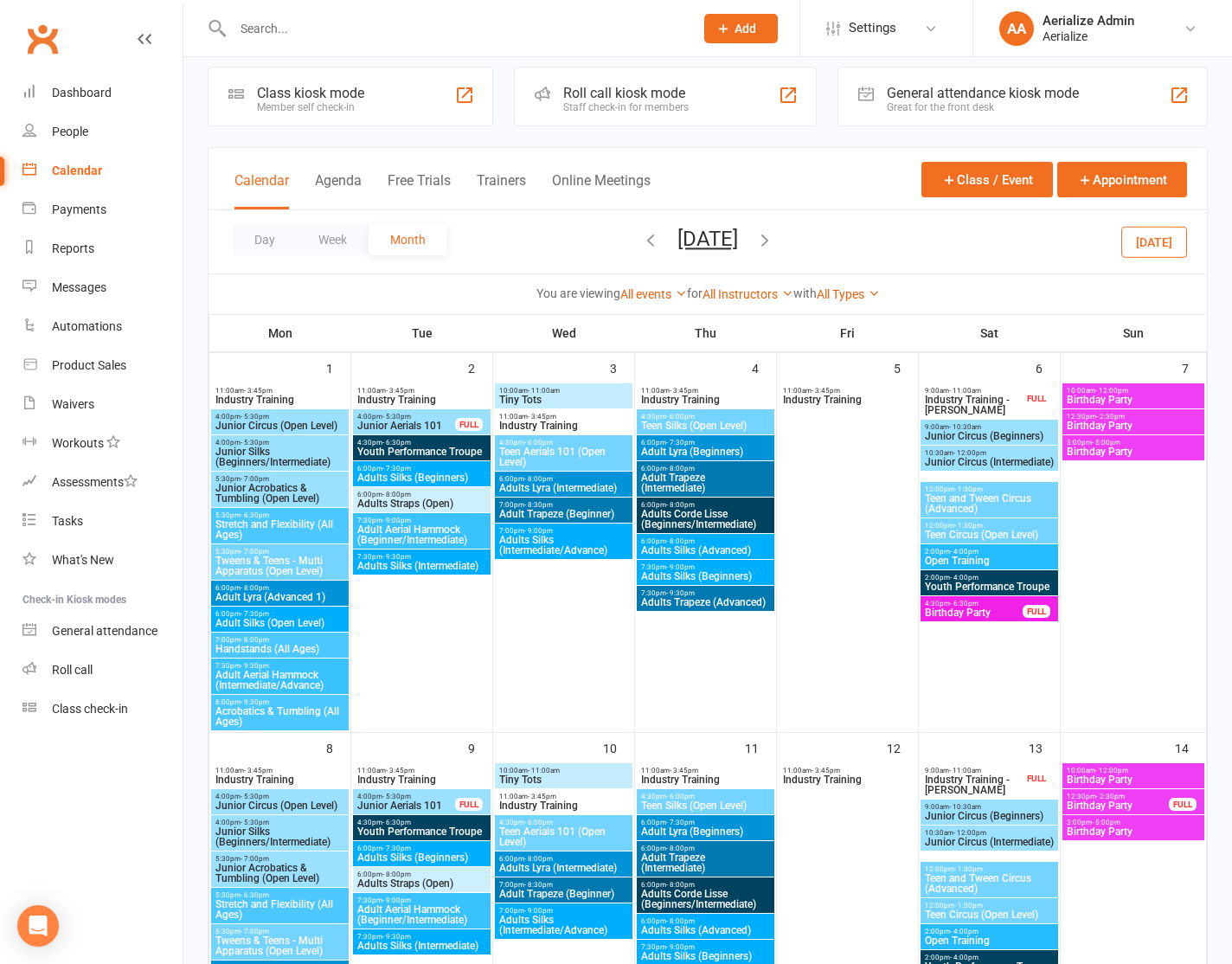
scroll to position [0, 0]
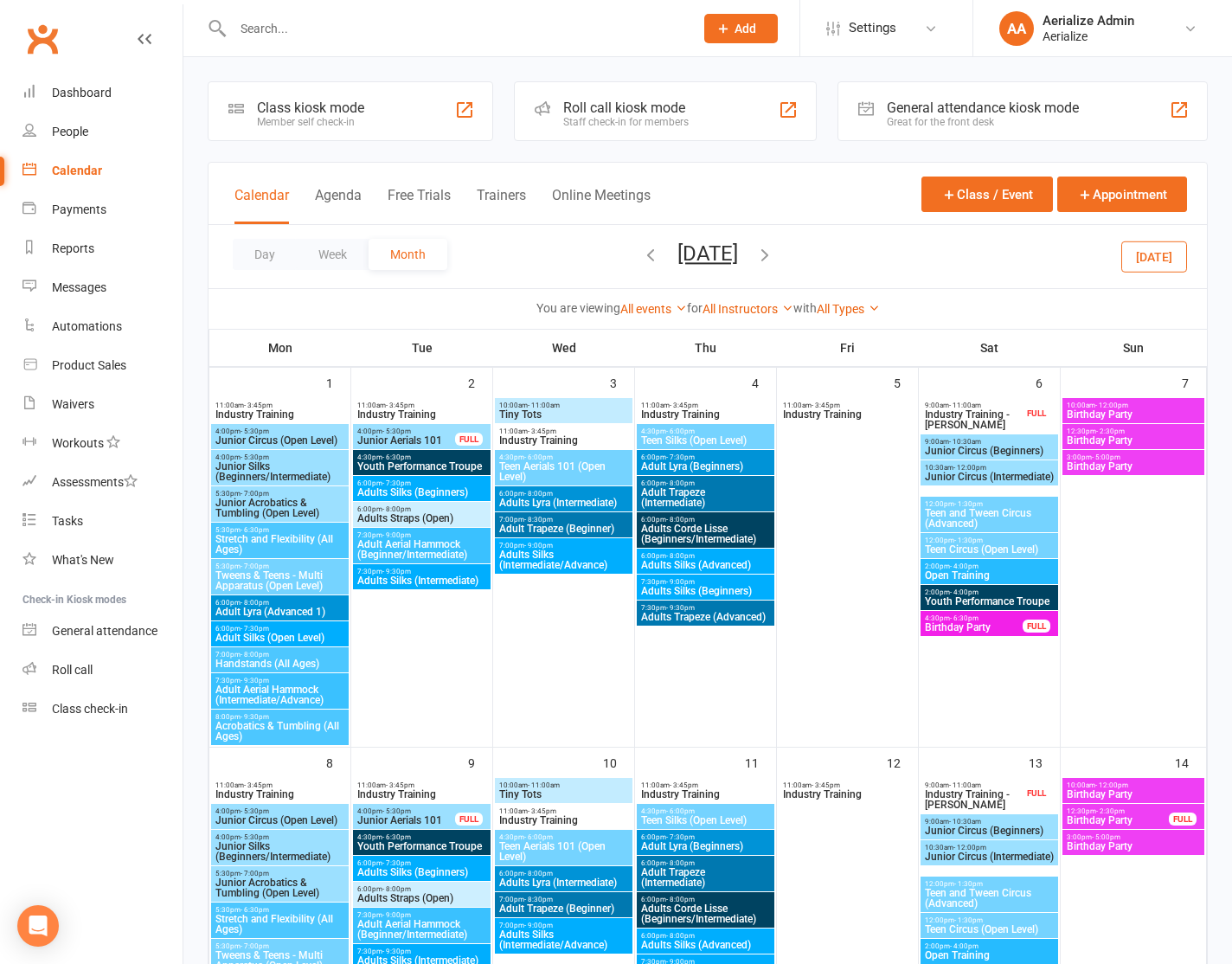
click at [642, 254] on icon "button" at bounding box center [651, 254] width 19 height 19
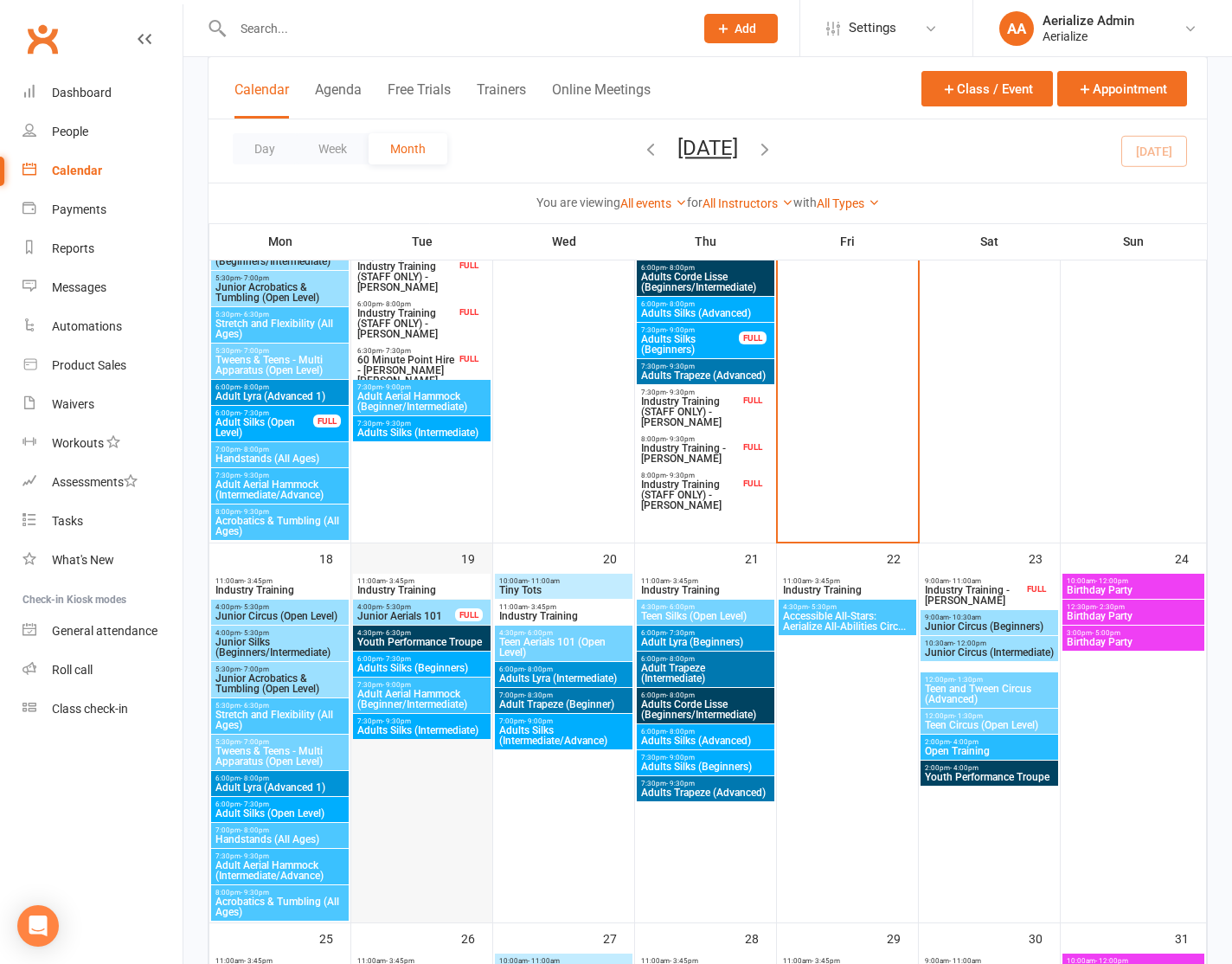
scroll to position [1388, 0]
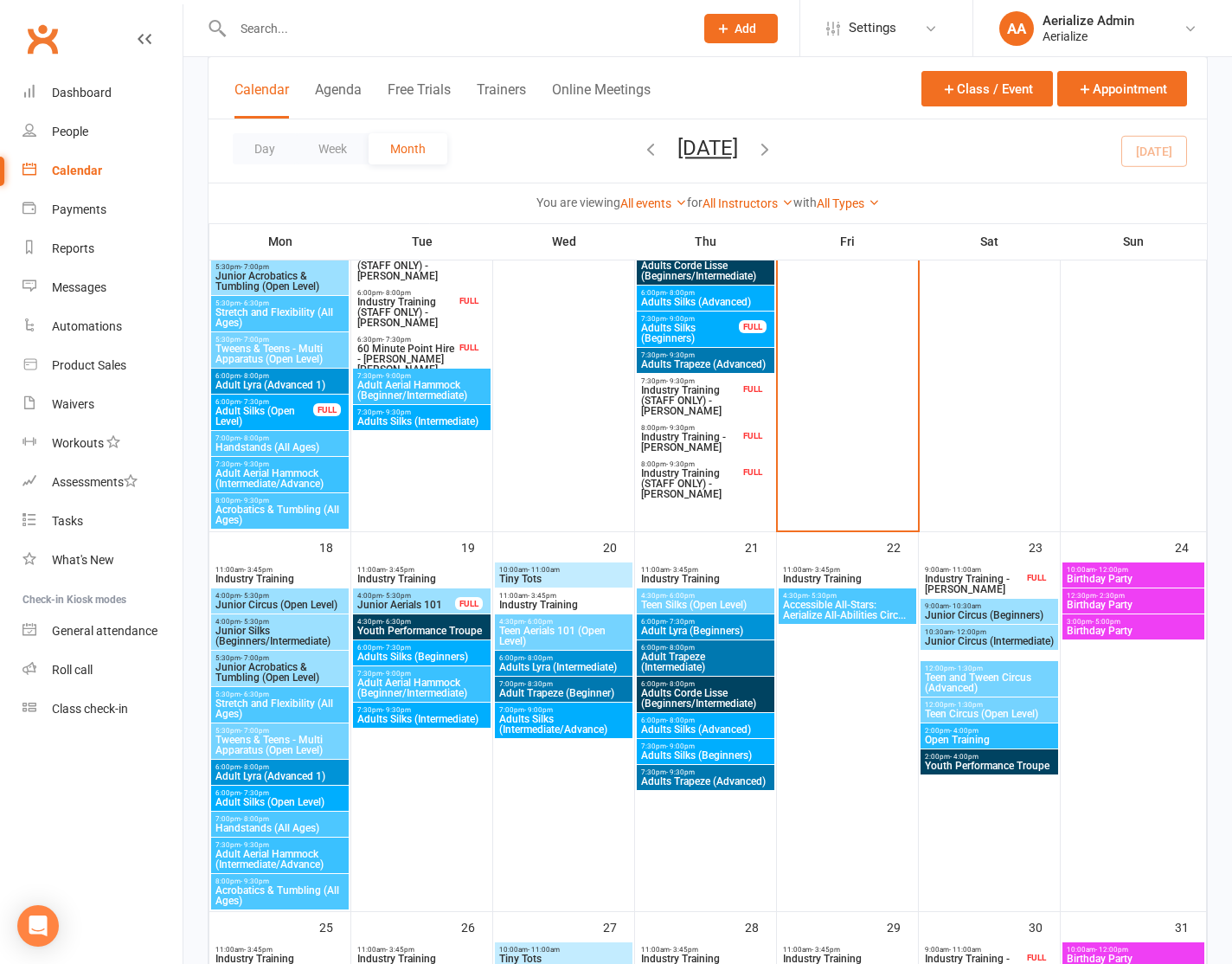
click at [726, 632] on span "Adult Lyra (Beginners)" at bounding box center [706, 630] width 131 height 10
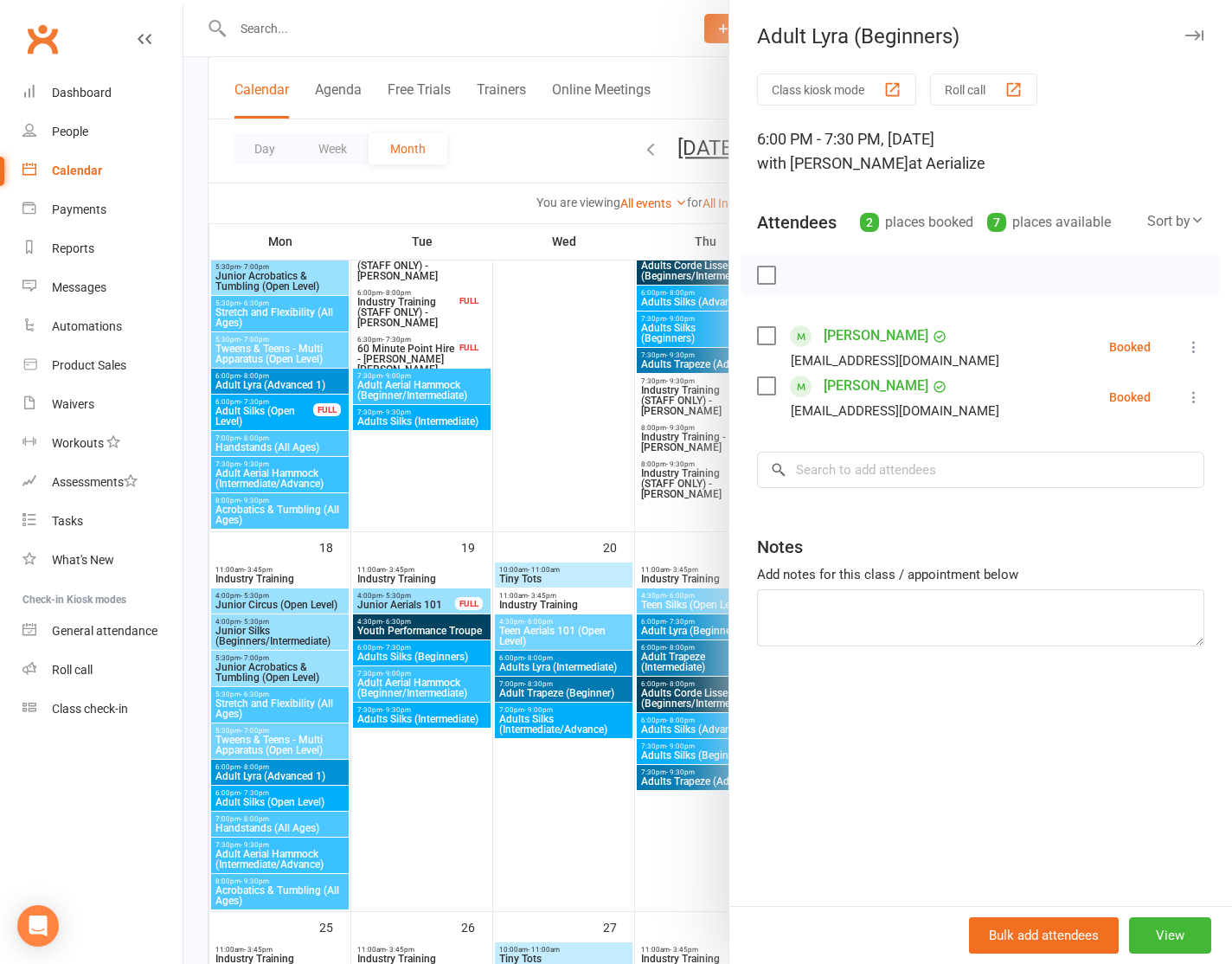
click at [572, 523] on div at bounding box center [708, 482] width 1049 height 964
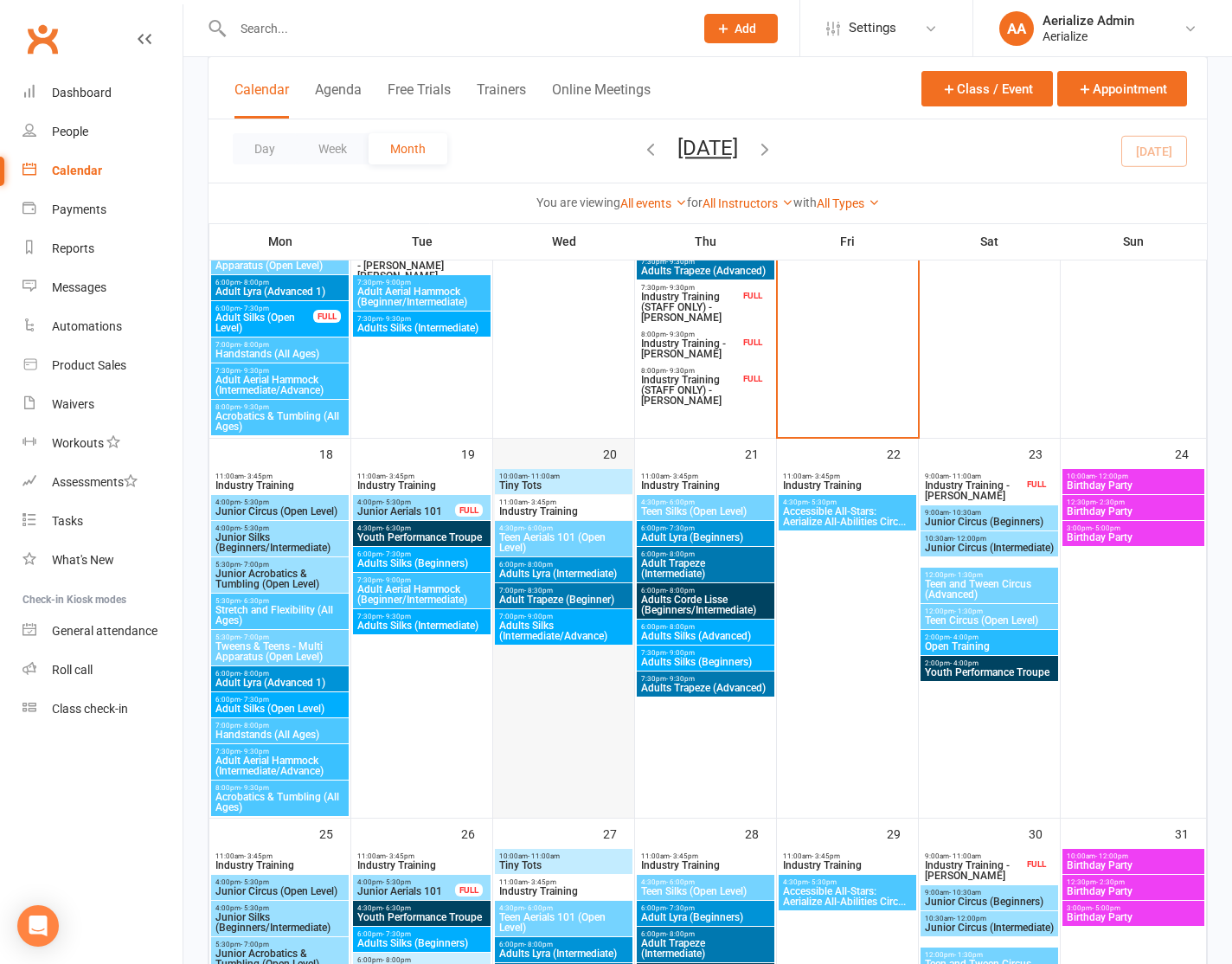
scroll to position [1482, 0]
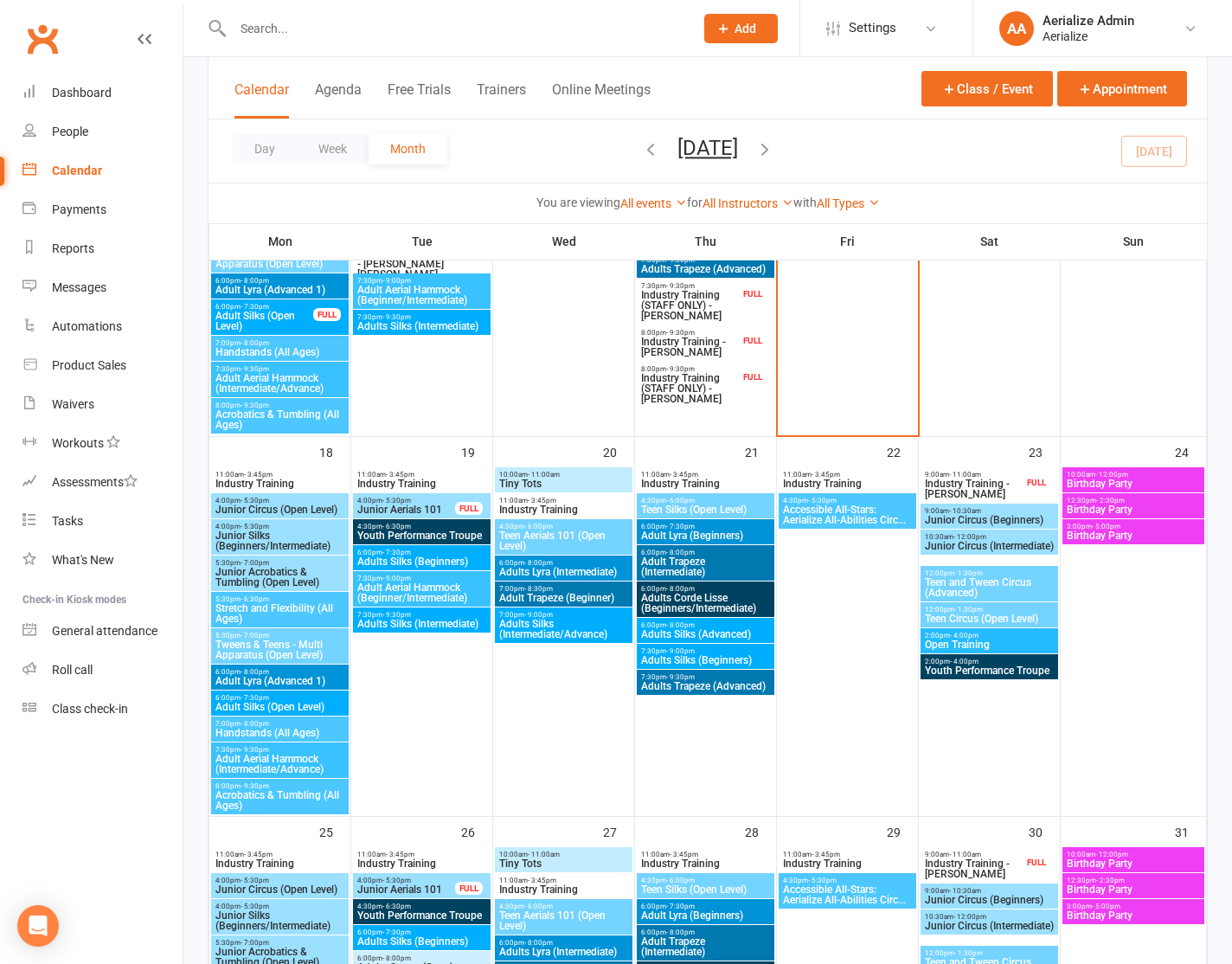
click at [700, 531] on span "Adult Lyra (Beginners)" at bounding box center [706, 536] width 131 height 10
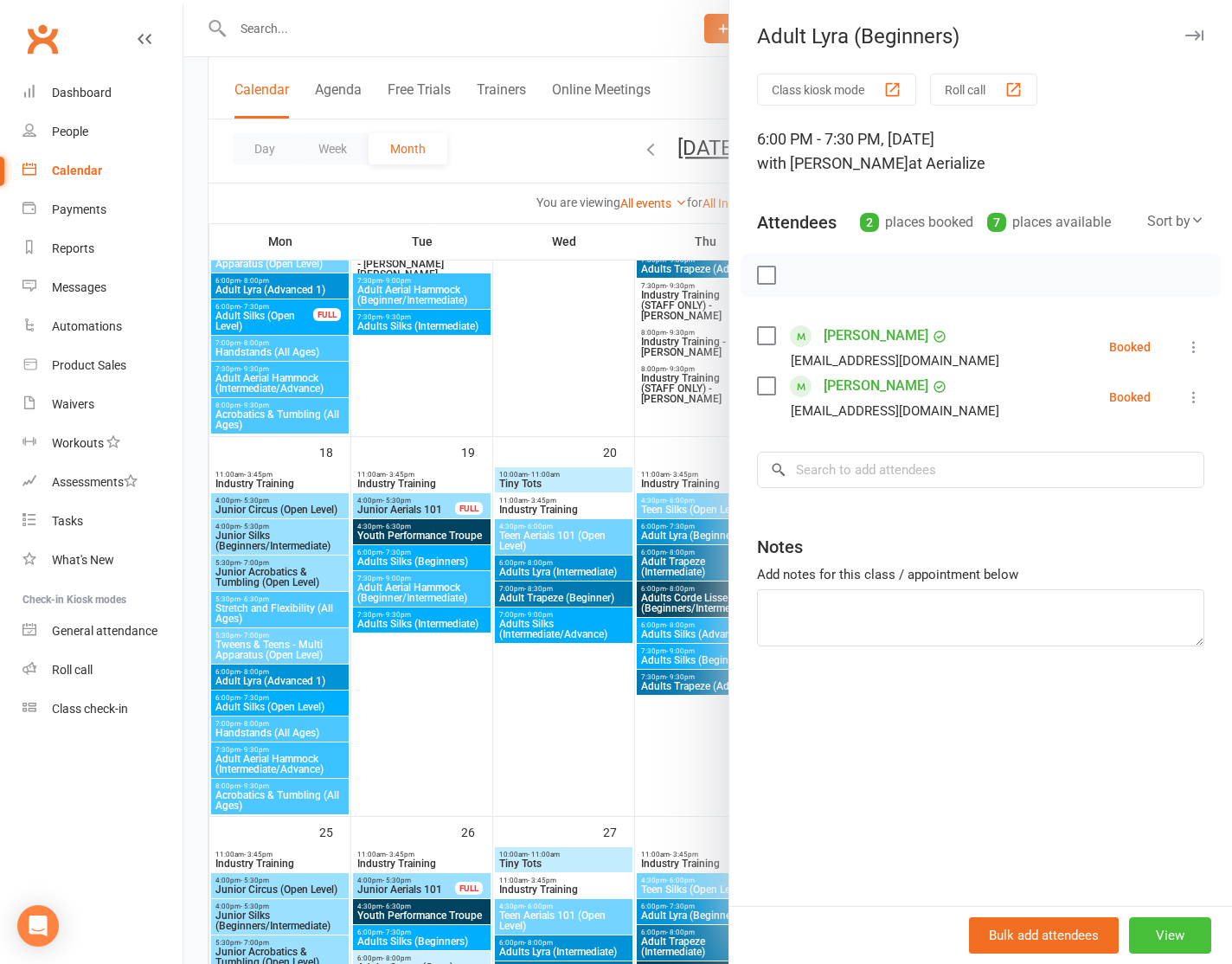
click at [1178, 941] on button "View" at bounding box center [1170, 936] width 82 height 36
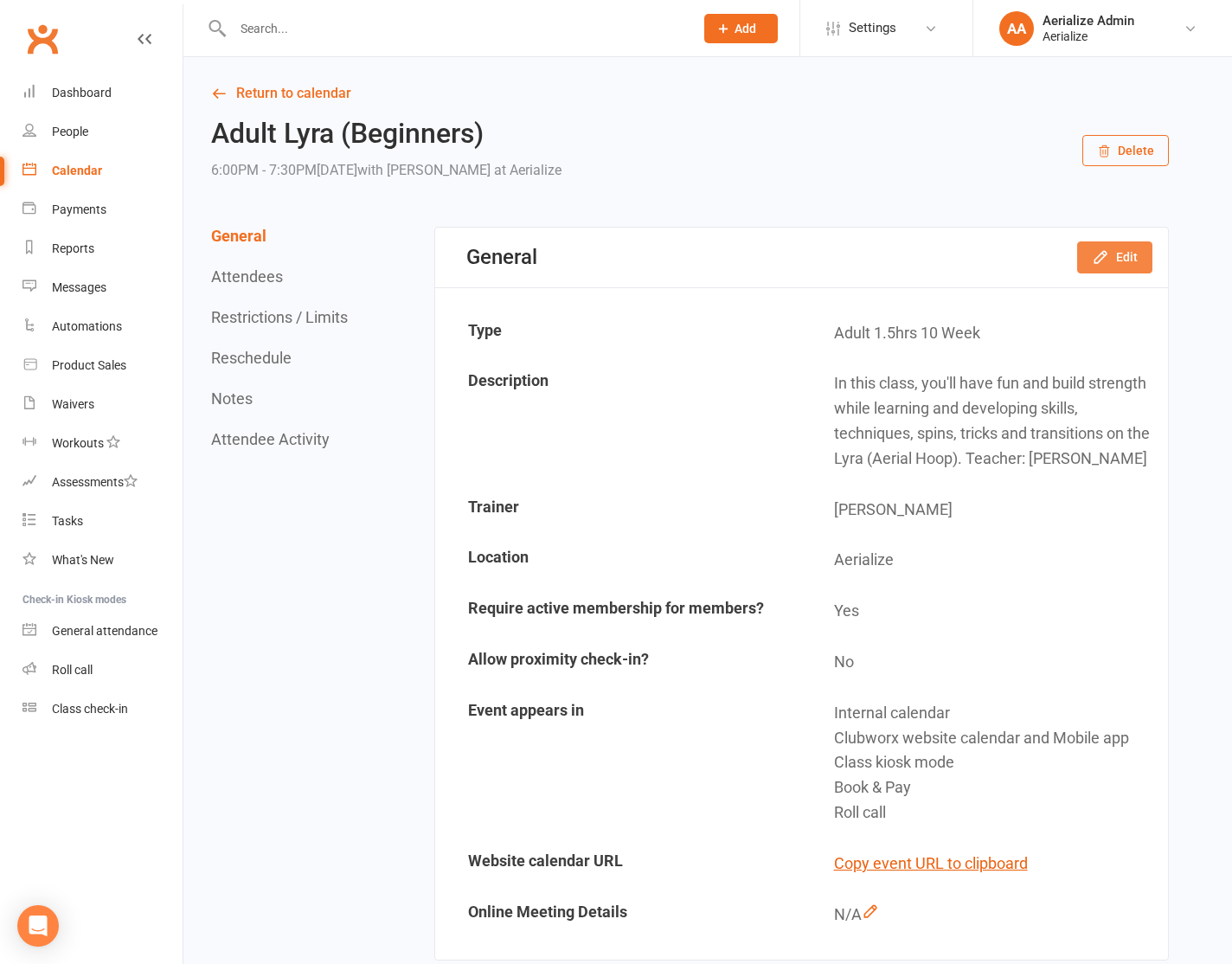
click at [1090, 262] on button "Edit" at bounding box center [1114, 257] width 75 height 31
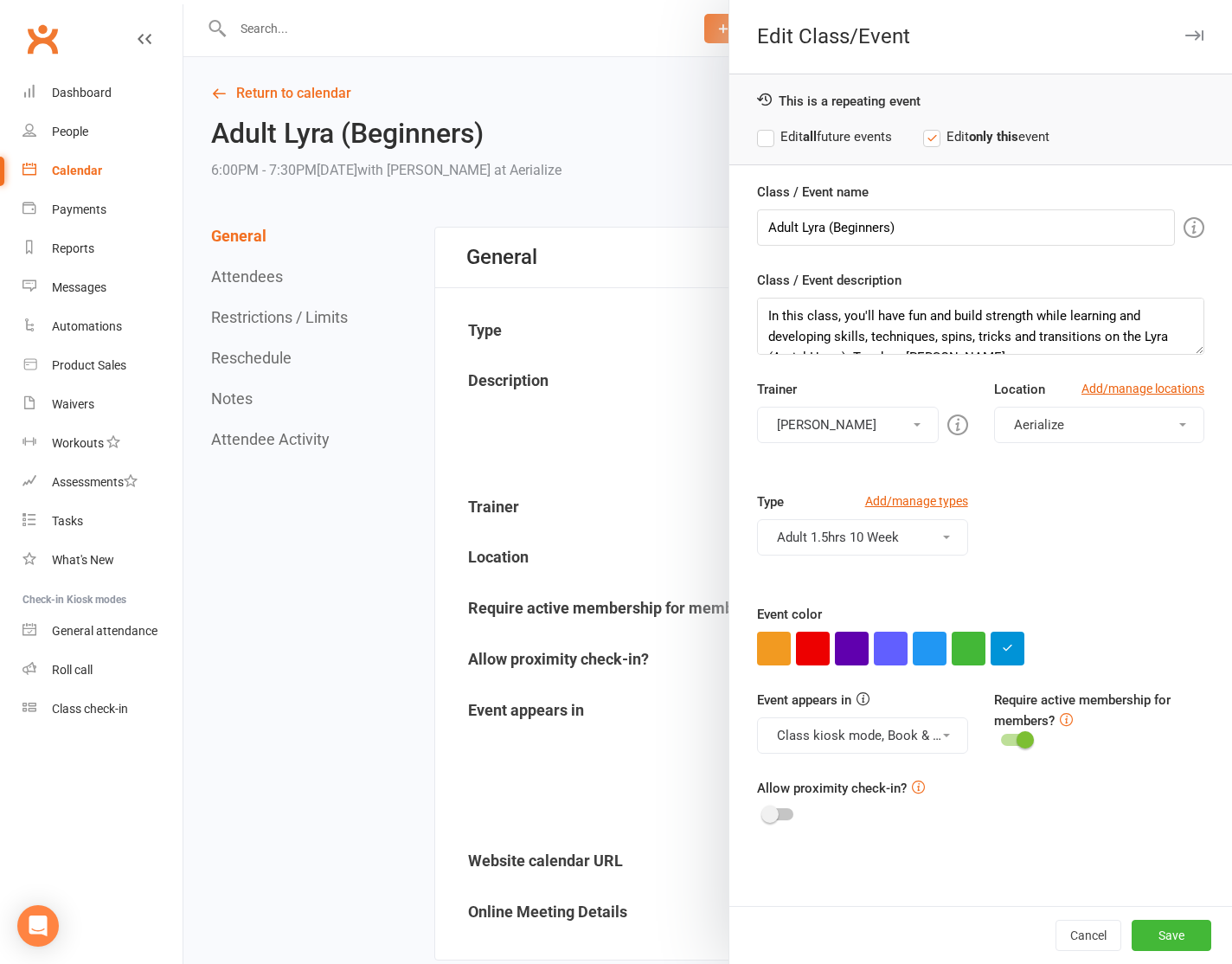
click at [933, 537] on button "Adult 1.5hrs 10 Week" at bounding box center [862, 537] width 210 height 36
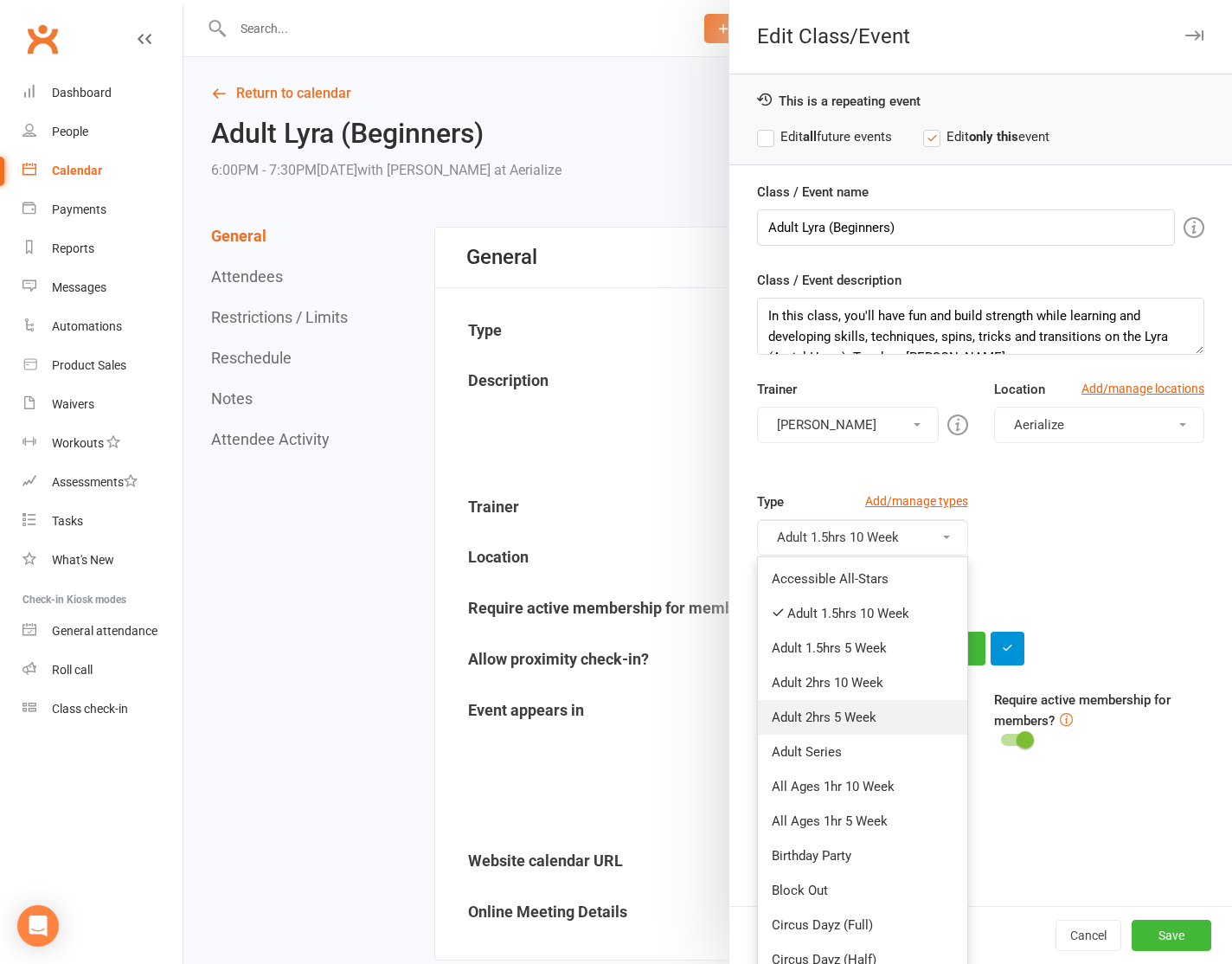
click at [896, 718] on link "Adult 2hrs 5 Week" at bounding box center [862, 718] width 208 height 35
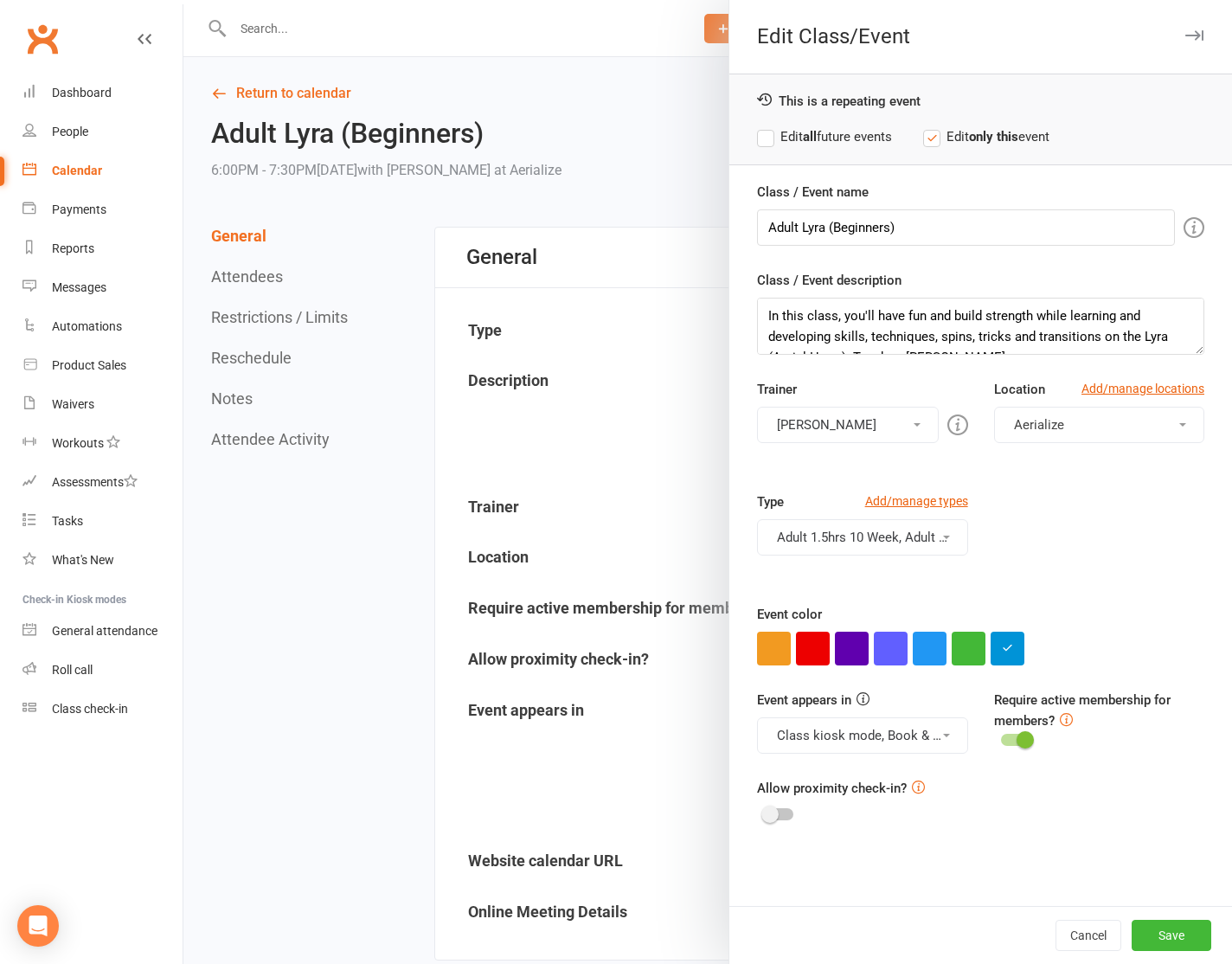
click at [943, 526] on button "Adult 1.5hrs 10 Week, Adult 2hrs 5 Week" at bounding box center [862, 537] width 210 height 36
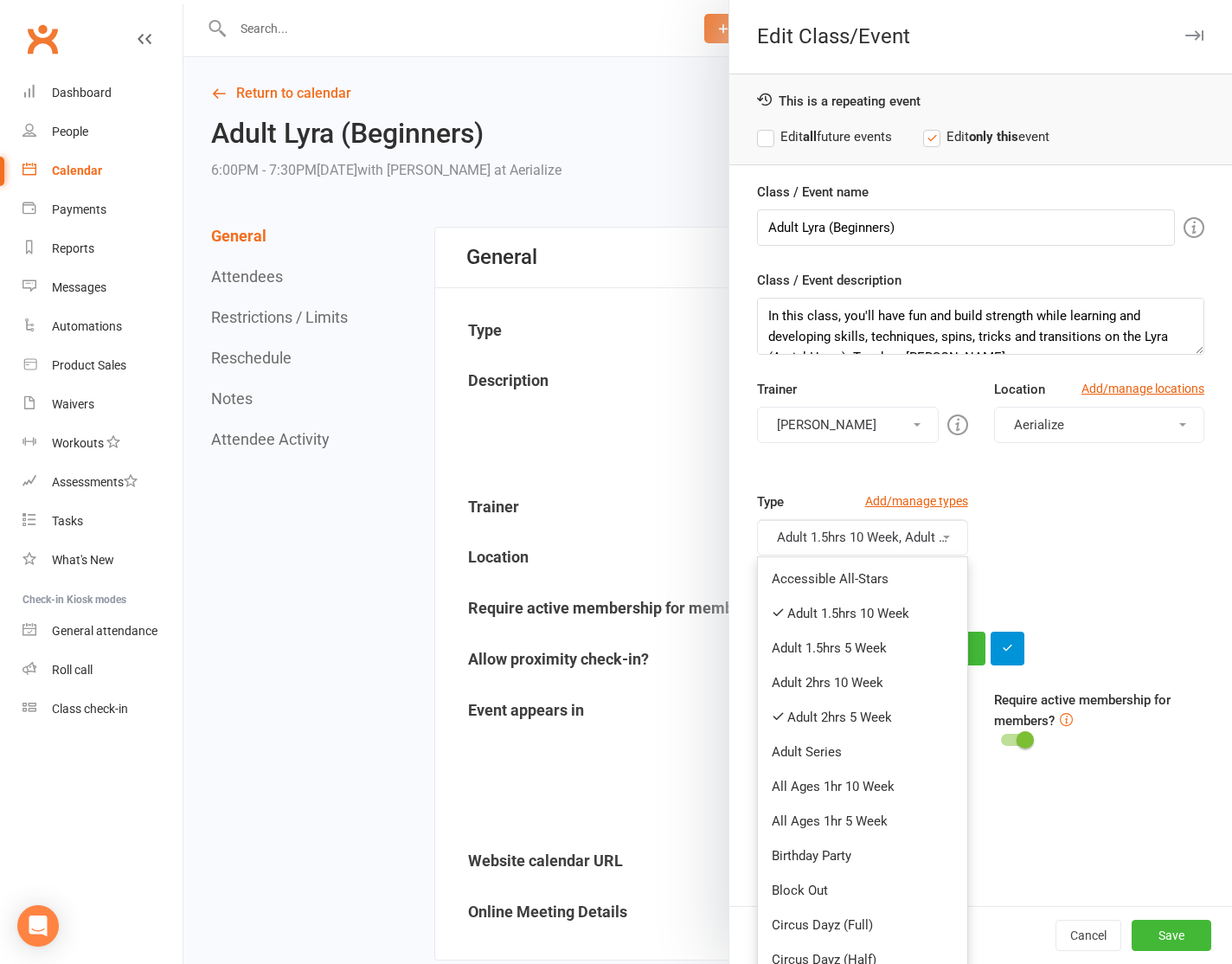
drag, startPoint x: 879, startPoint y: 722, endPoint x: 883, endPoint y: 712, distance: 10.8
click at [879, 722] on link "Adult 2hrs 5 Week" at bounding box center [862, 718] width 208 height 35
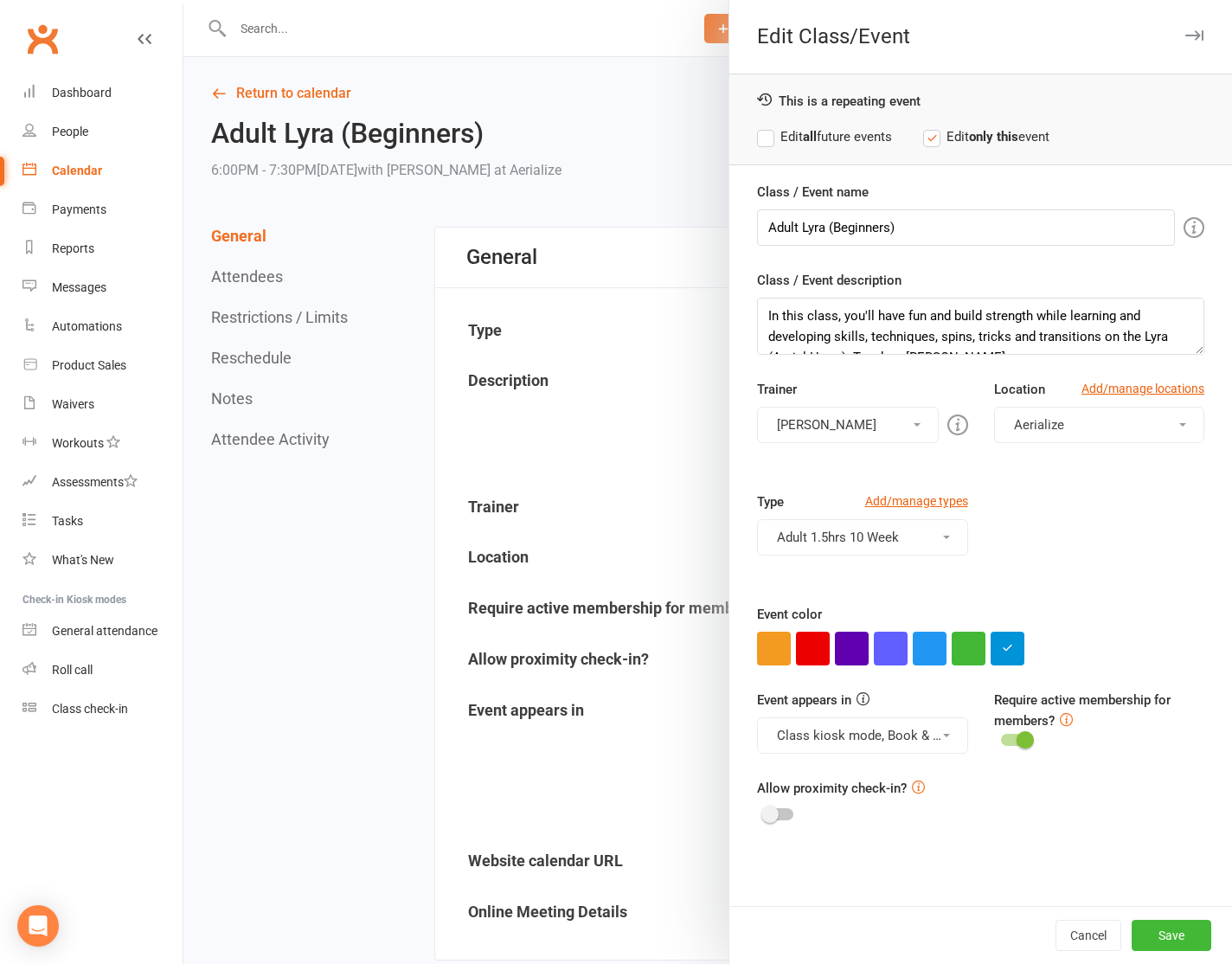
click at [950, 539] on button "Adult 1.5hrs 10 Week" at bounding box center [862, 537] width 210 height 36
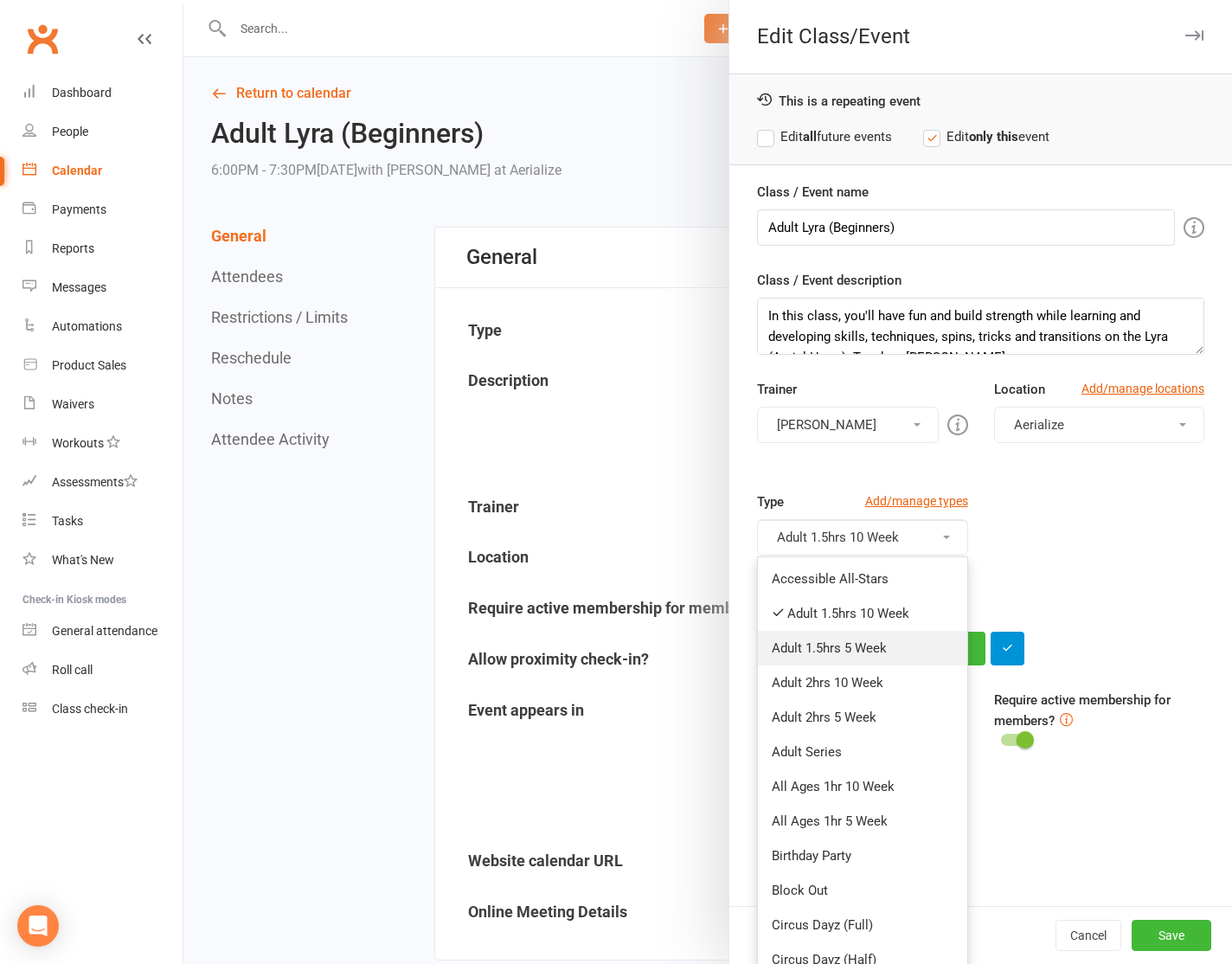
click at [901, 650] on link "Adult 1.5hrs 5 Week" at bounding box center [862, 648] width 208 height 35
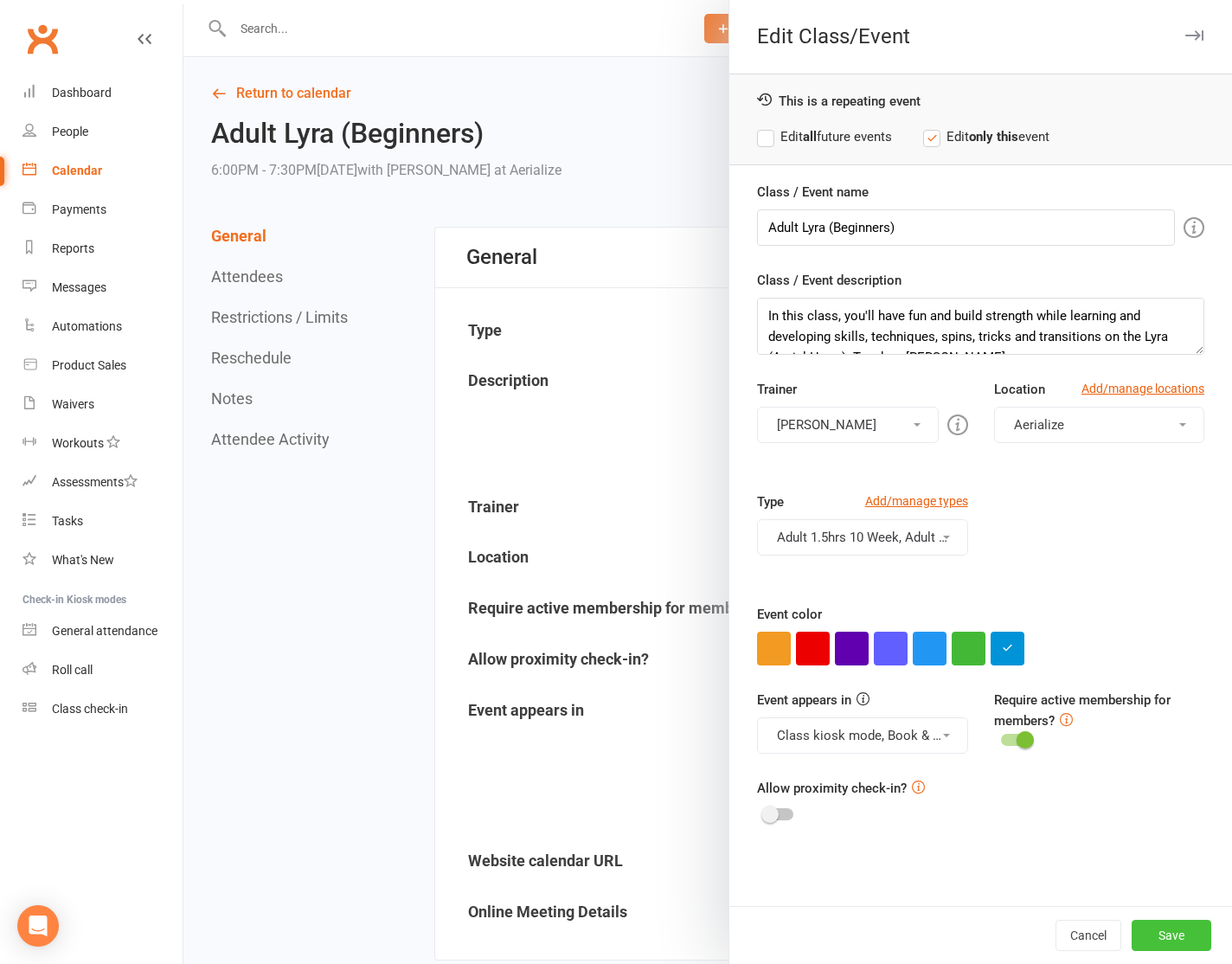
click at [1182, 931] on button "Save" at bounding box center [1171, 936] width 80 height 31
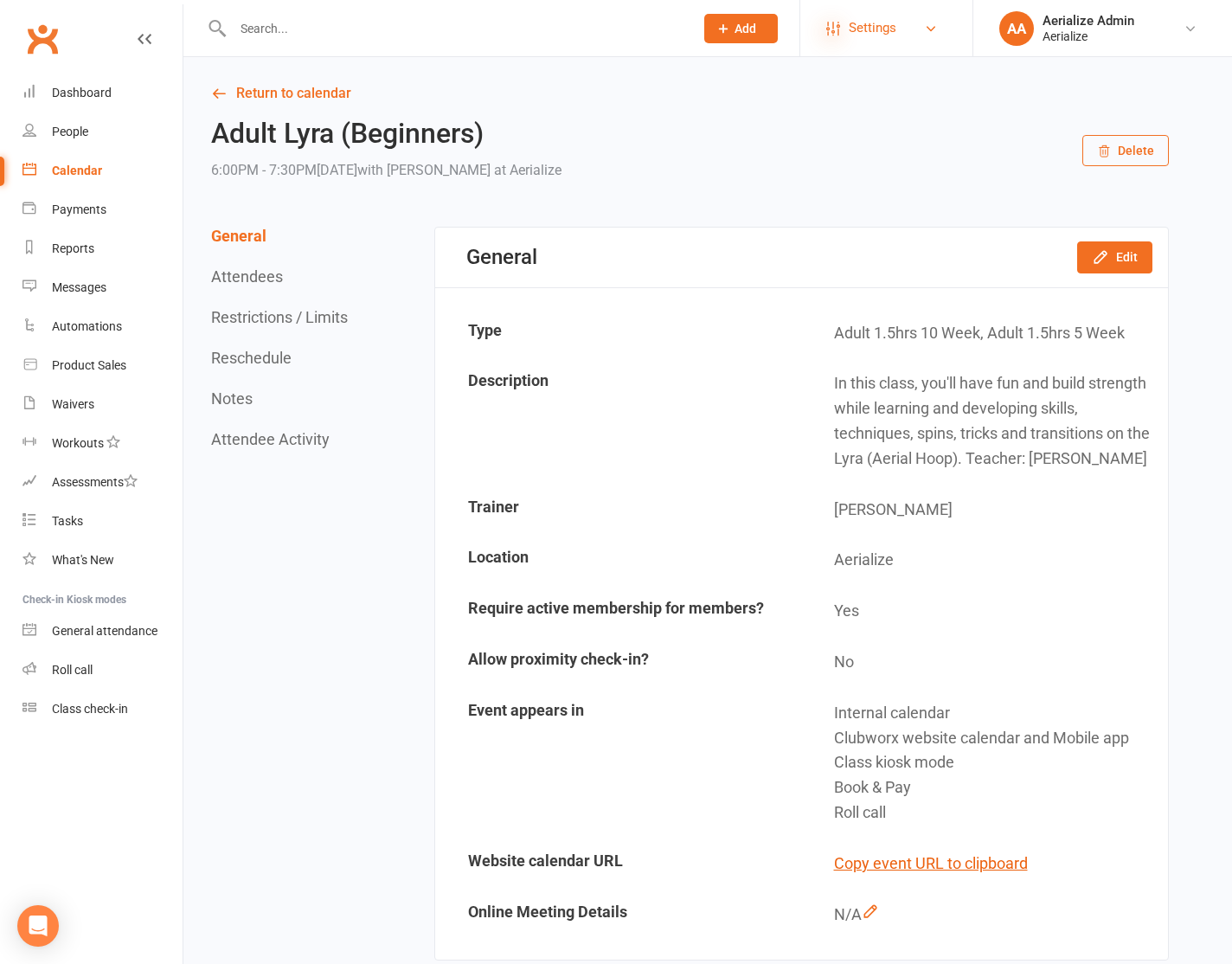
click at [826, 31] on icon at bounding box center [833, 28] width 14 height 14
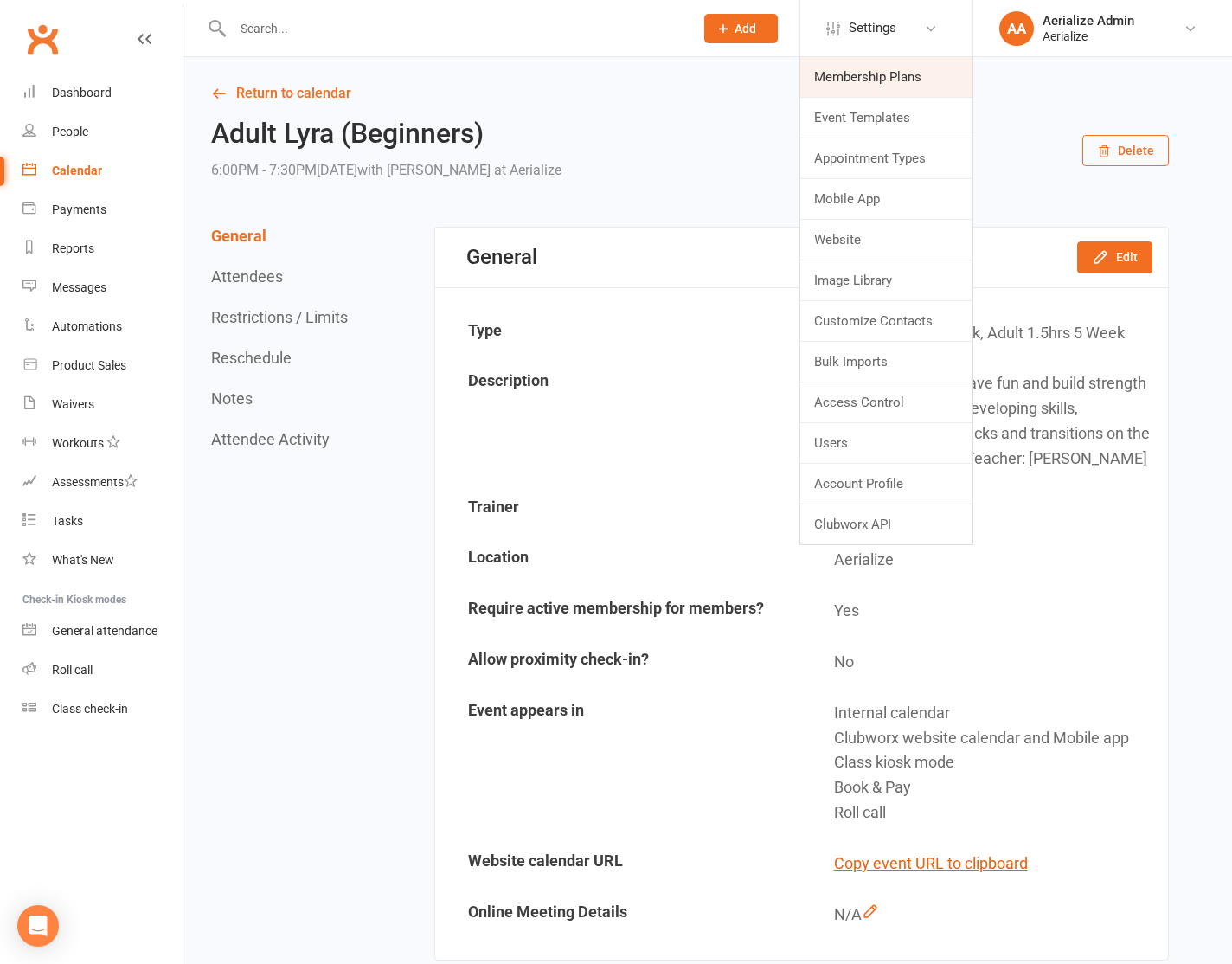
click at [892, 87] on link "Membership Plans" at bounding box center [887, 77] width 172 height 40
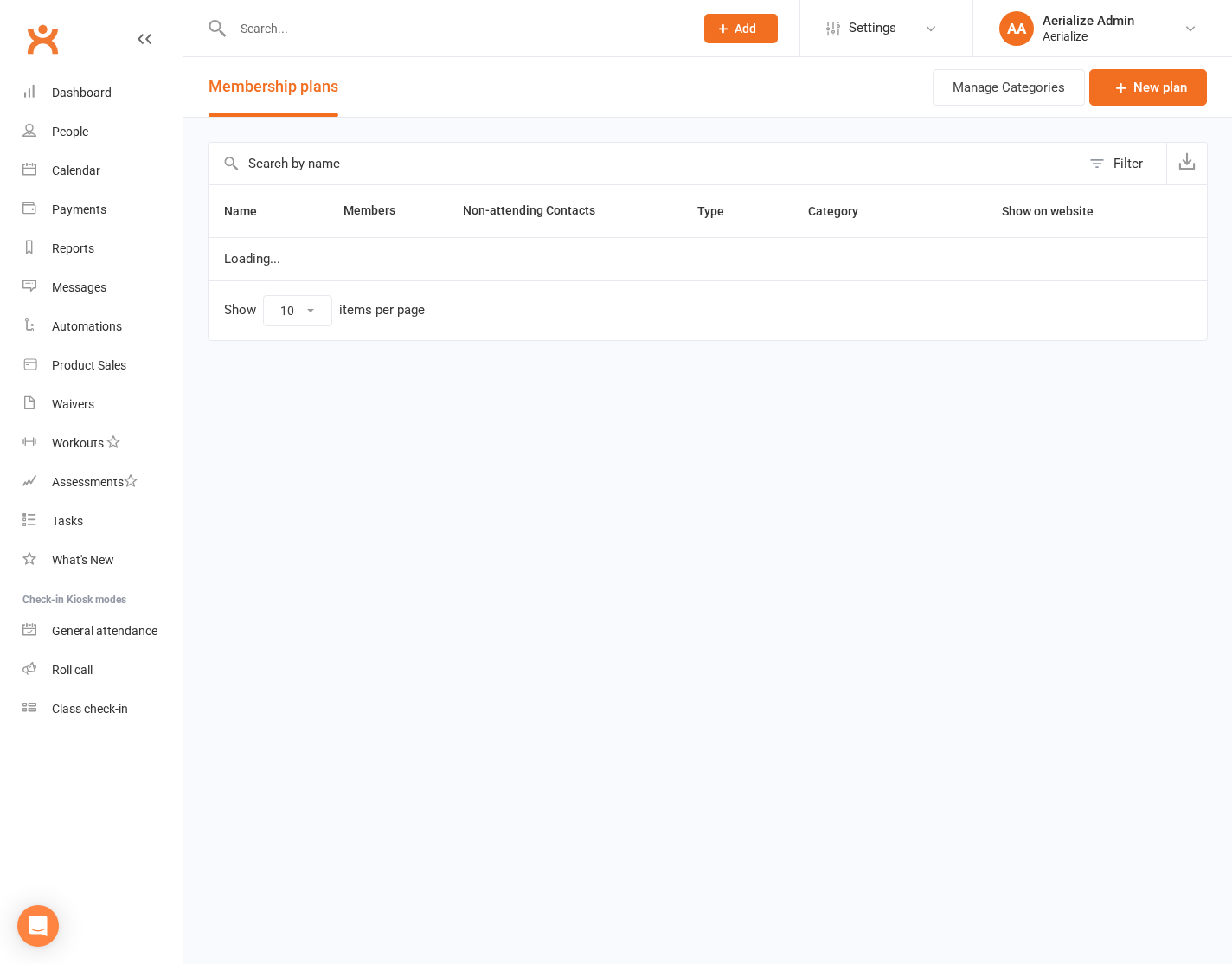
select select "100"
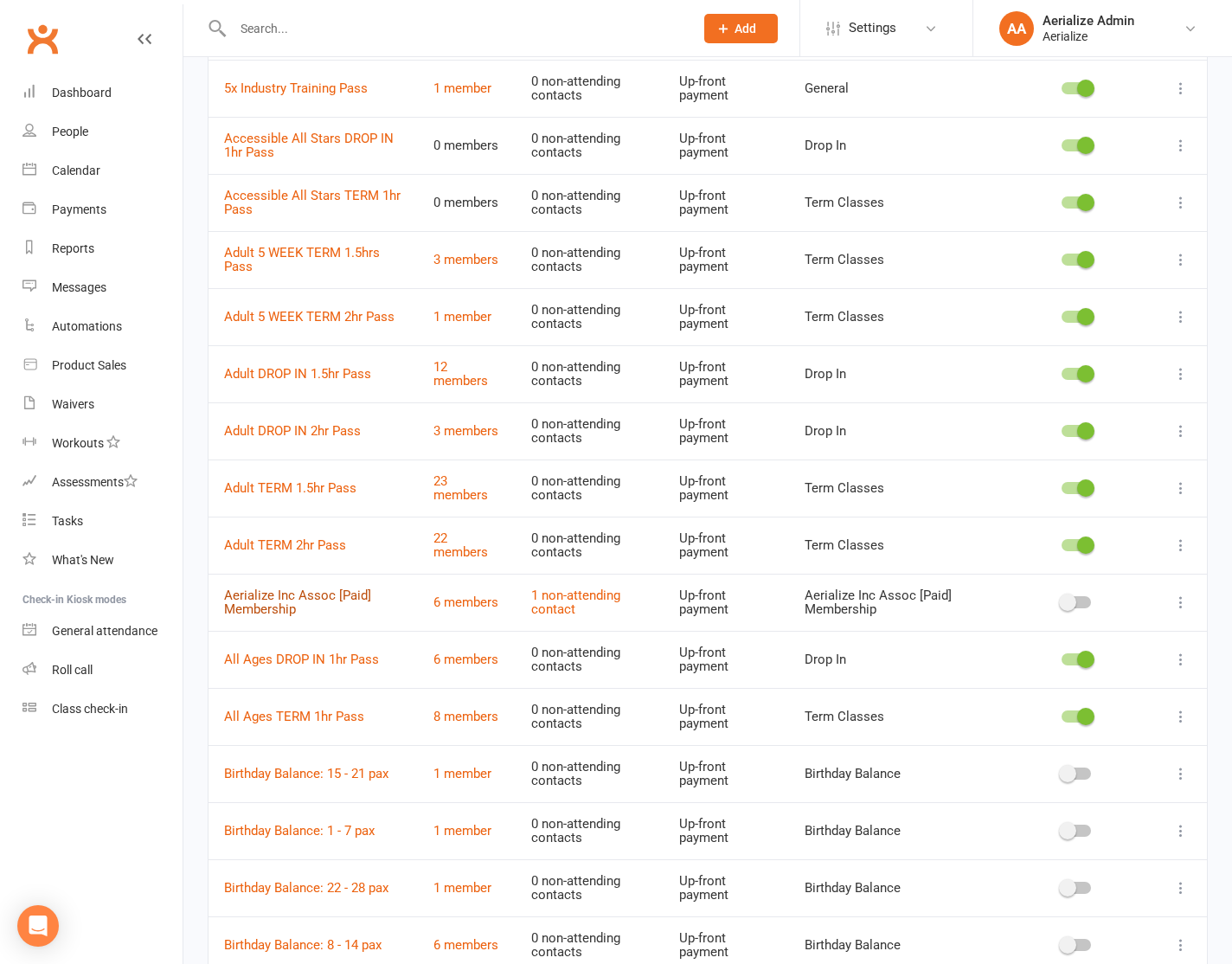
scroll to position [415, 0]
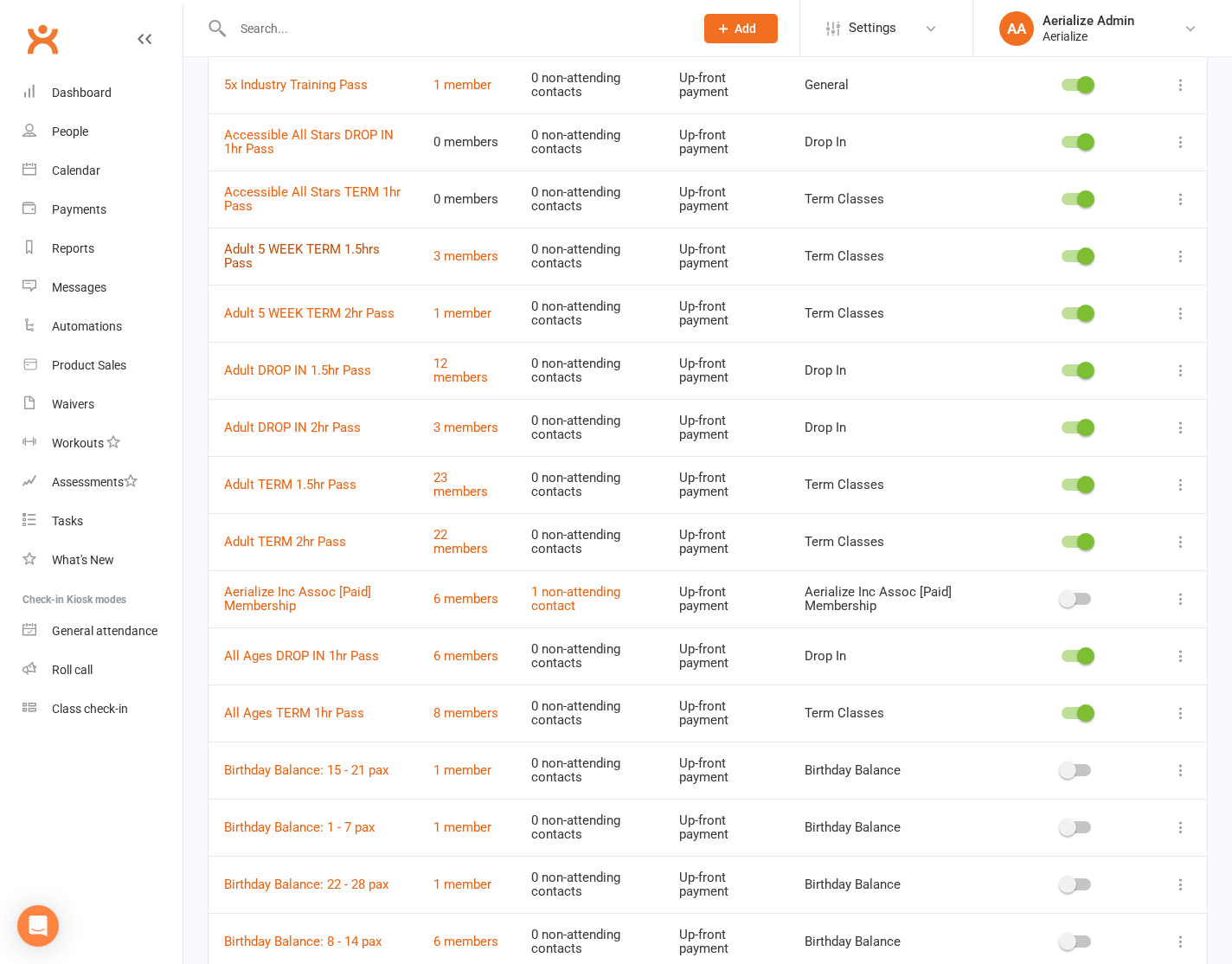
click at [331, 254] on link "Adult 5 WEEK TERM 1.5hrs Pass" at bounding box center [301, 257] width 155 height 30
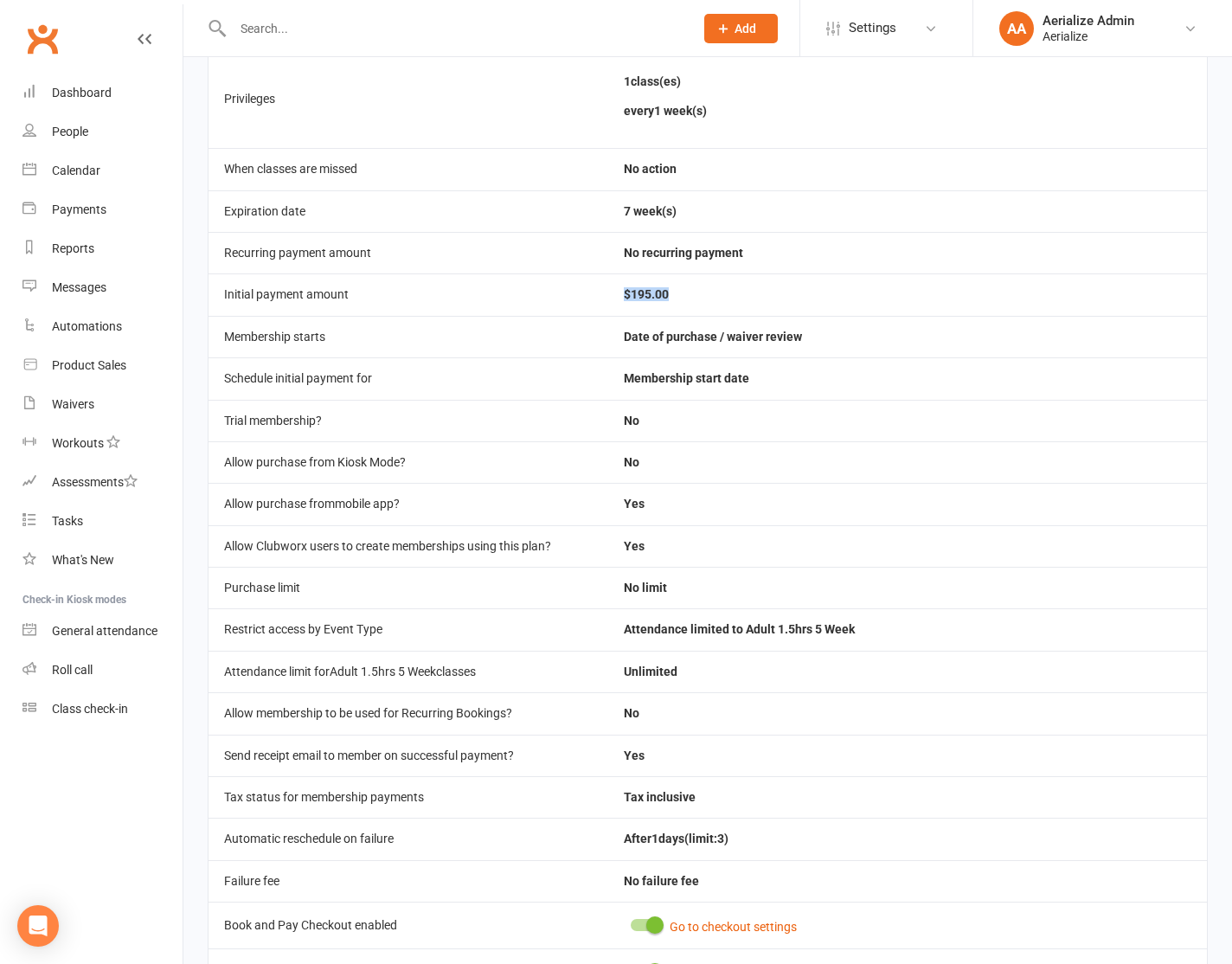
scroll to position [130, 0]
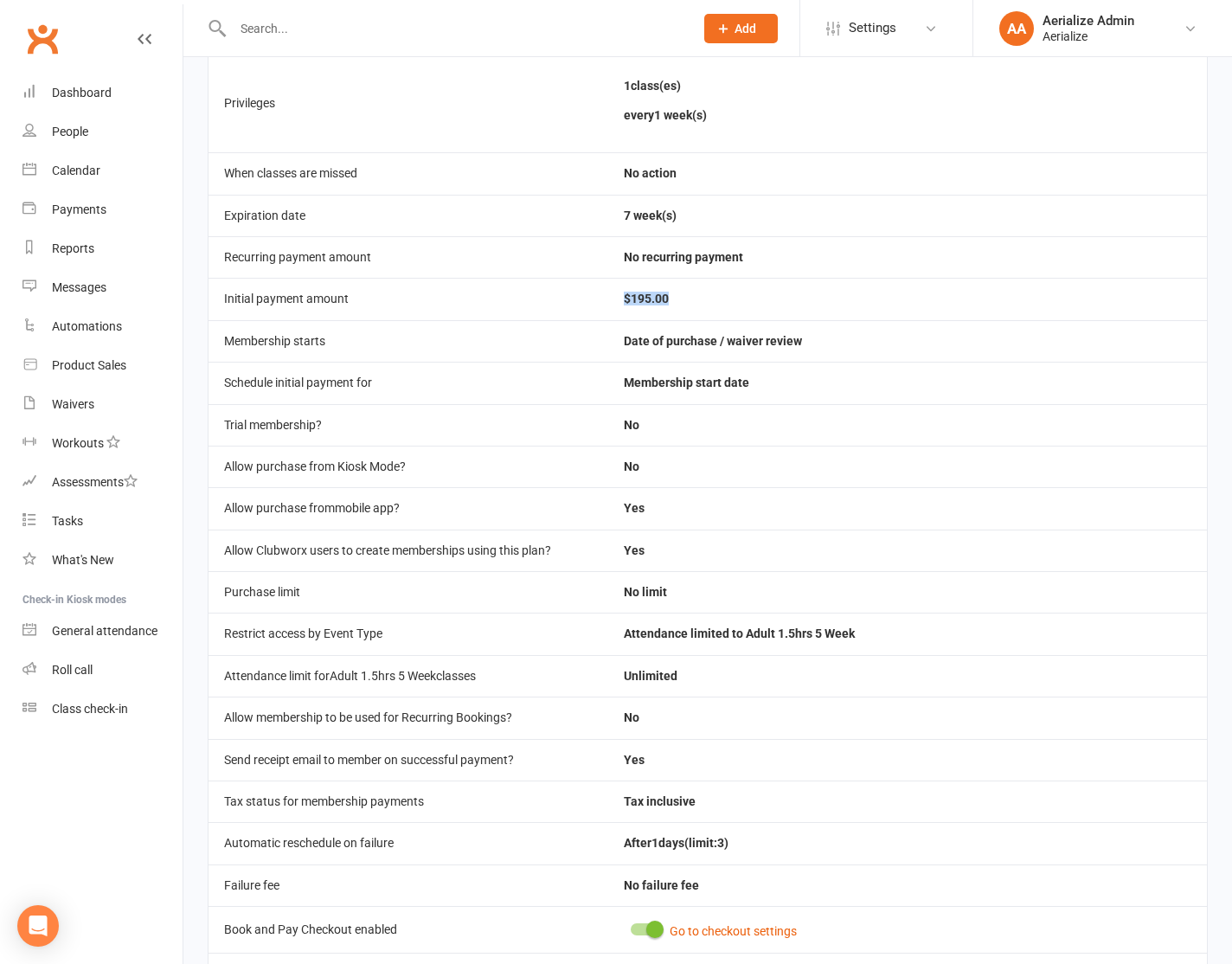
drag, startPoint x: 620, startPoint y: 297, endPoint x: 702, endPoint y: 298, distance: 82.0
click at [702, 298] on td "$195.00" at bounding box center [908, 299] width 599 height 42
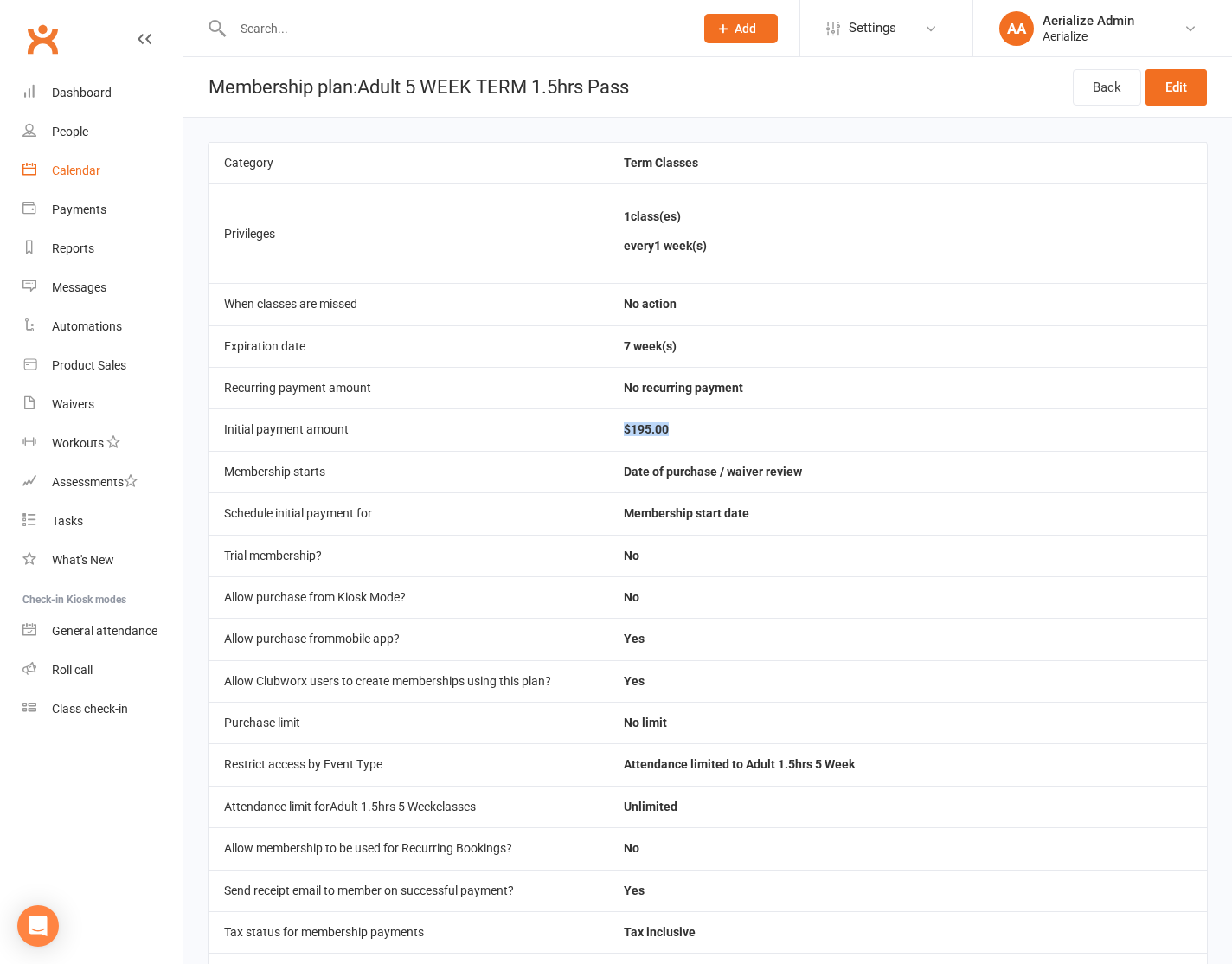
click at [70, 164] on div "Calendar" at bounding box center [76, 171] width 48 height 14
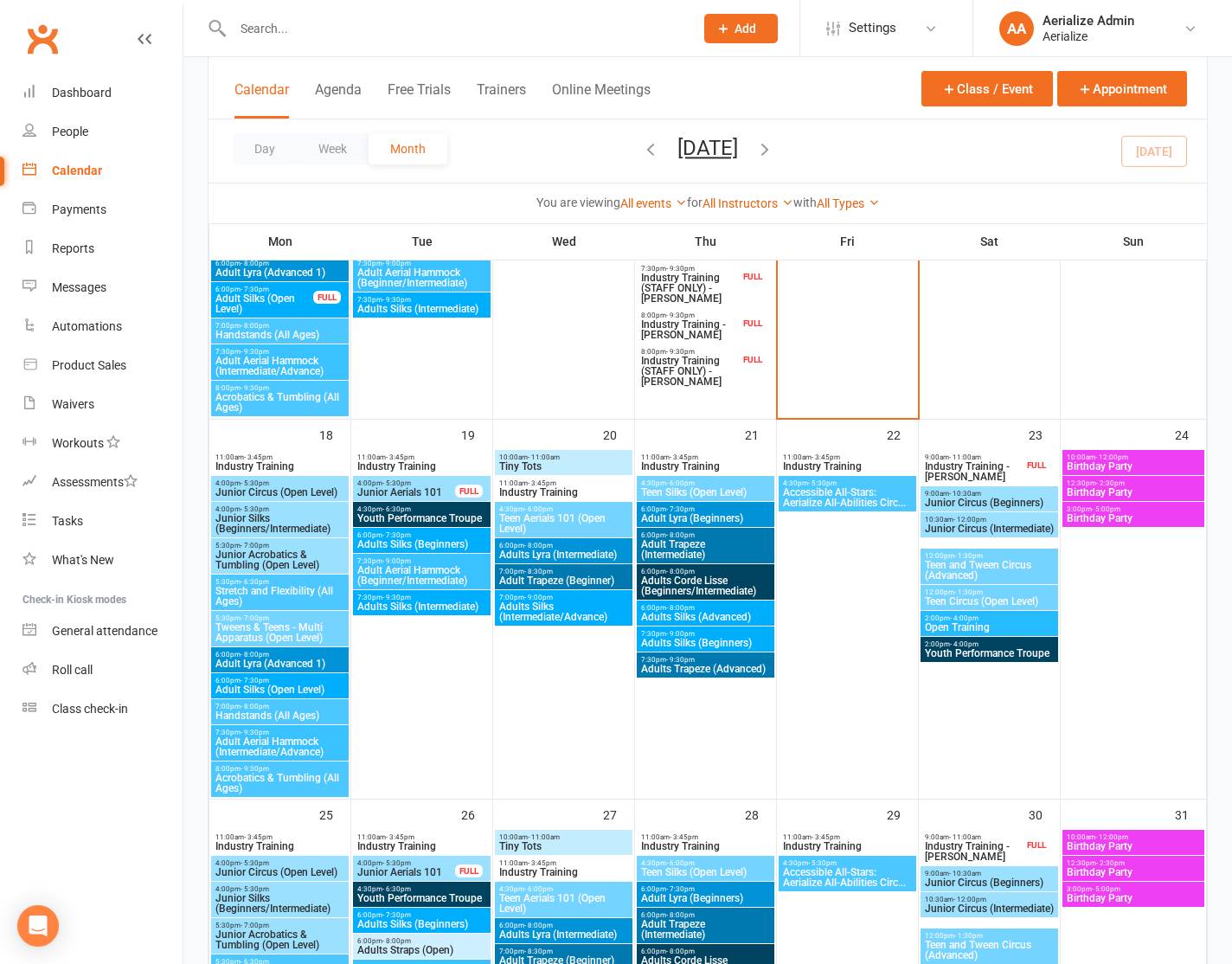
scroll to position [1501, 0]
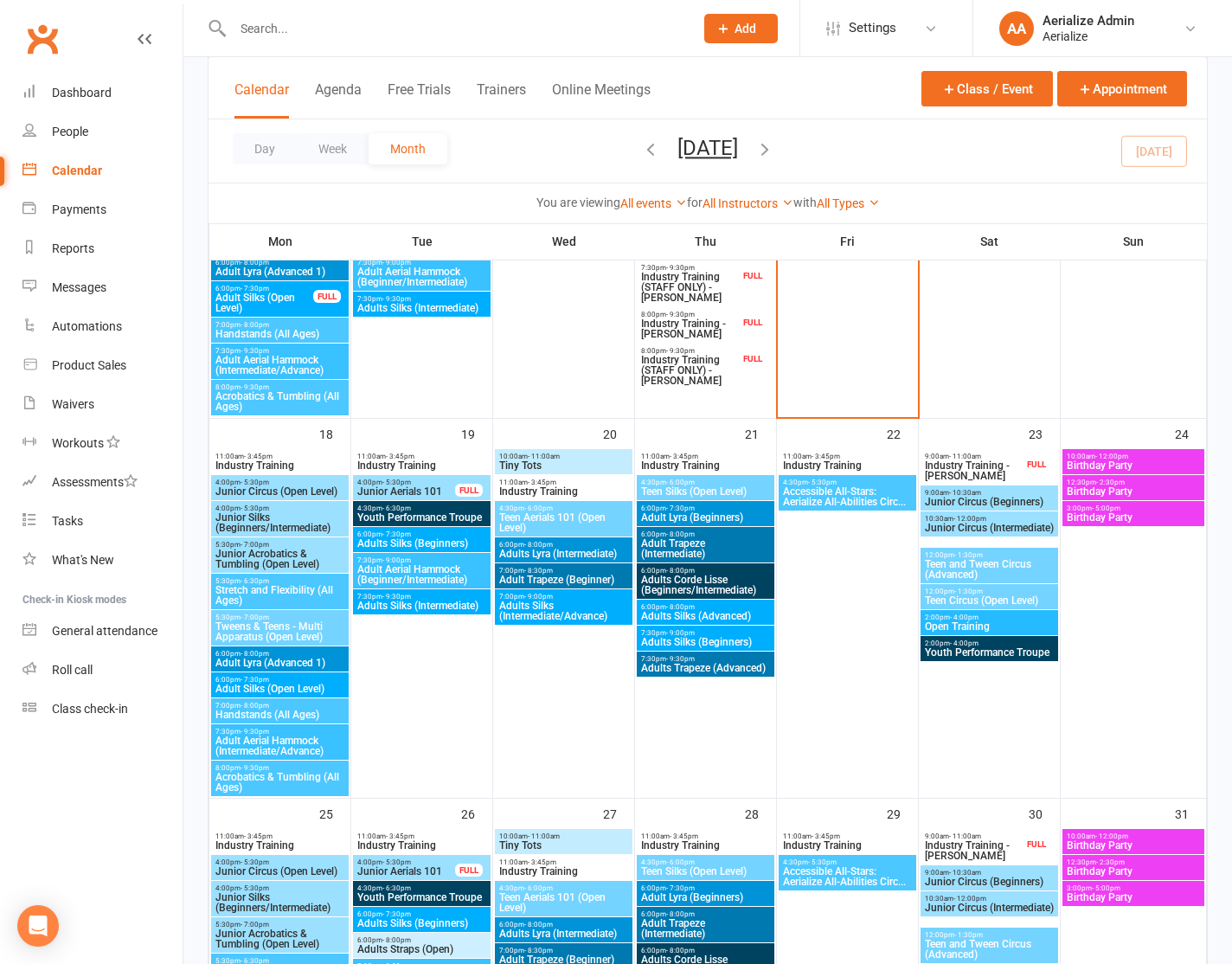
click at [703, 524] on div "6:00pm - 7:30pm Adult Lyra (Beginners)" at bounding box center [705, 514] width 137 height 25
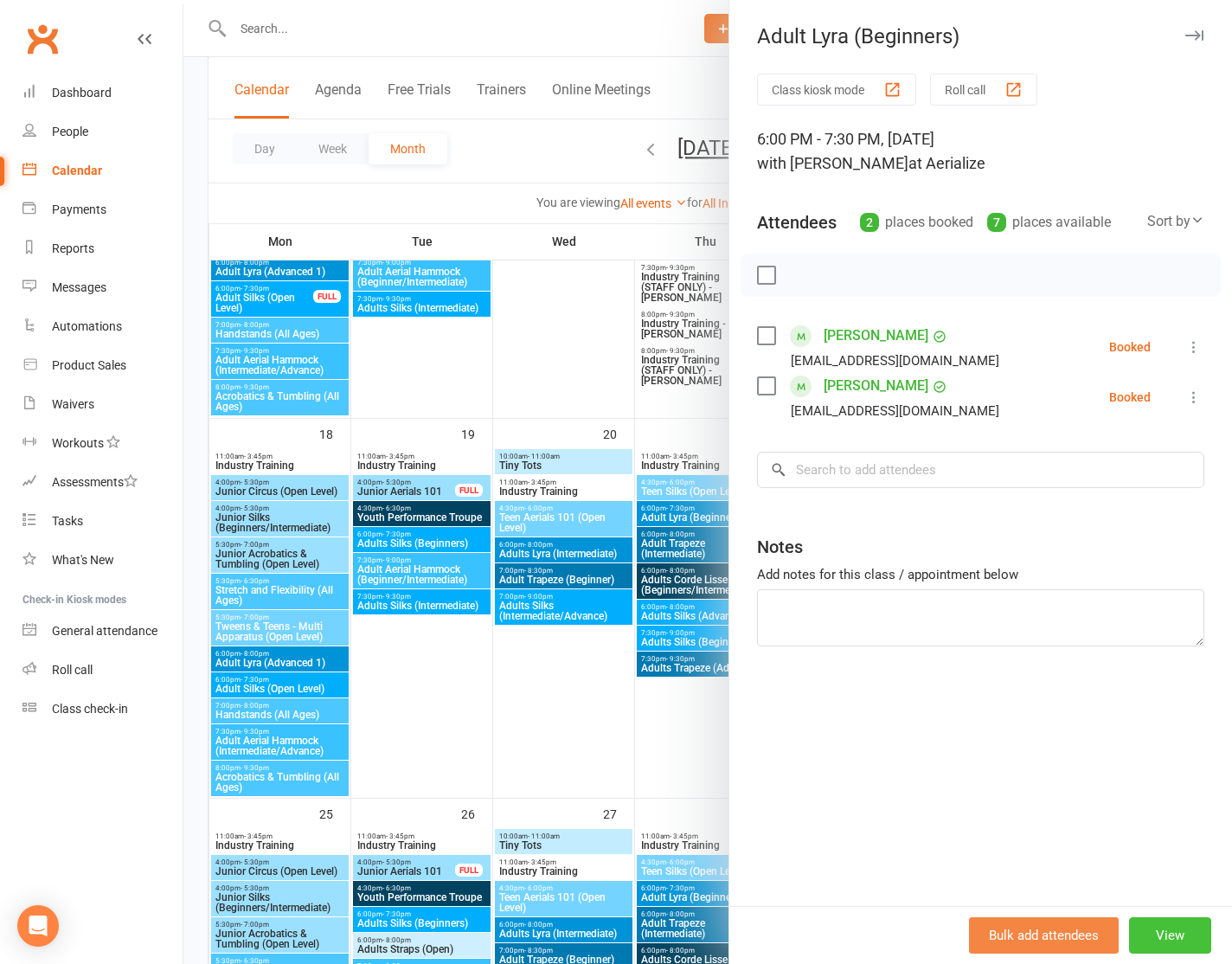
click at [1166, 937] on button "View" at bounding box center [1170, 936] width 82 height 36
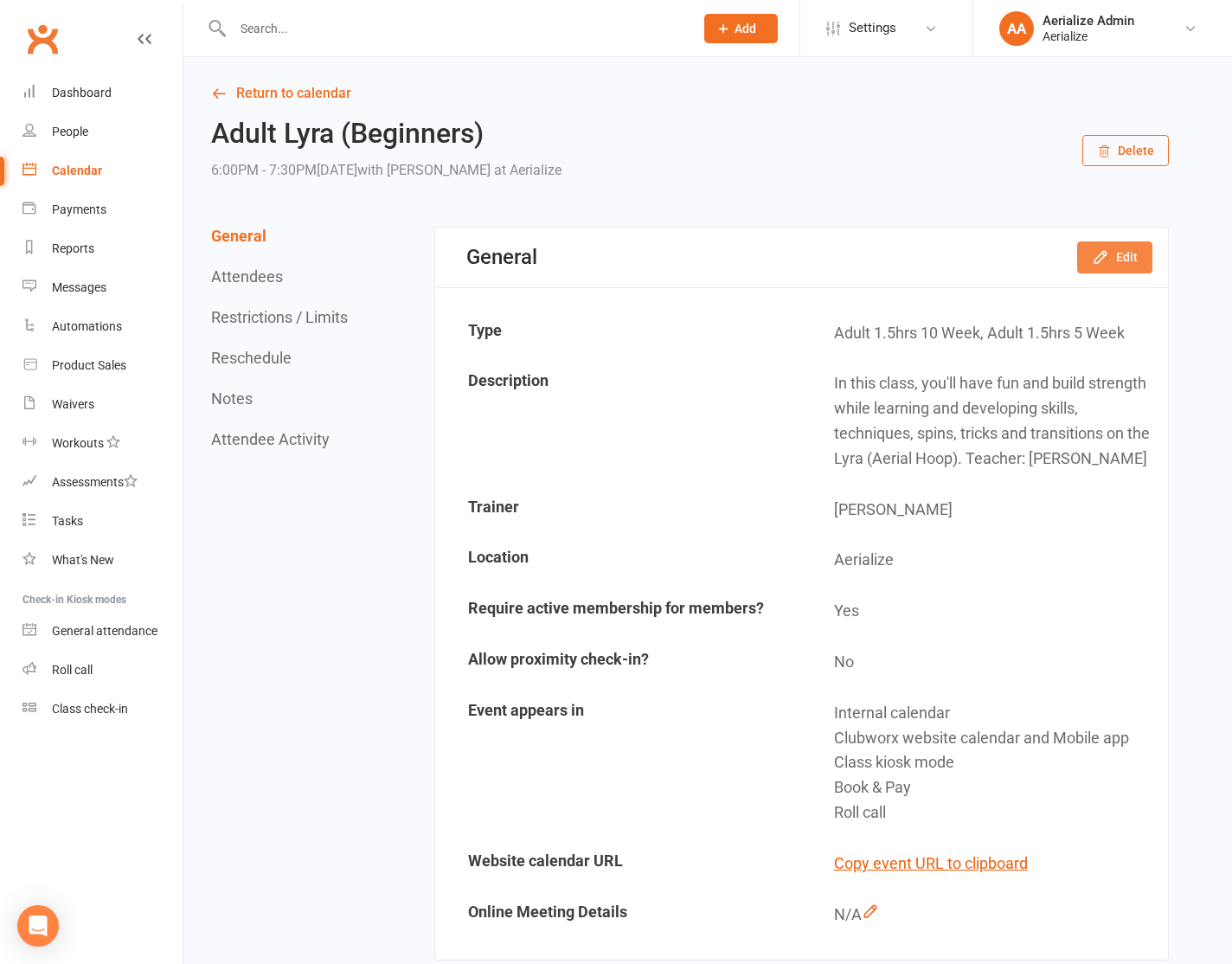
click at [1109, 253] on icon "button" at bounding box center [1100, 257] width 17 height 17
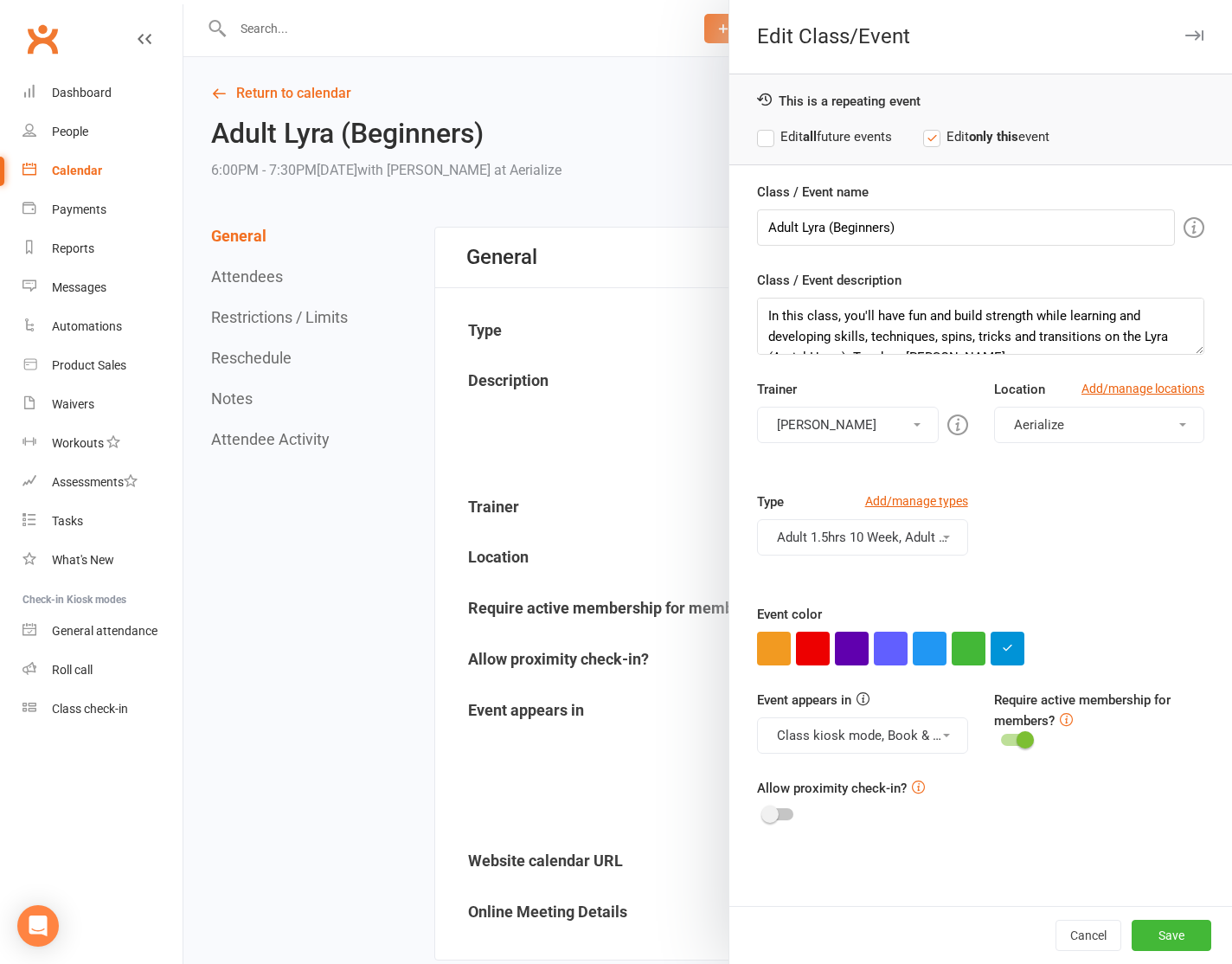
drag, startPoint x: 866, startPoint y: 132, endPoint x: 891, endPoint y: 179, distance: 53.2
click at [866, 132] on label "Edit all future events" at bounding box center [824, 136] width 135 height 21
click at [1168, 944] on button "Save" at bounding box center [1171, 936] width 80 height 31
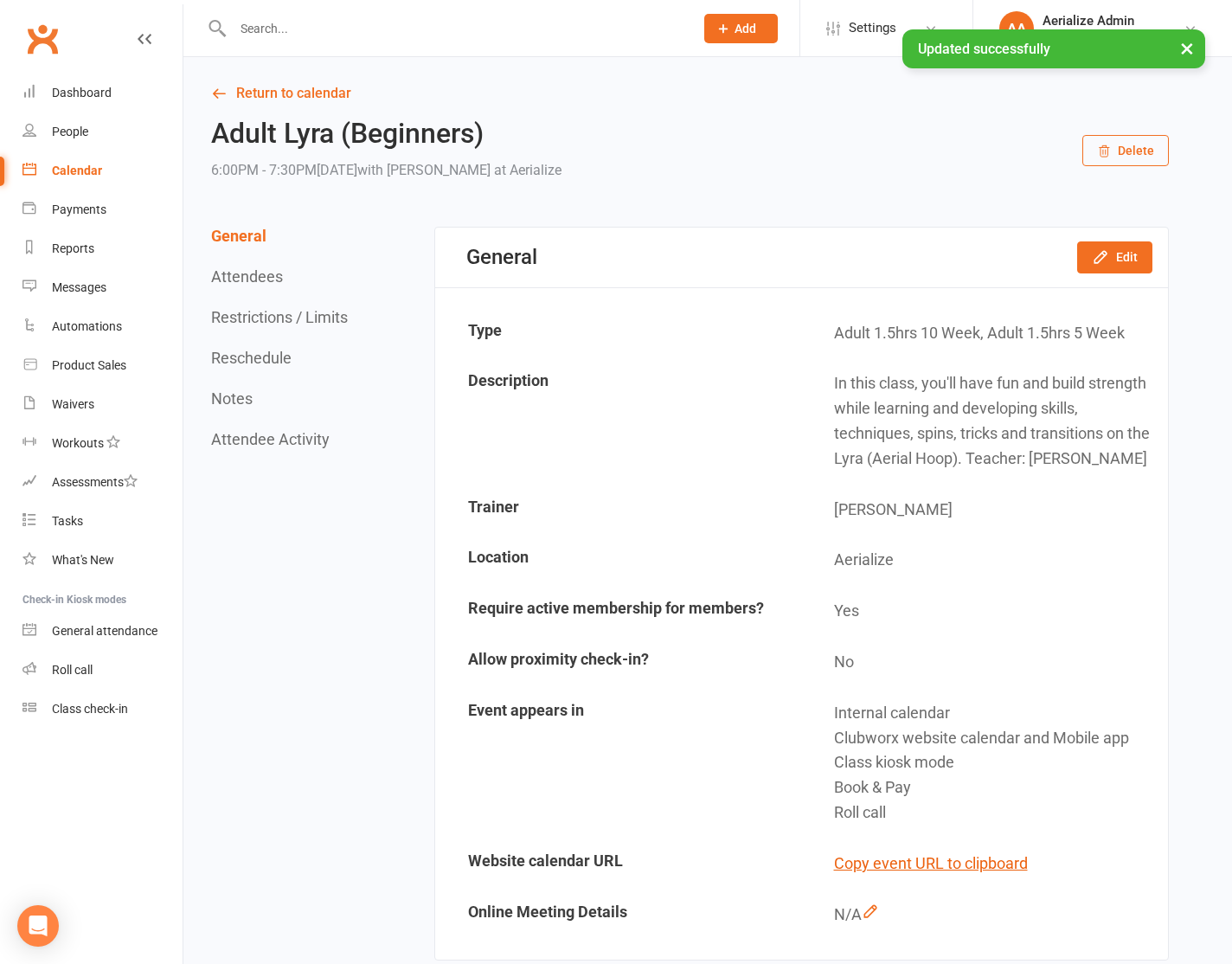
click at [108, 170] on link "Calendar" at bounding box center [102, 171] width 160 height 39
